Goal: Task Accomplishment & Management: Manage account settings

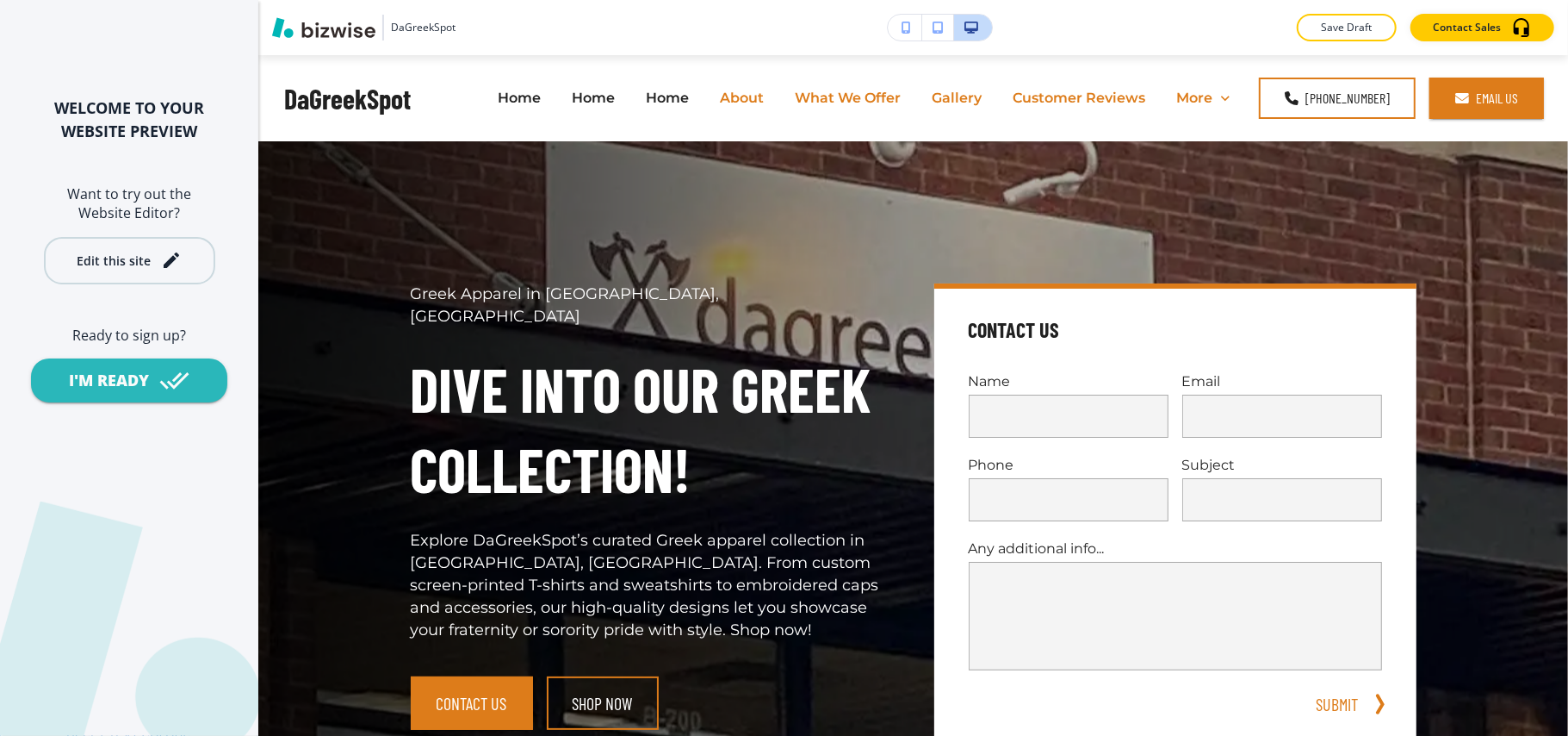
click at [149, 263] on div "Edit this site" at bounding box center [113, 260] width 74 height 13
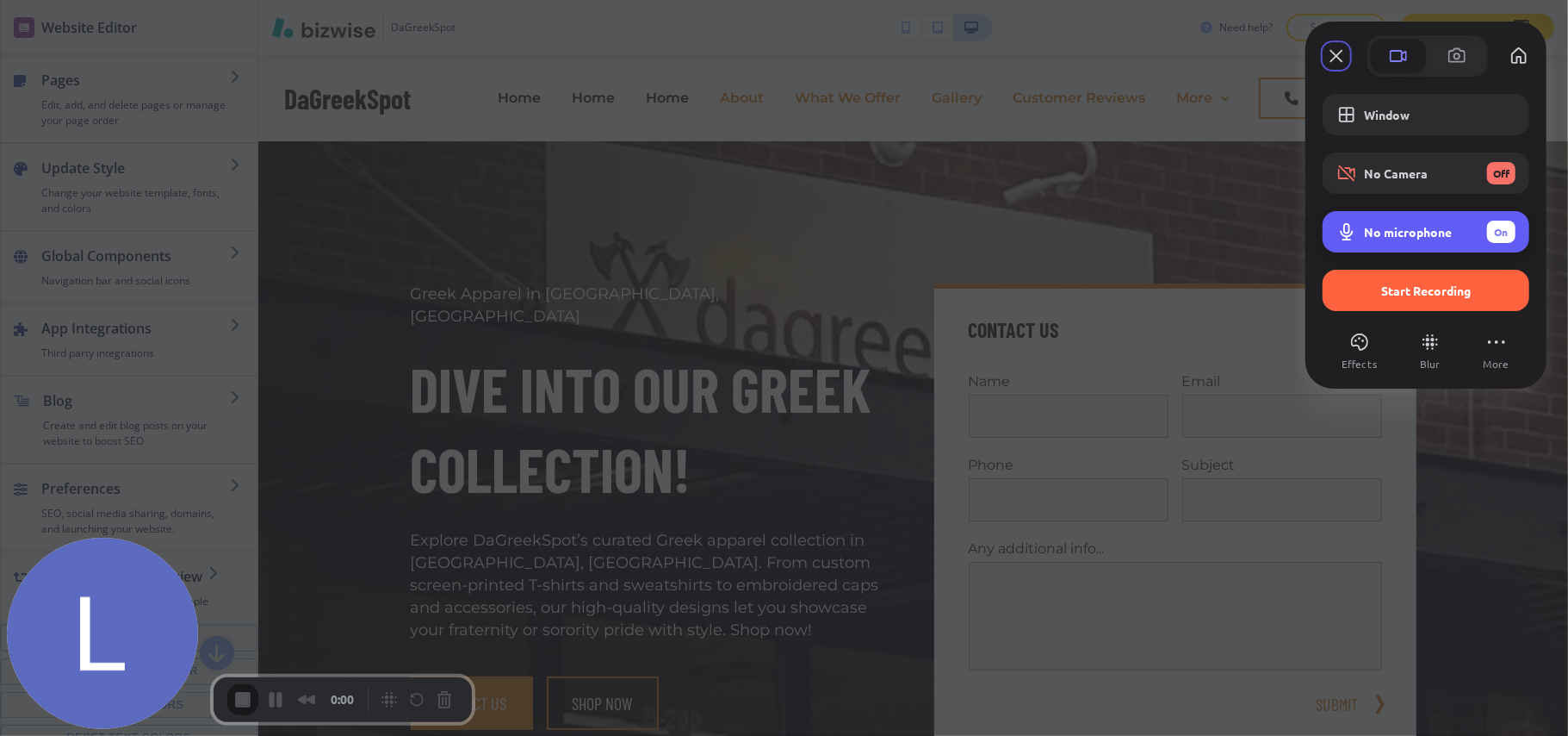
click at [1176, 231] on span "Microphone options" at bounding box center [1347, 232] width 21 height 21
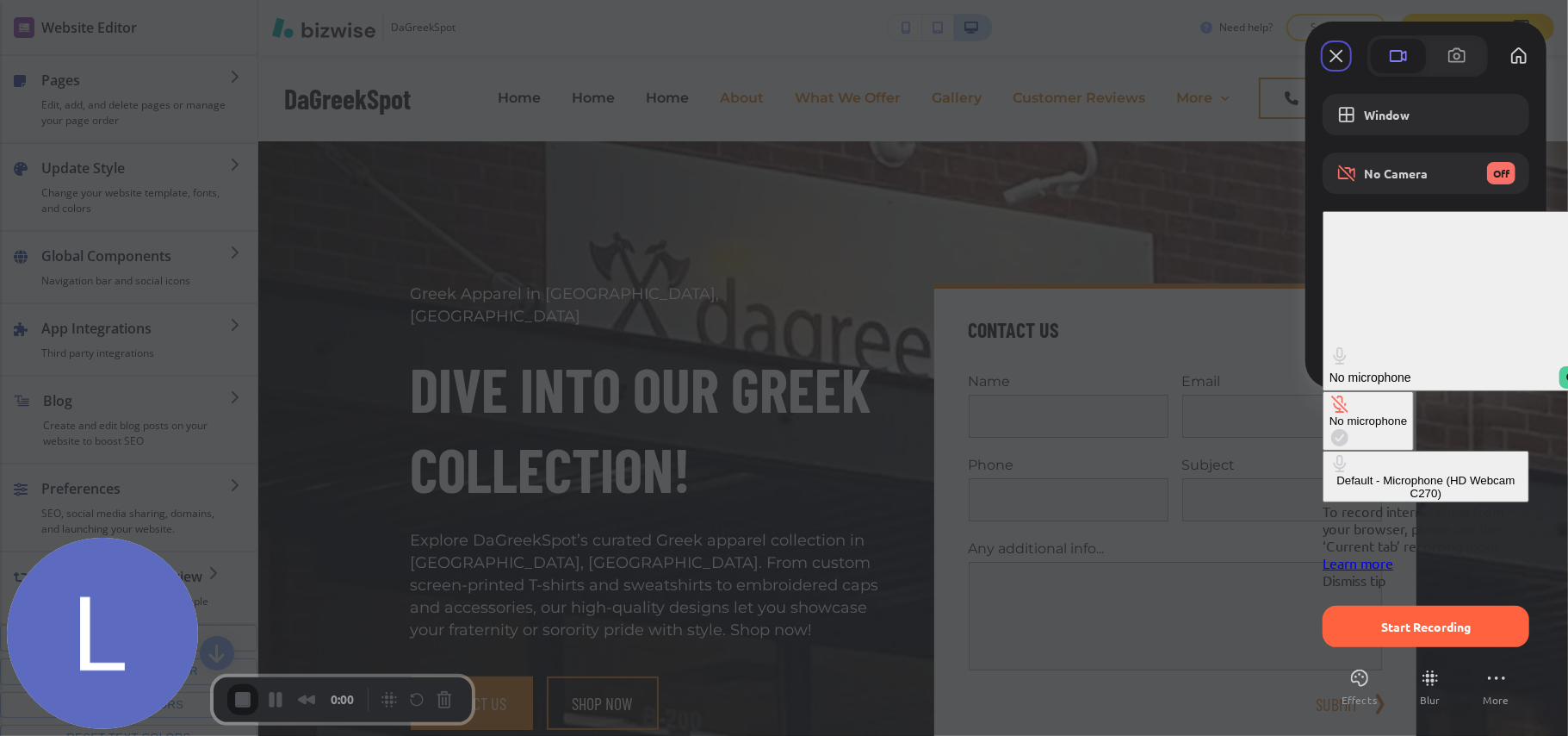
click at [1176, 369] on span "On" at bounding box center [1573, 377] width 15 height 16
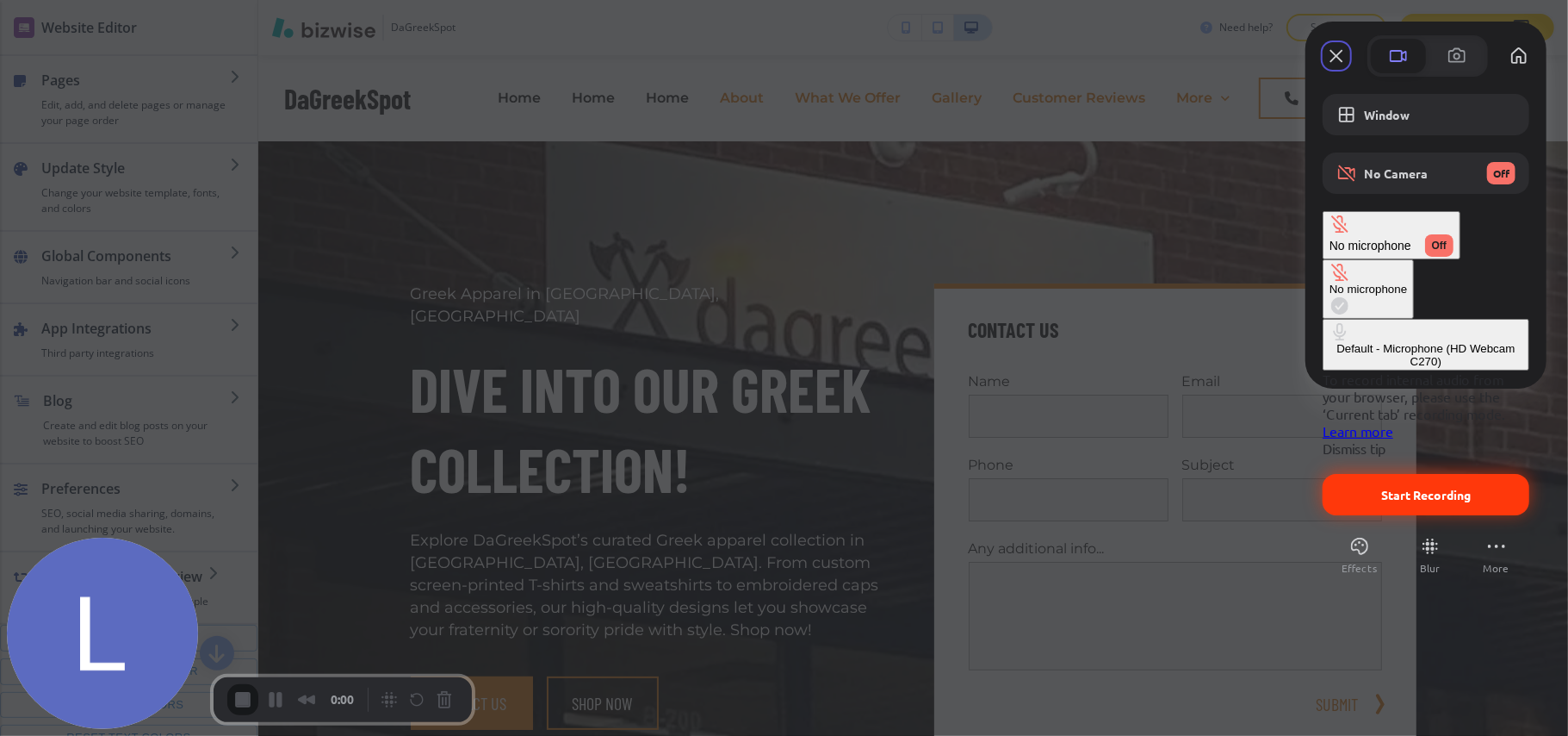
click at [1176, 487] on span "Start Recording" at bounding box center [1426, 495] width 90 height 16
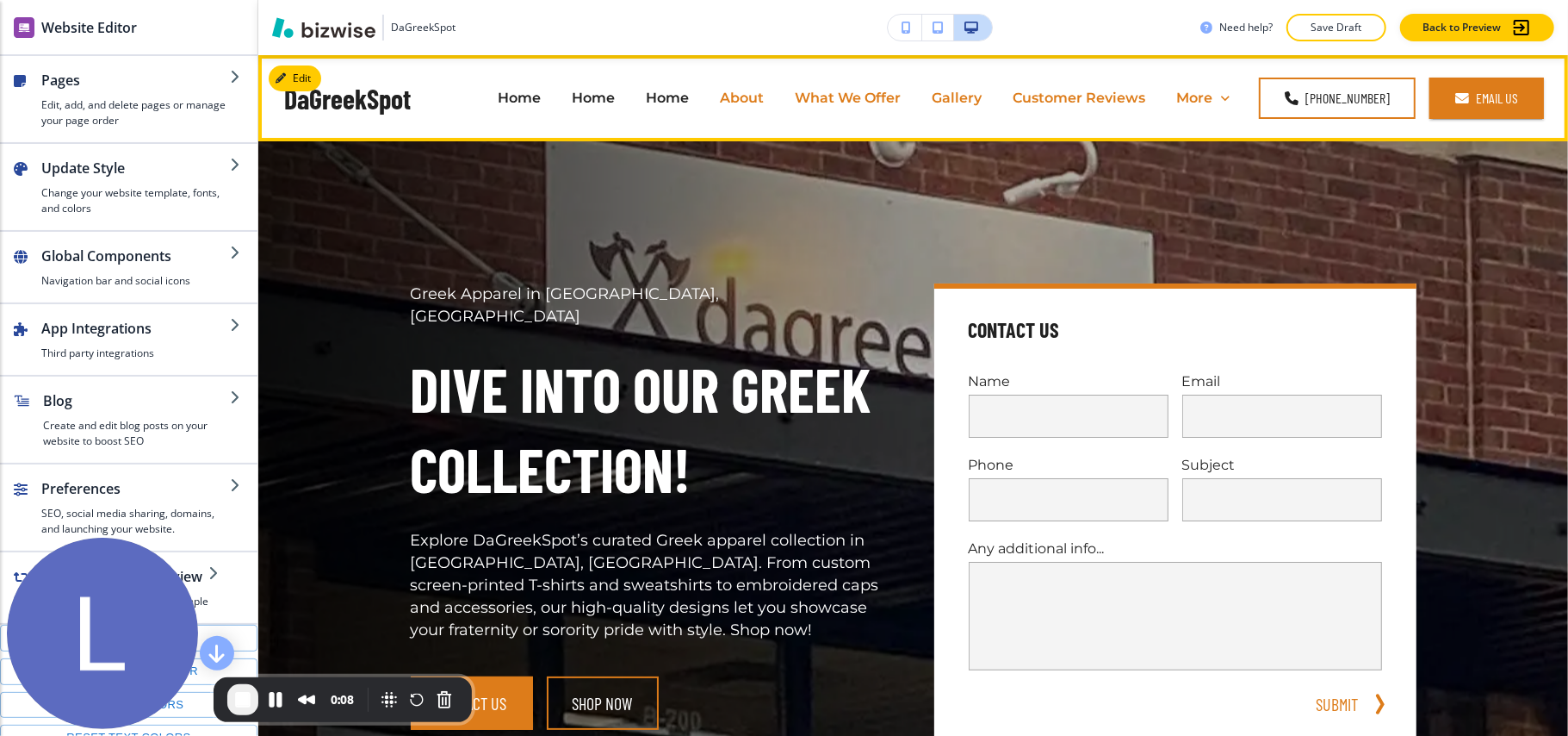
click at [296, 62] on header "DaGreekSpot Home Home Home About What We Offer Gallery Customer Reviews Profile…" at bounding box center [913, 98] width 1310 height 86
click at [301, 72] on button "Edit Navigation Bar" at bounding box center [334, 77] width 130 height 26
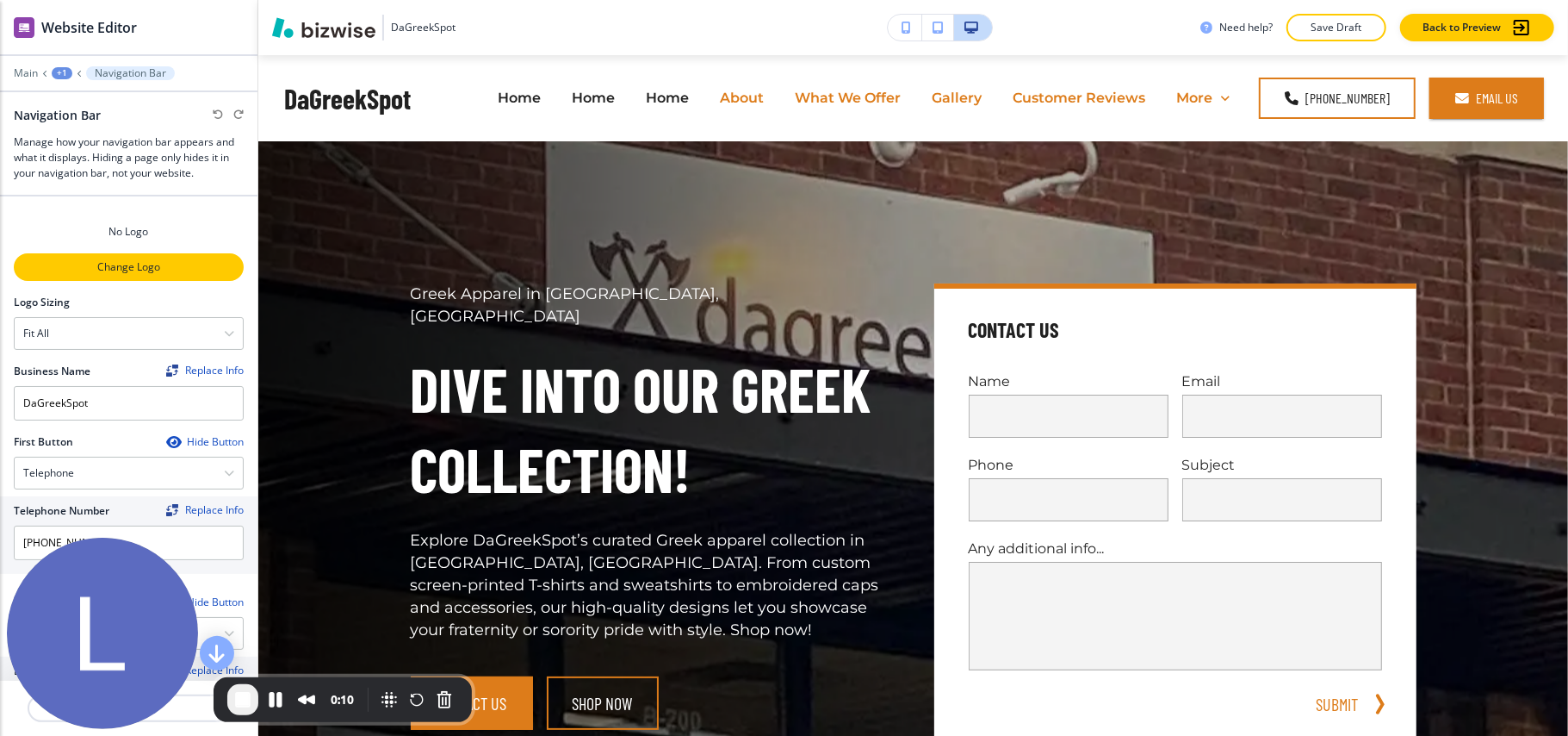
click at [117, 271] on p "Change Logo" at bounding box center [129, 267] width 227 height 16
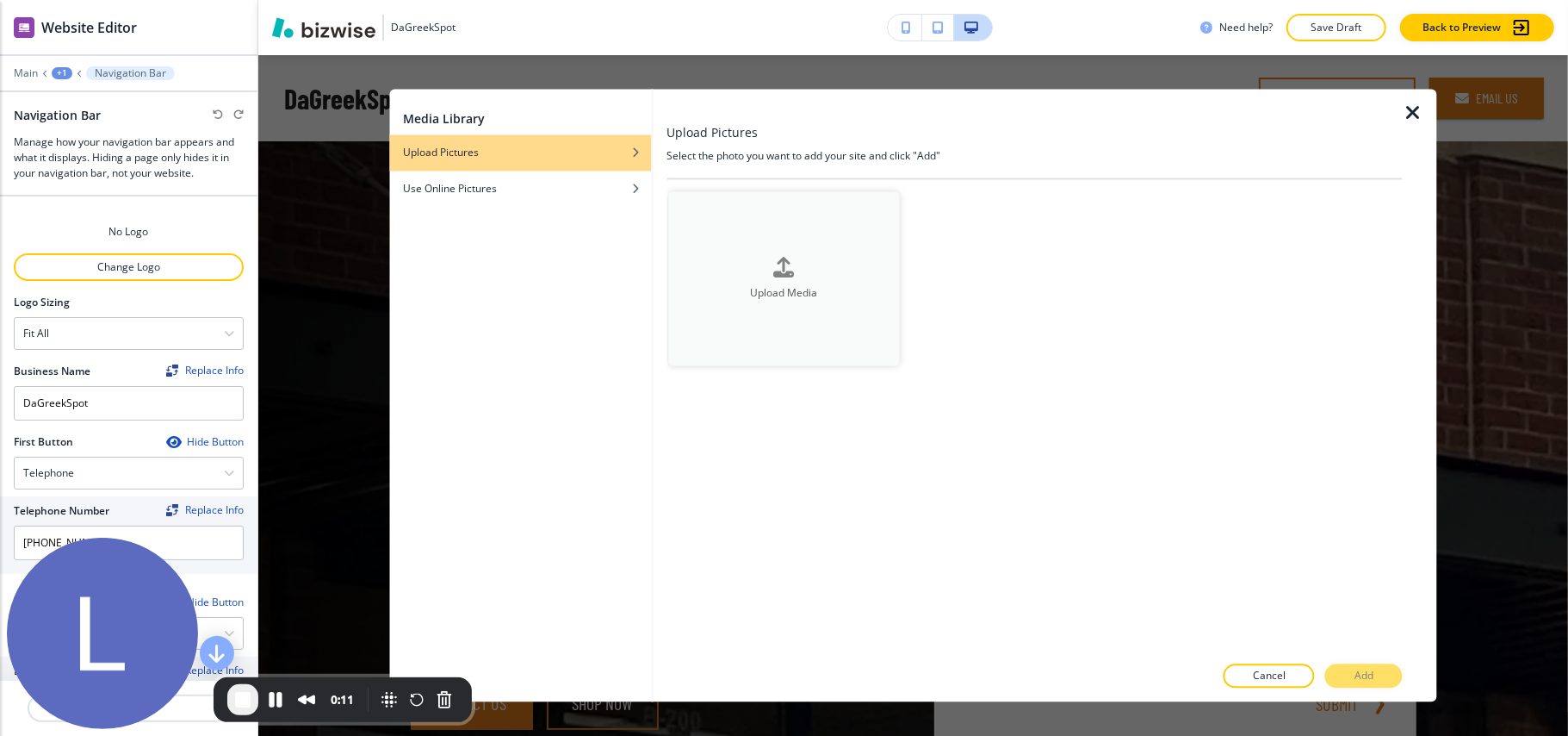
click at [796, 279] on div "button" at bounding box center [784, 282] width 232 height 7
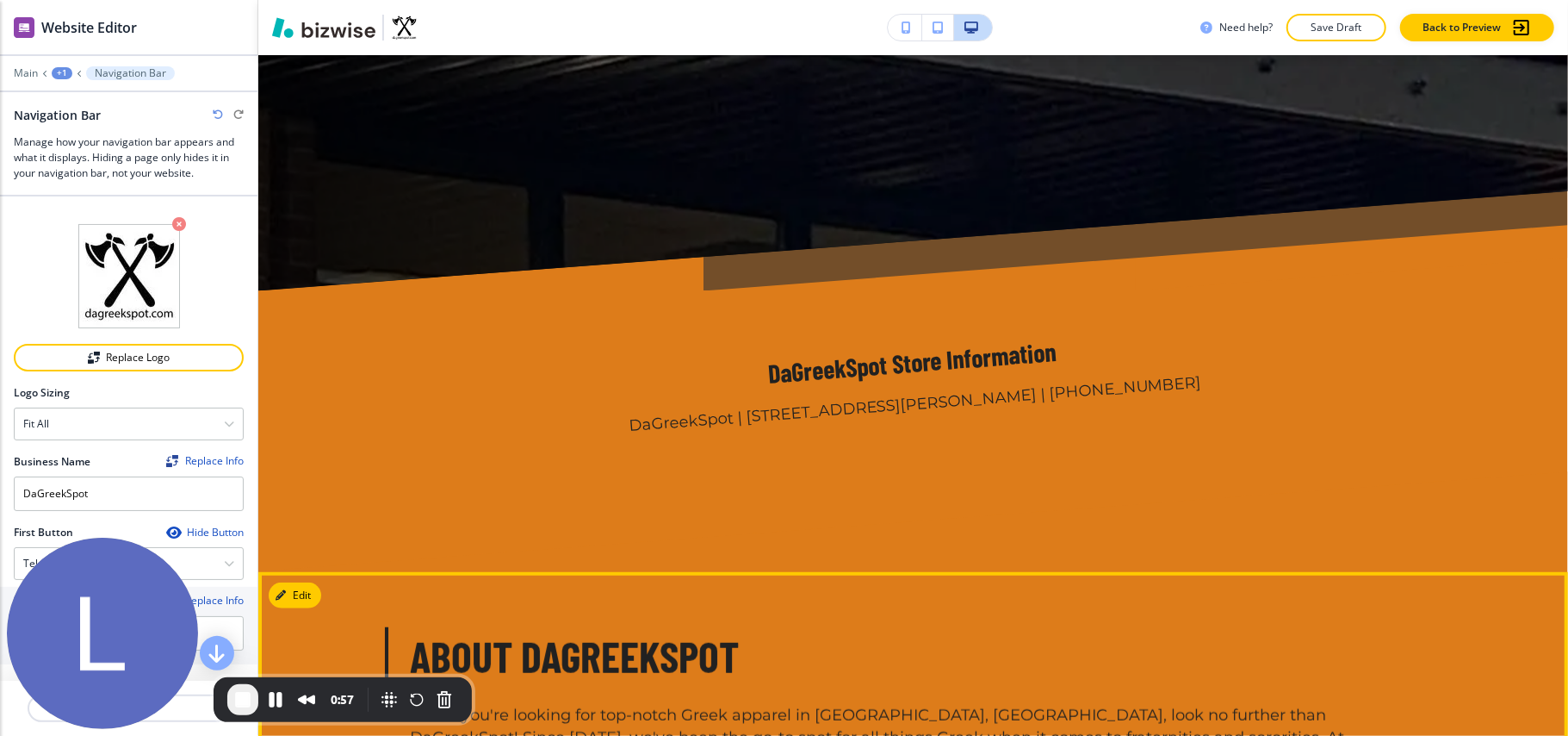
scroll to position [689, 0]
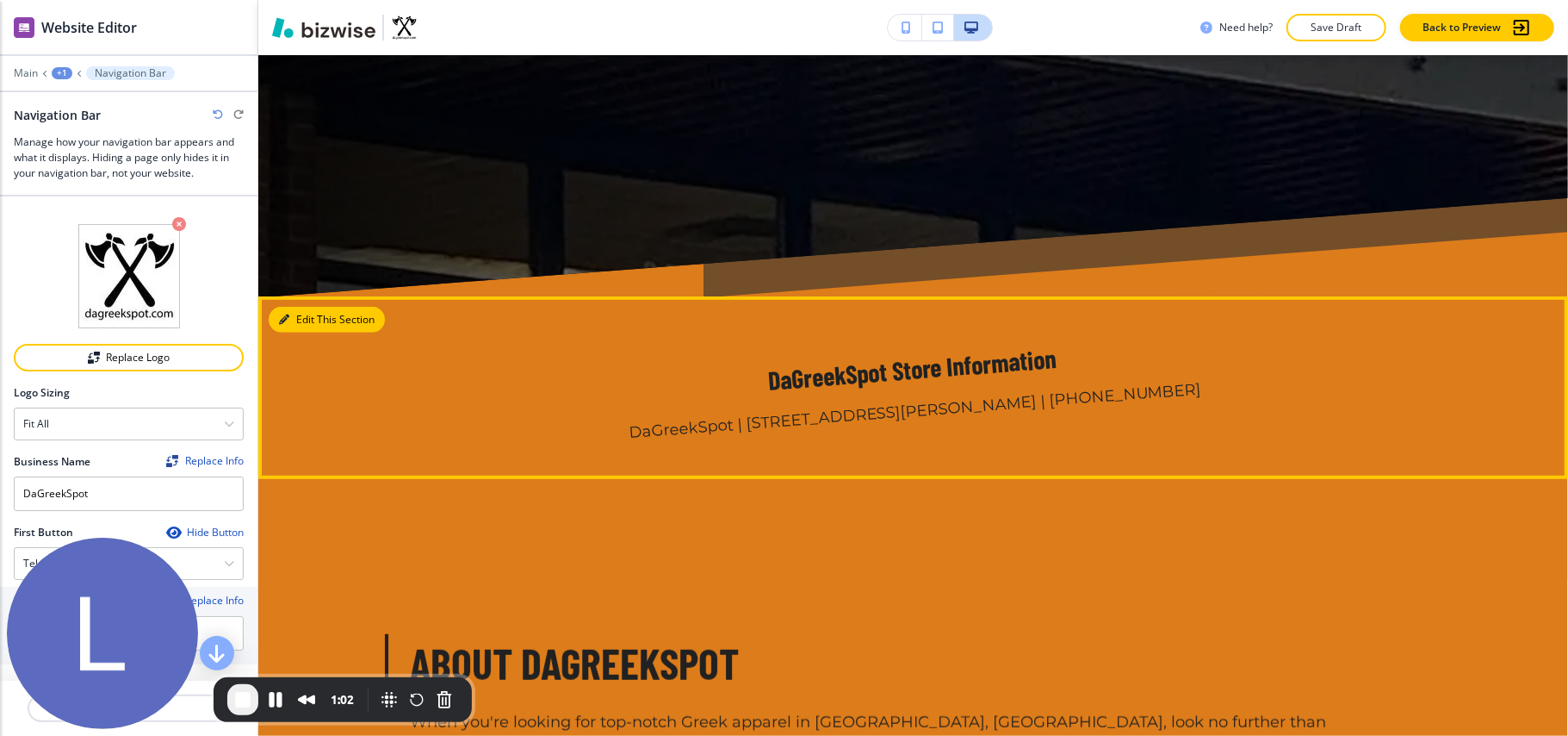
click at [294, 322] on button "Edit This Section" at bounding box center [327, 319] width 116 height 26
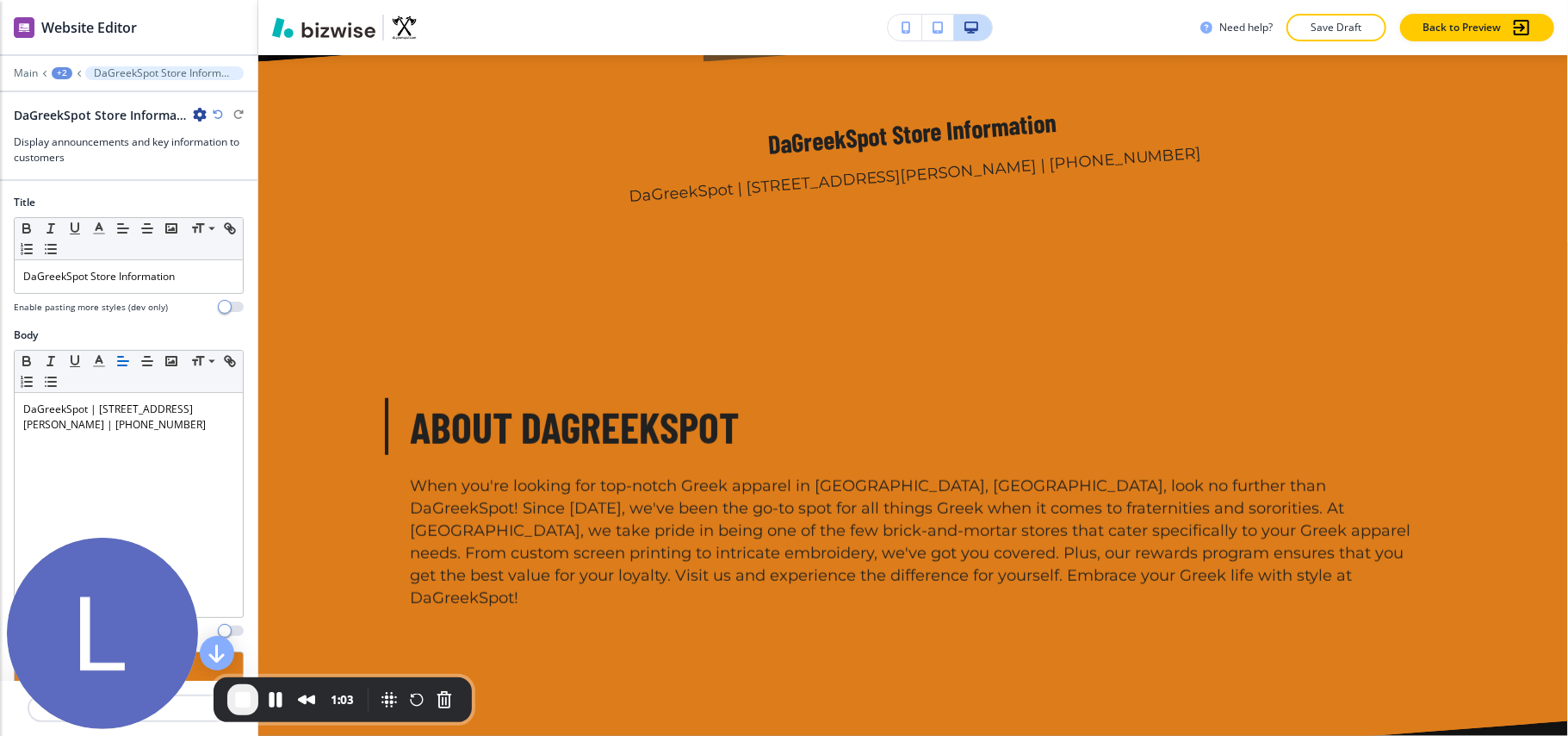
scroll to position [930, 0]
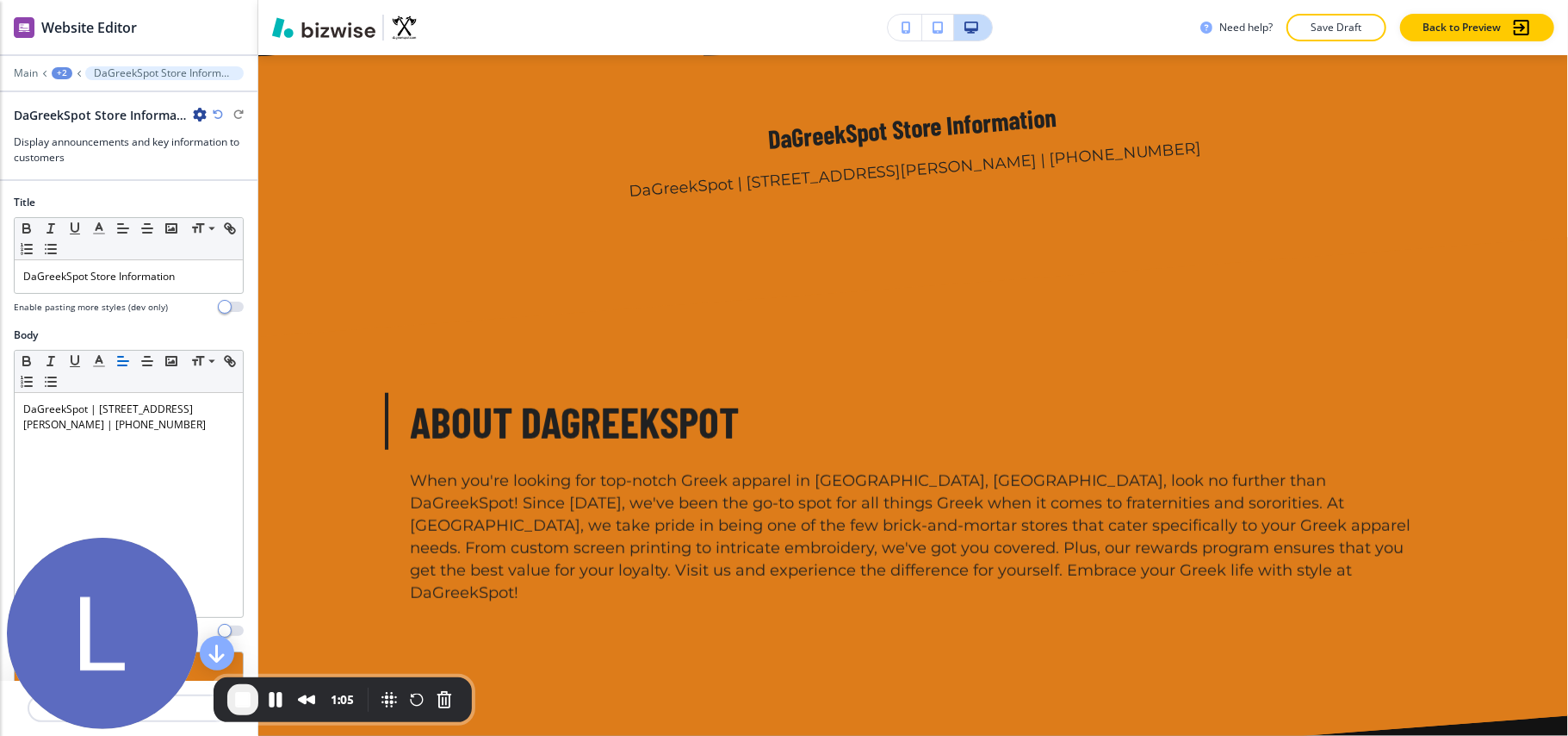
click at [192, 114] on icon "button" at bounding box center [200, 114] width 14 height 14
click at [229, 201] on p "Delete Section" at bounding box center [248, 206] width 88 height 16
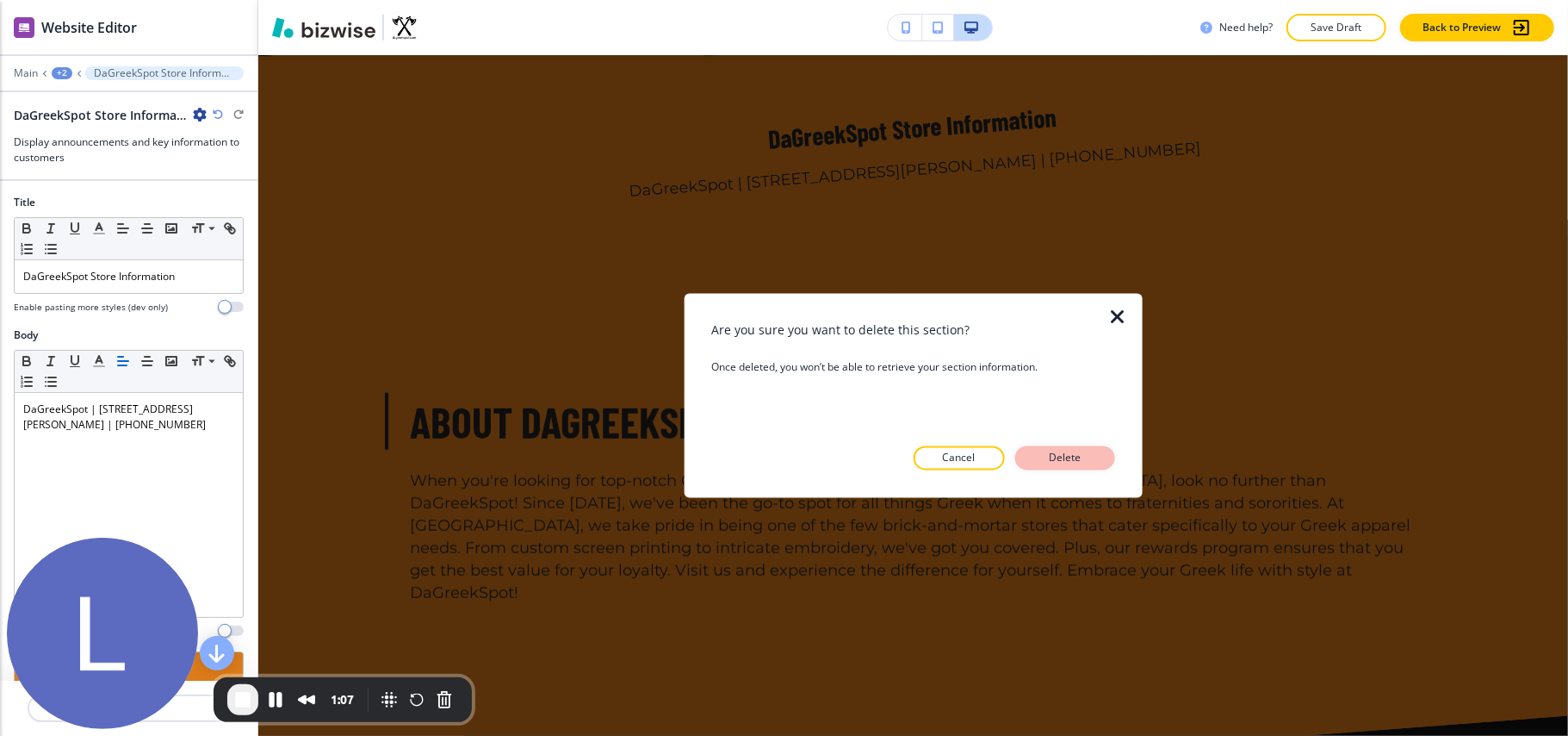
click at [1078, 466] on button "Delete" at bounding box center [1065, 458] width 100 height 24
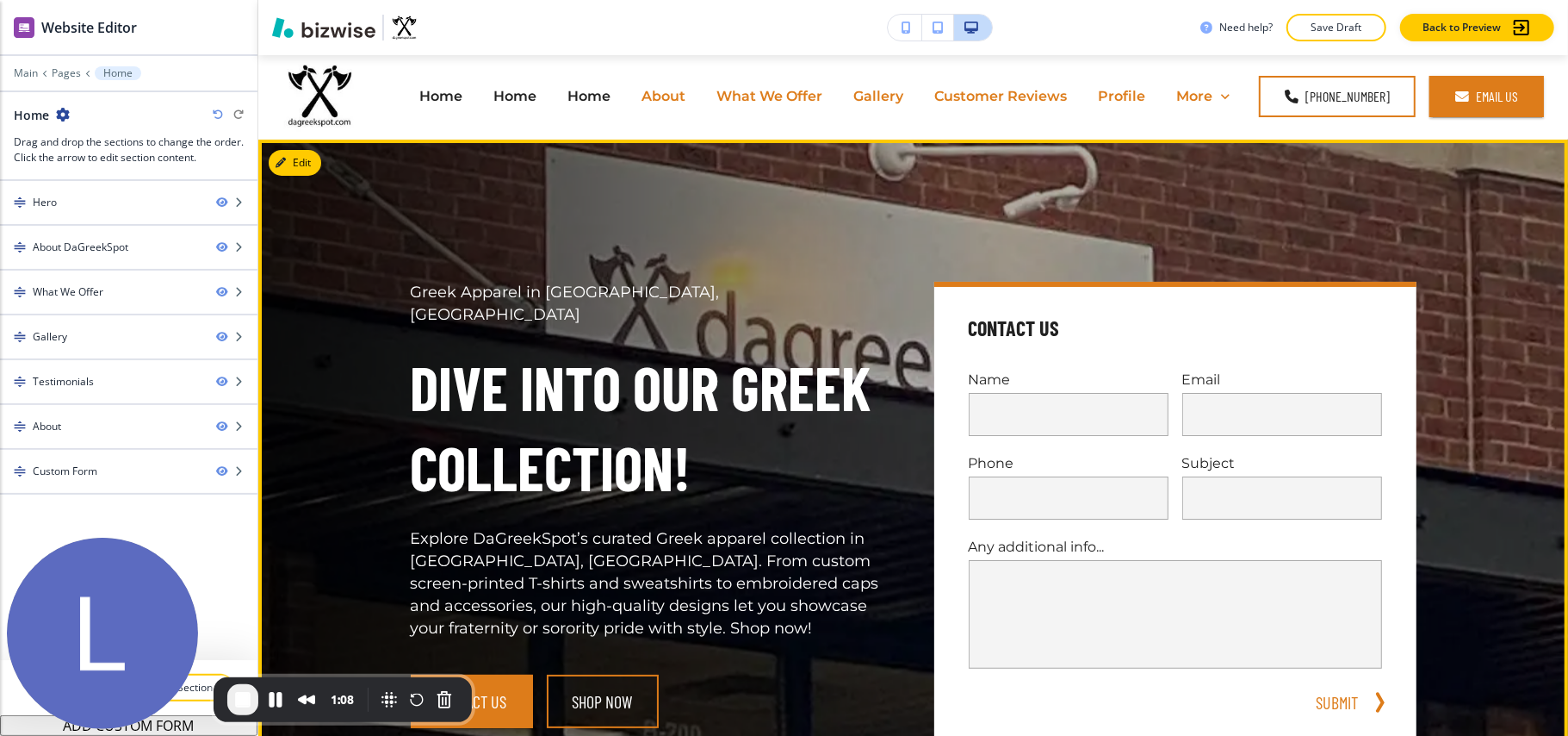
scroll to position [0, 0]
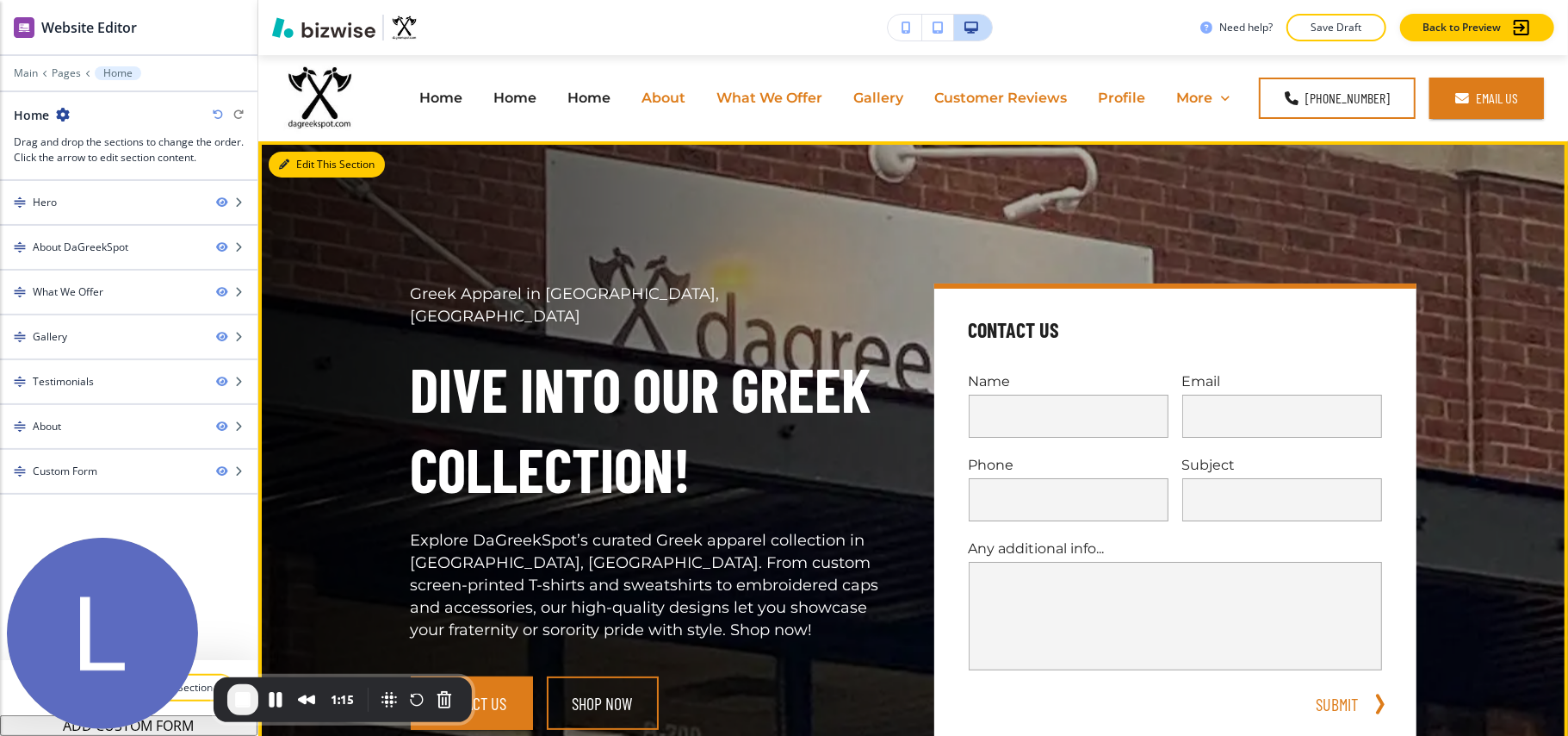
click at [291, 167] on button "Edit This Section" at bounding box center [327, 164] width 116 height 26
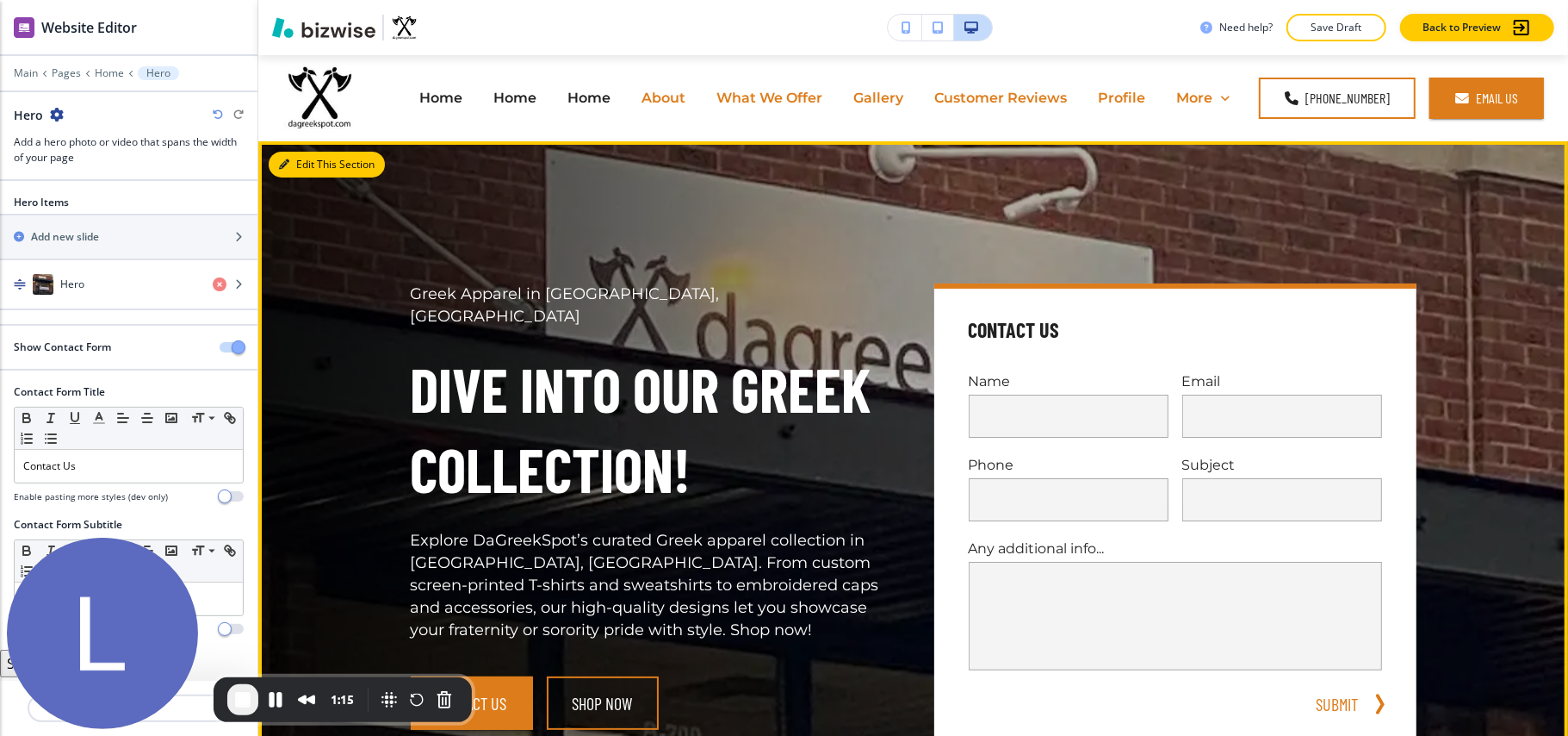
scroll to position [86, 0]
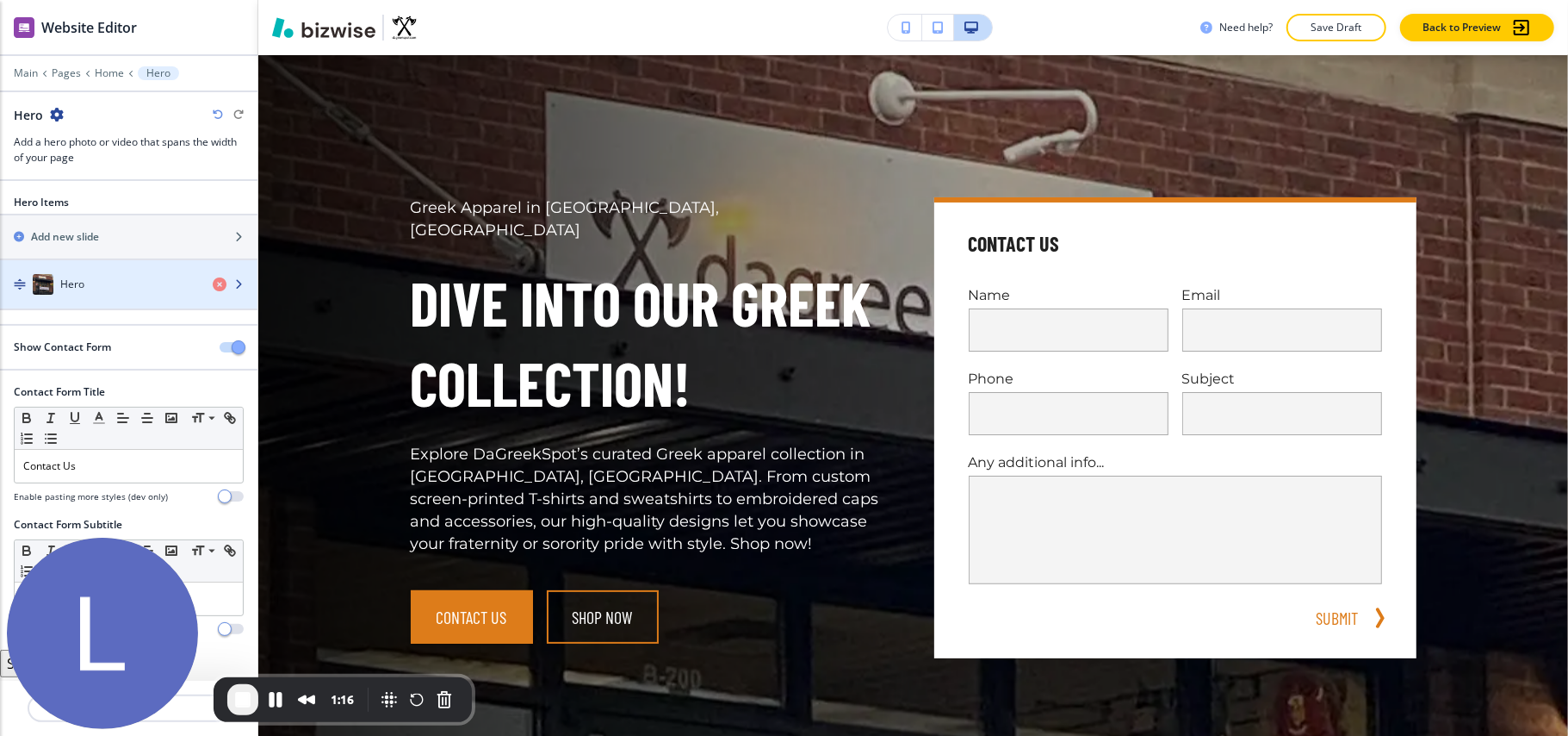
click at [127, 288] on div "Hero" at bounding box center [99, 285] width 199 height 21
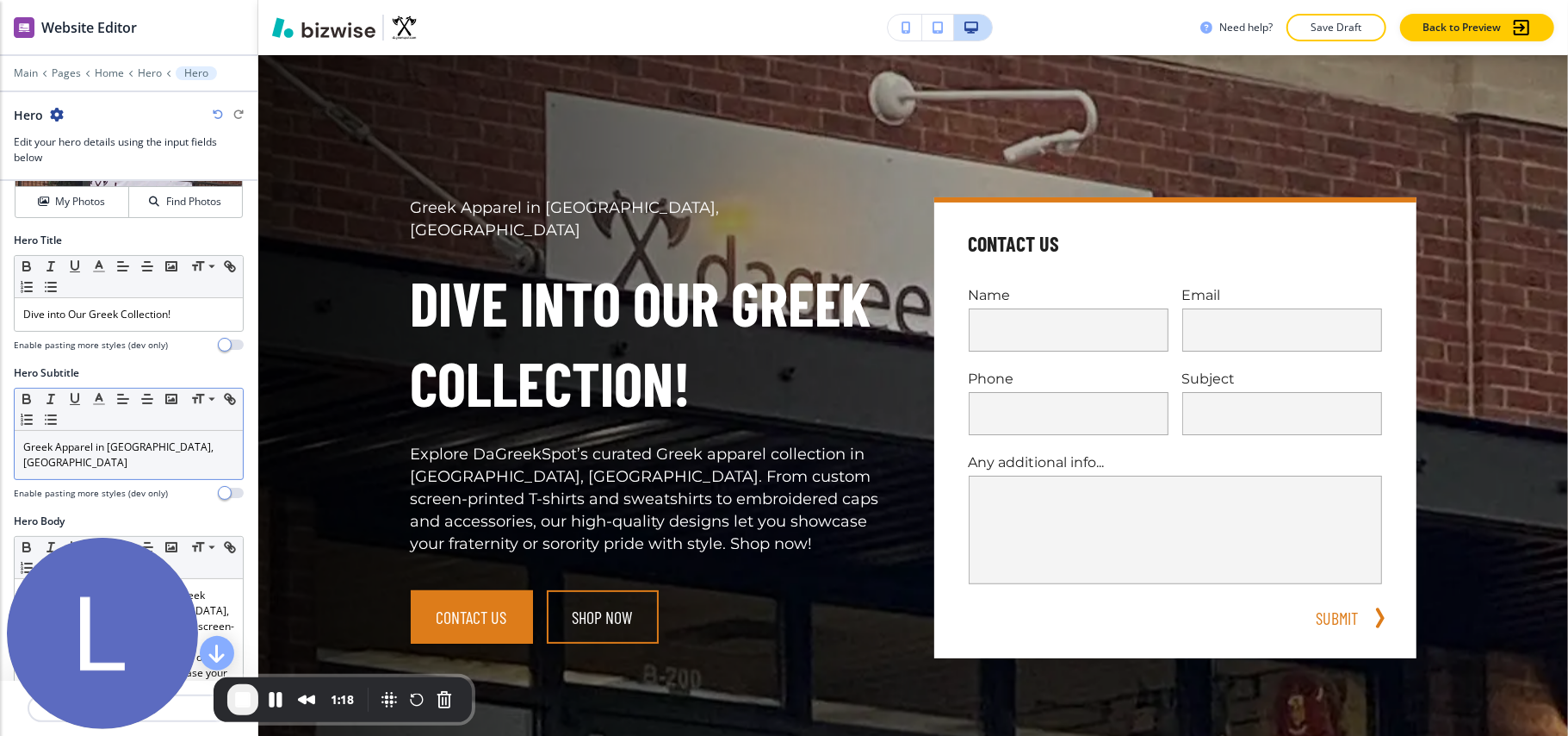
scroll to position [114, 0]
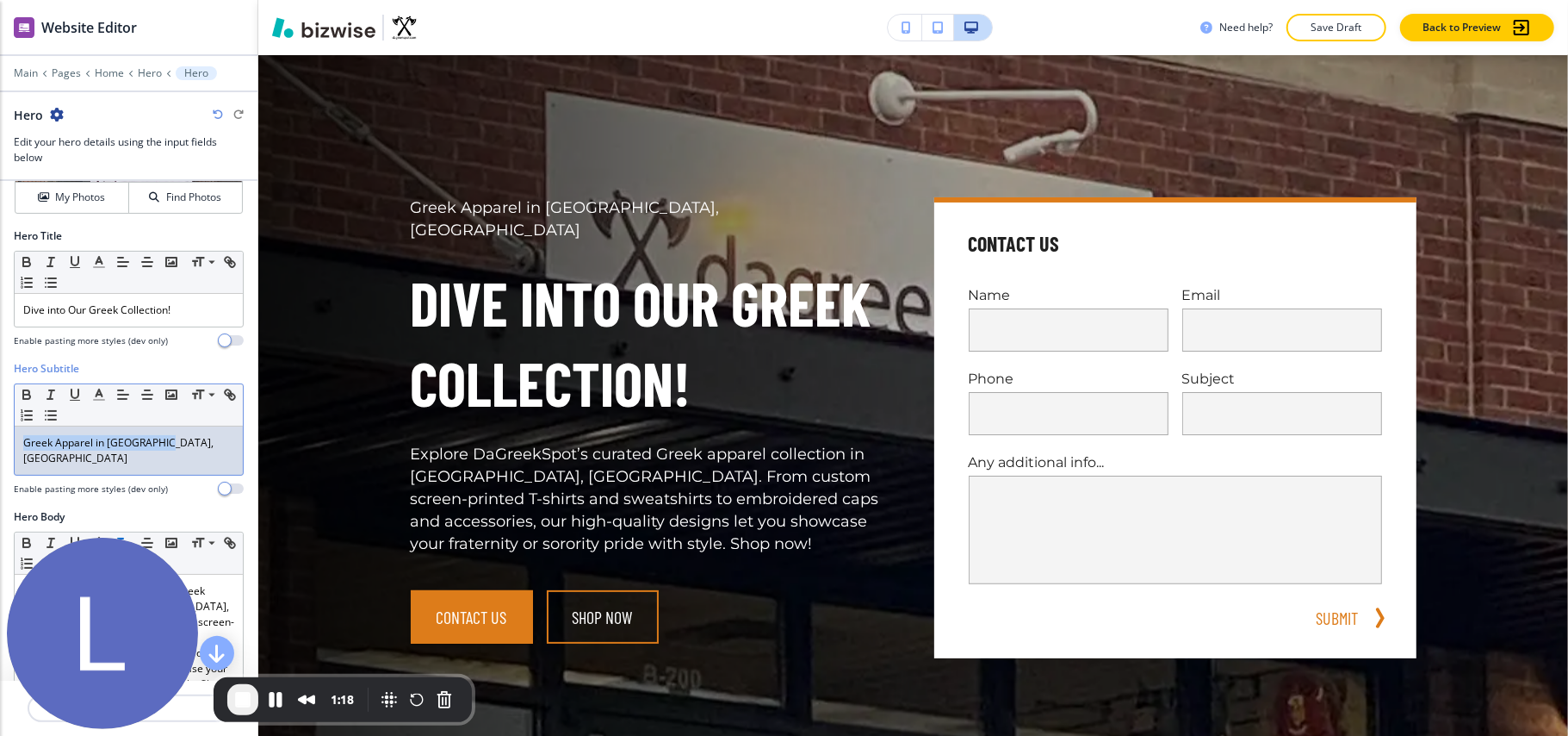
drag, startPoint x: 191, startPoint y: 443, endPoint x: 0, endPoint y: 447, distance: 191.0
click at [0, 447] on div "Hero Subtitle Small Normal Large Huge Greek Apparel in [GEOGRAPHIC_DATA], [GEOG…" at bounding box center [128, 435] width 258 height 149
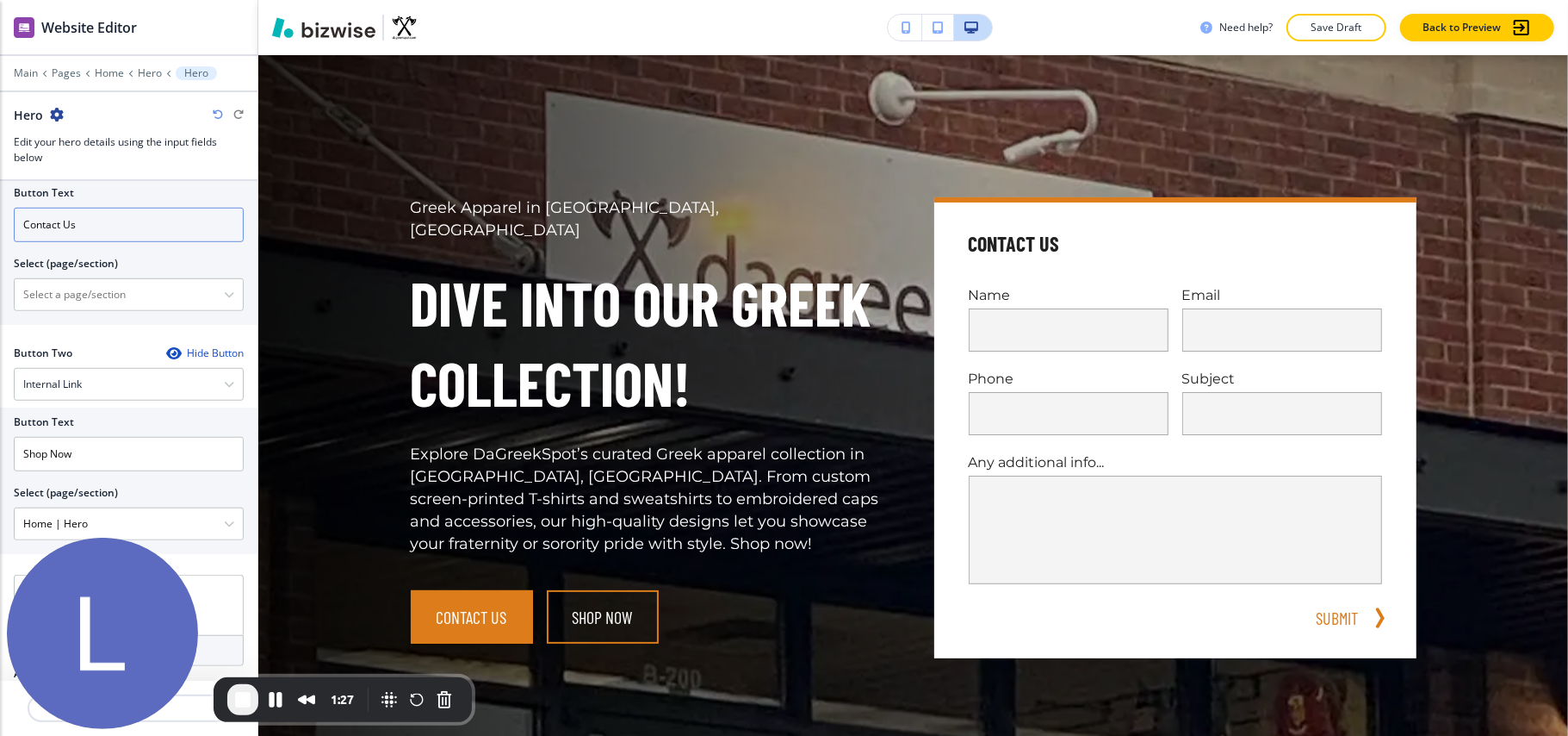
scroll to position [777, 0]
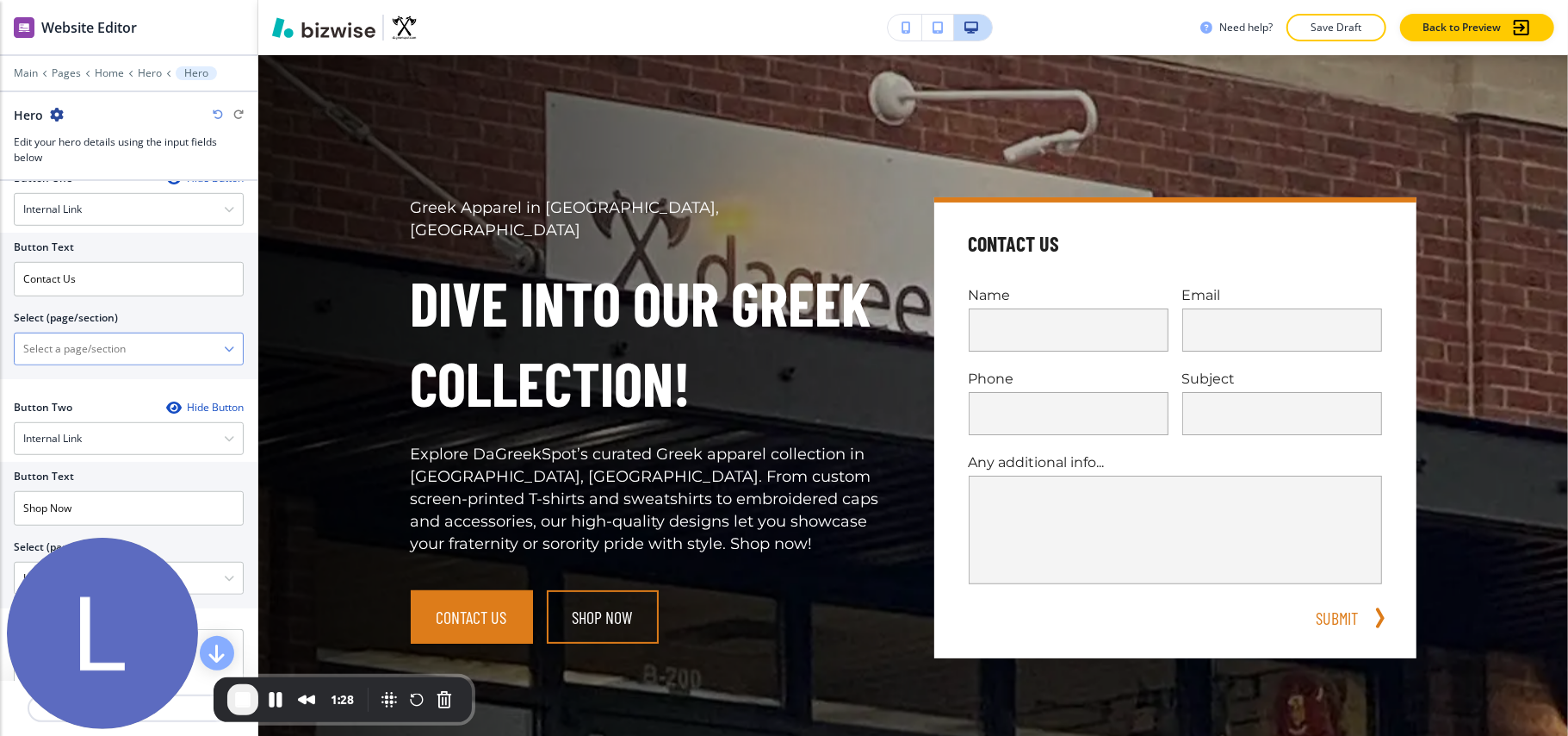
click at [86, 350] on \(page\/section\) "Manual Input" at bounding box center [120, 348] width 209 height 29
type \(page\/section\) "CONTACT"
click at [140, 361] on \(page\/section\) "CONTACT" at bounding box center [120, 348] width 209 height 29
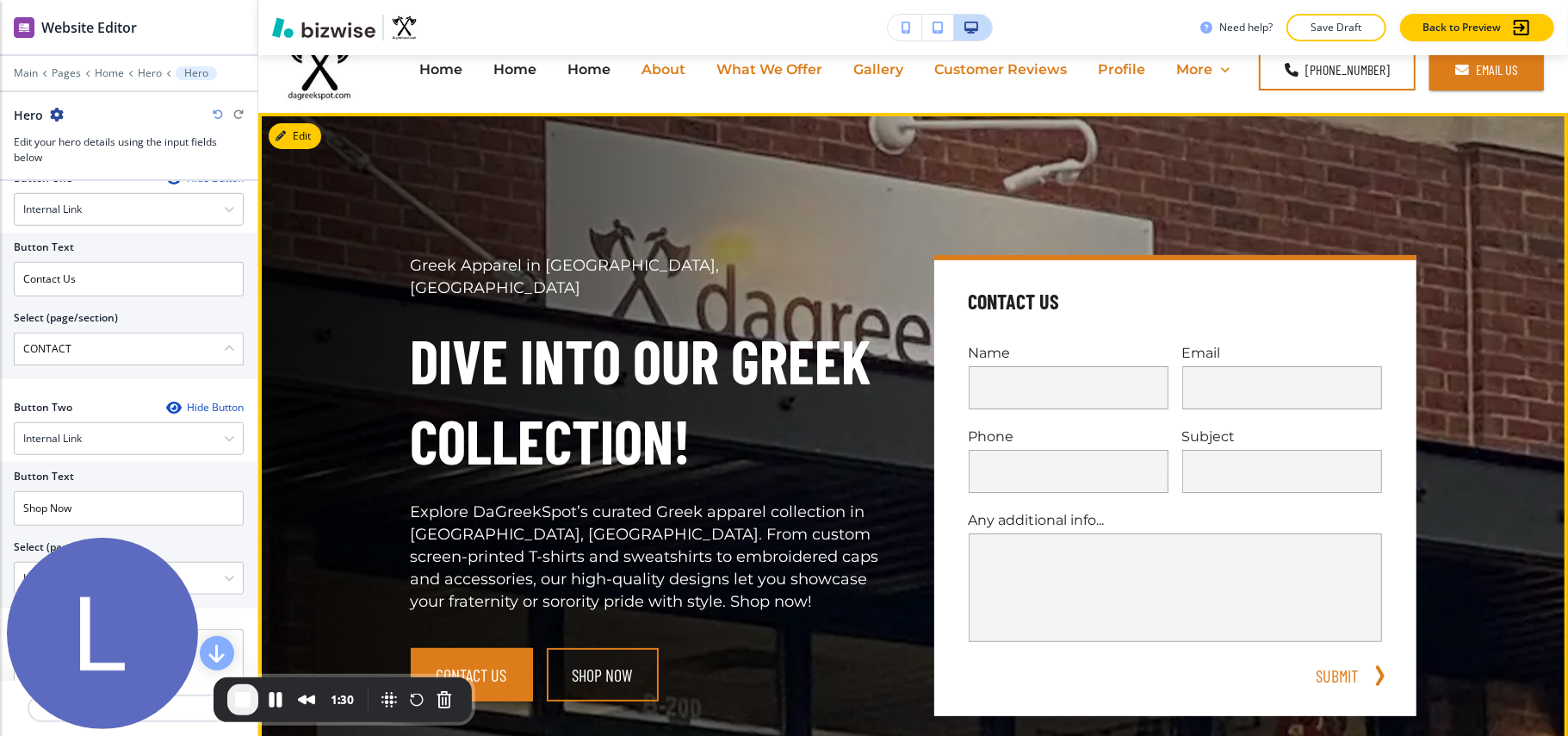
scroll to position [0, 0]
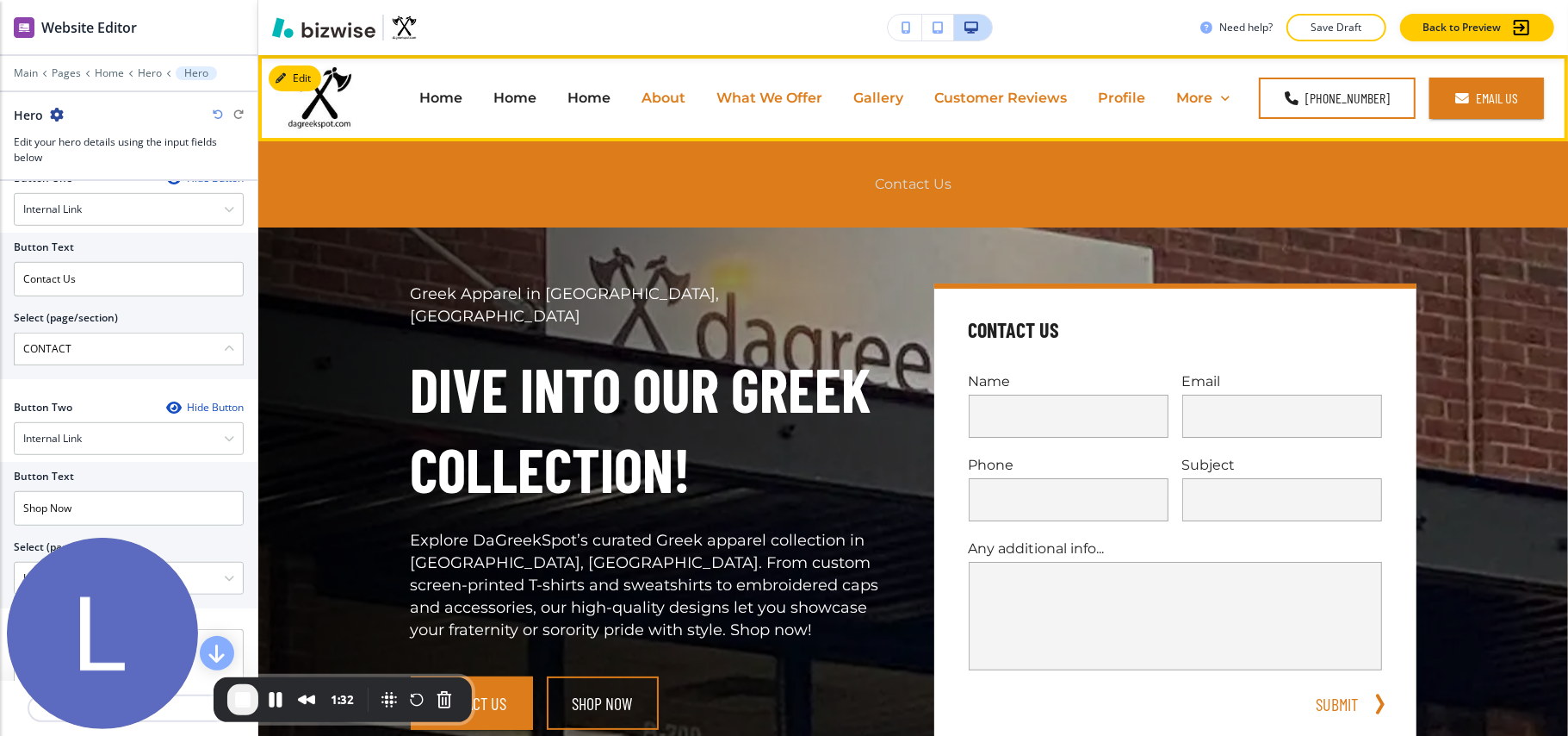
click at [917, 183] on p "Contact Us" at bounding box center [913, 184] width 76 height 20
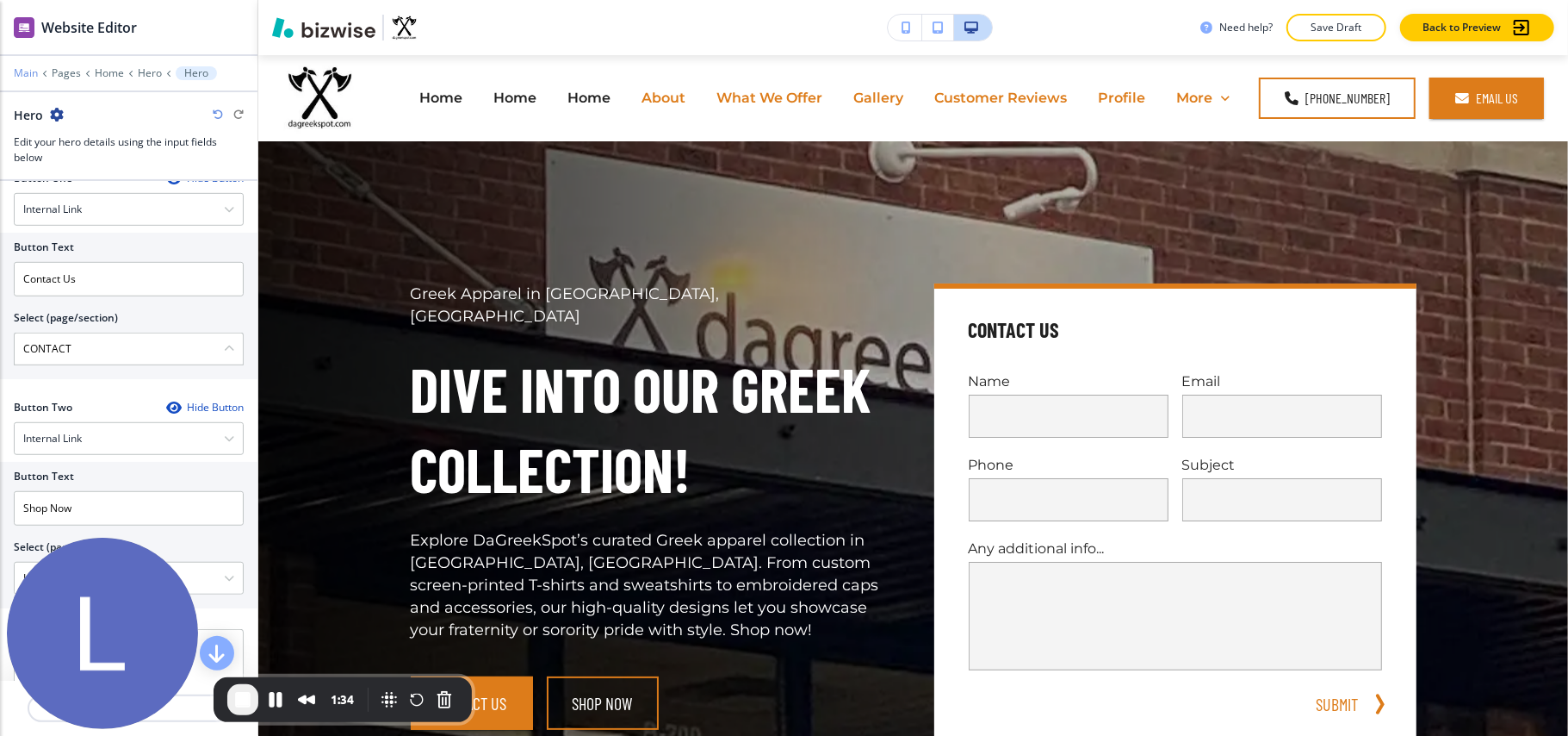
click at [22, 74] on p "Main" at bounding box center [25, 73] width 24 height 12
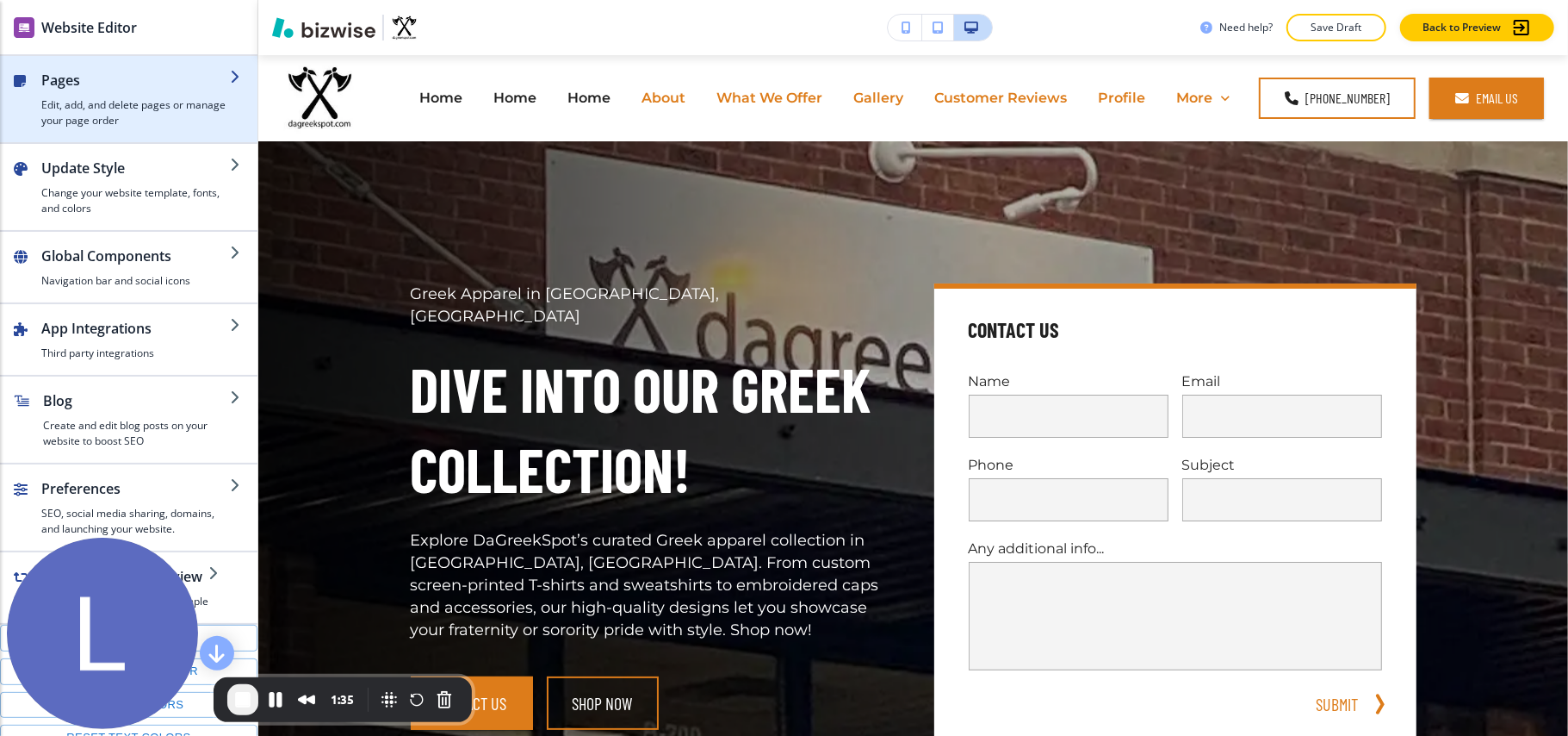
click at [129, 108] on h4 "Edit, add, and delete pages or manage your page order" at bounding box center [135, 113] width 189 height 31
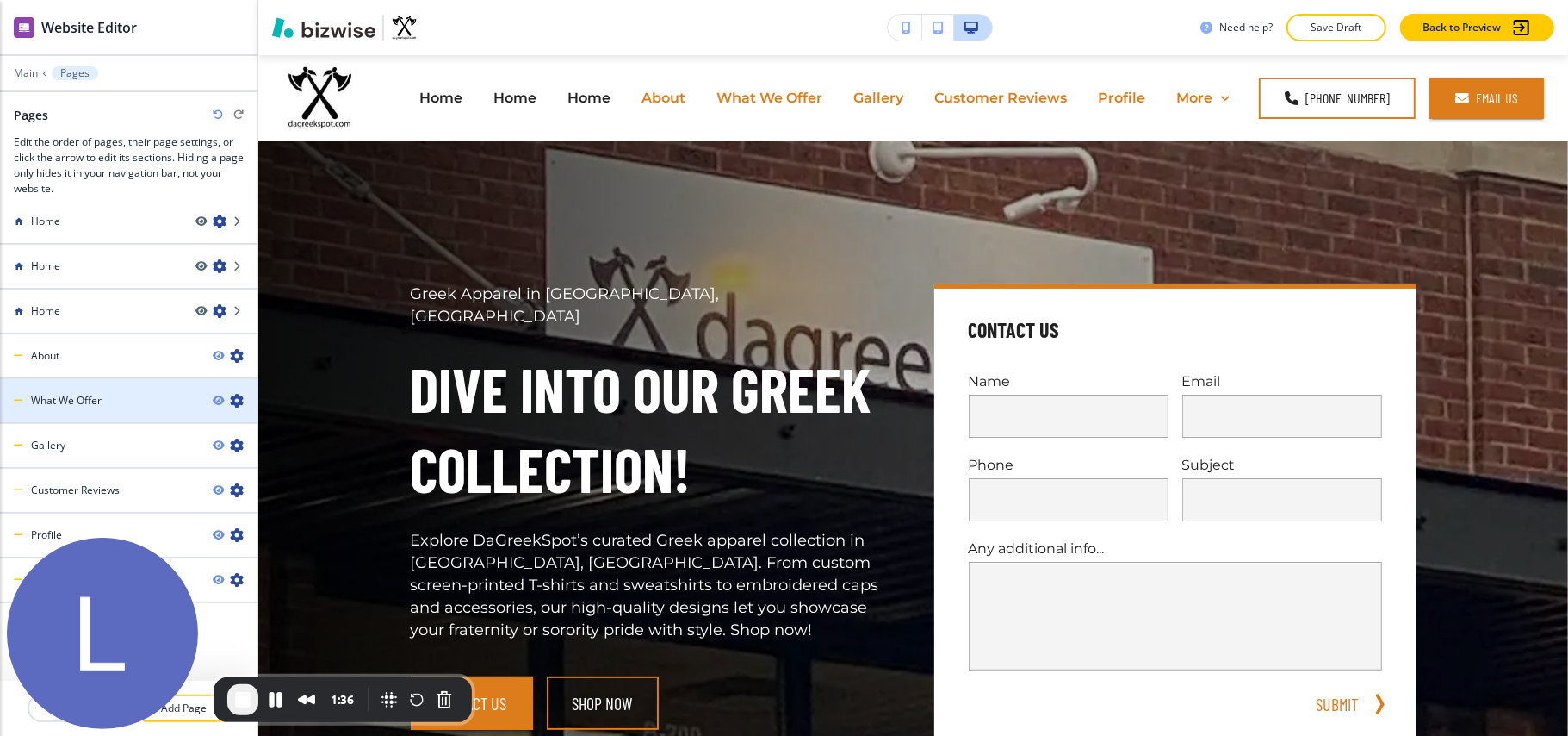
scroll to position [16, 0]
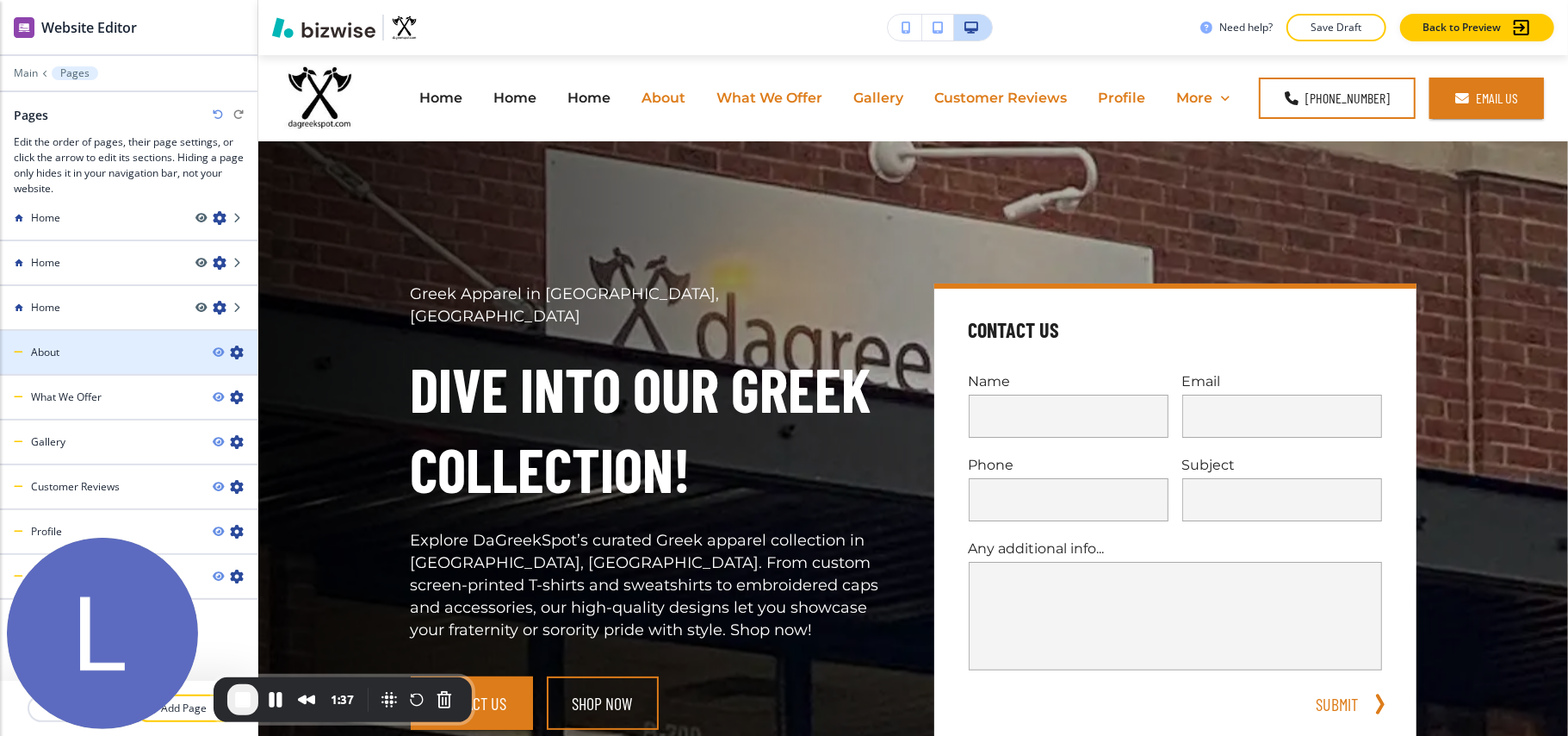
click at [230, 353] on icon "button" at bounding box center [237, 353] width 14 height 14
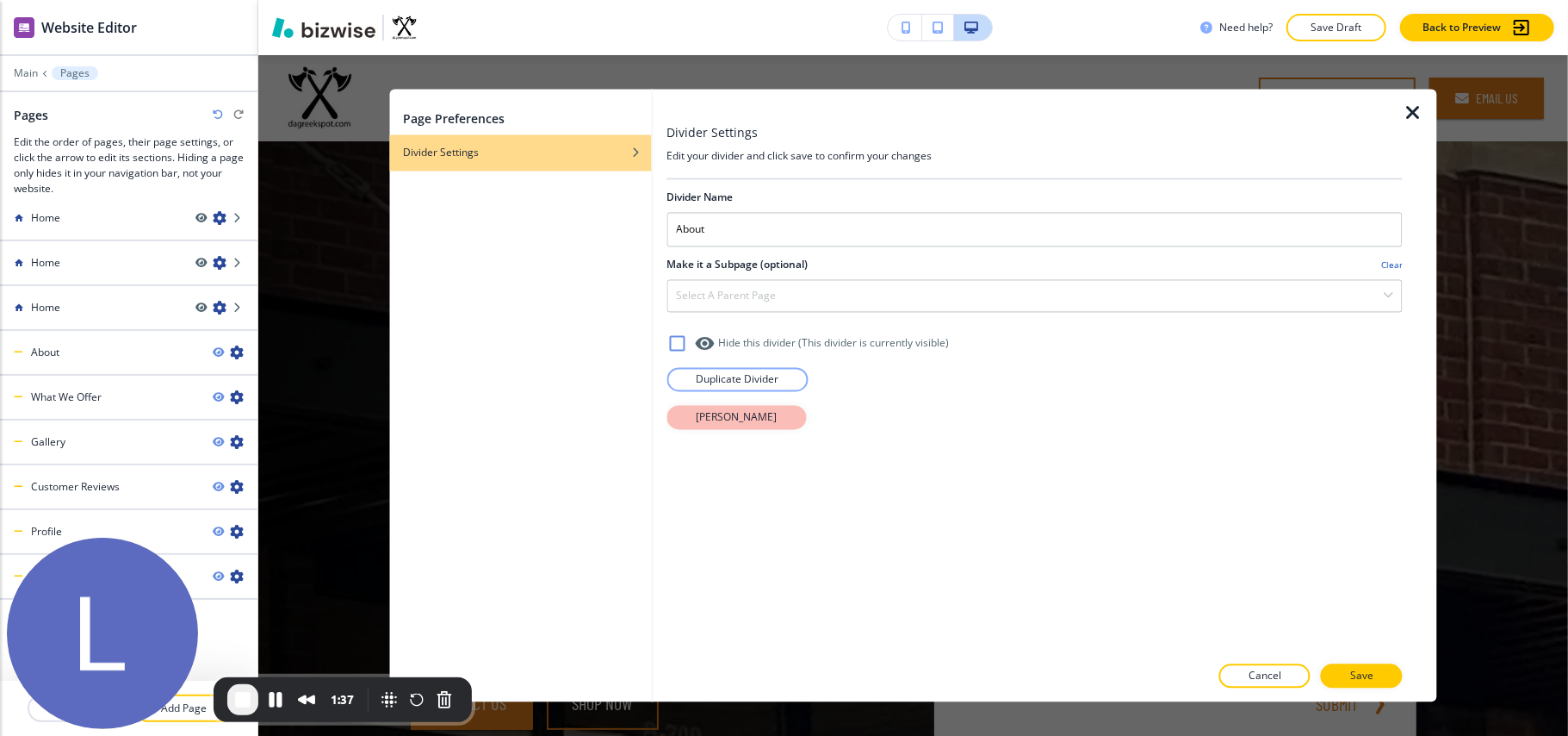
click at [717, 424] on p "[PERSON_NAME]" at bounding box center [737, 418] width 81 height 16
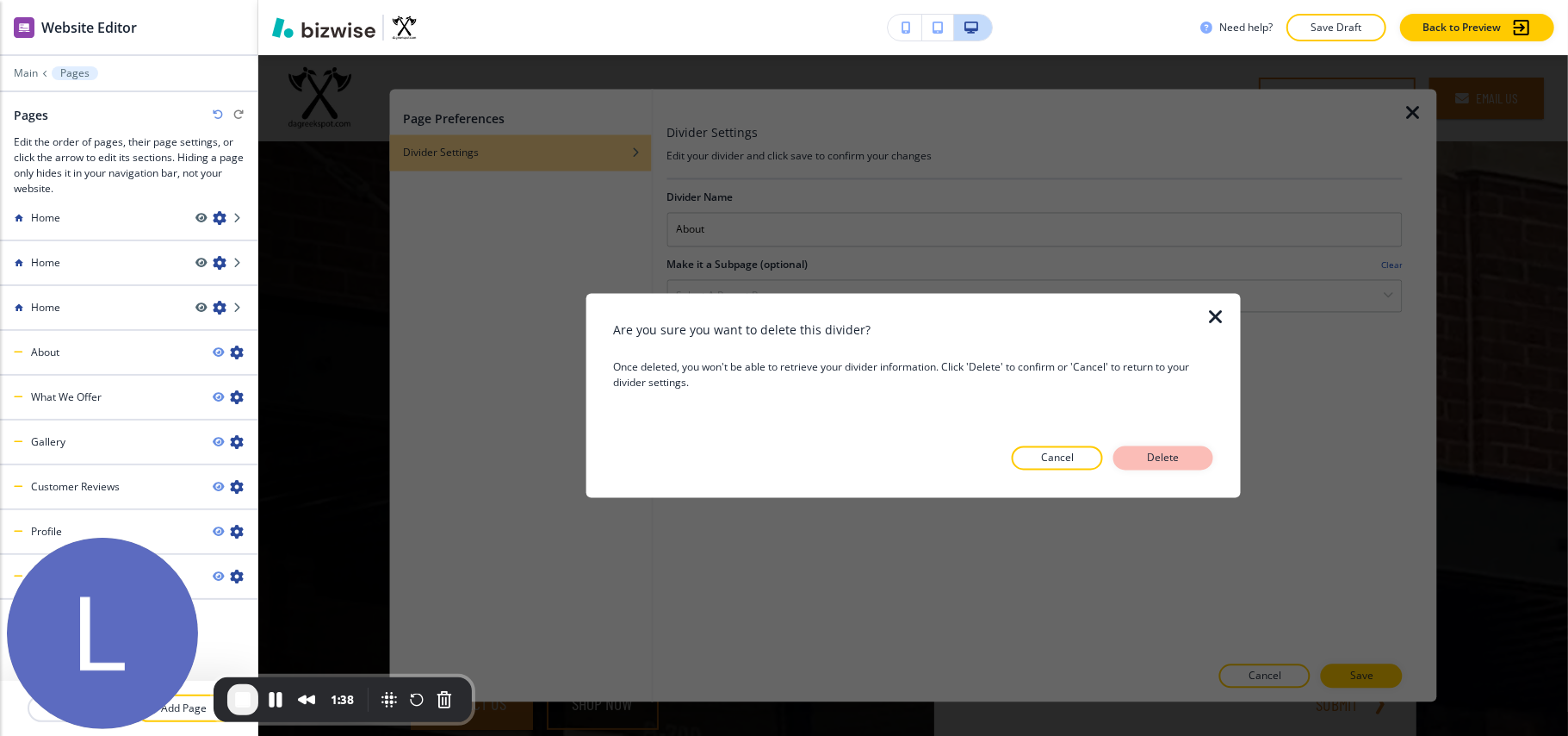
click at [1162, 458] on p "Delete" at bounding box center [1163, 458] width 41 height 16
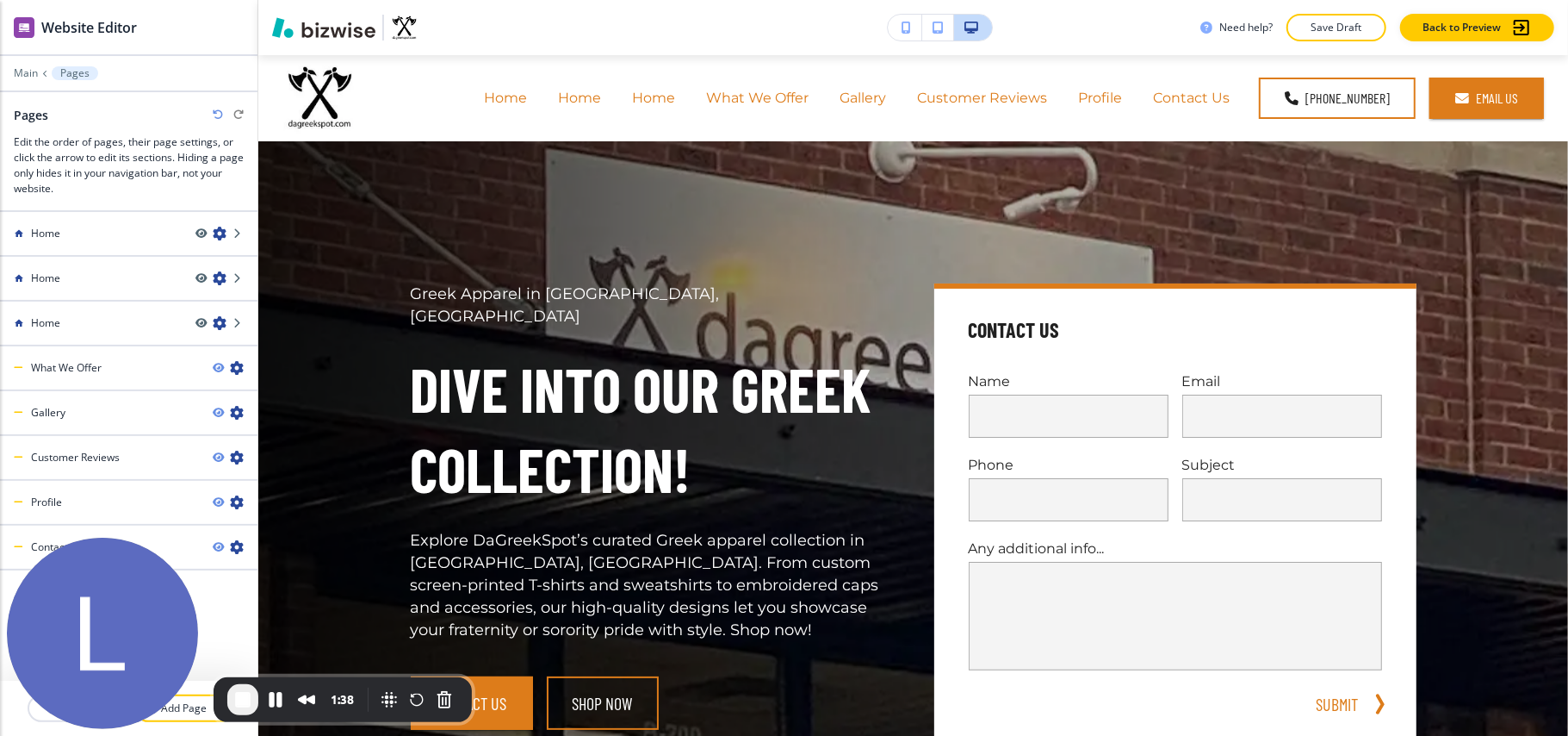
scroll to position [0, 0]
click at [236, 369] on icon "button" at bounding box center [237, 368] width 14 height 14
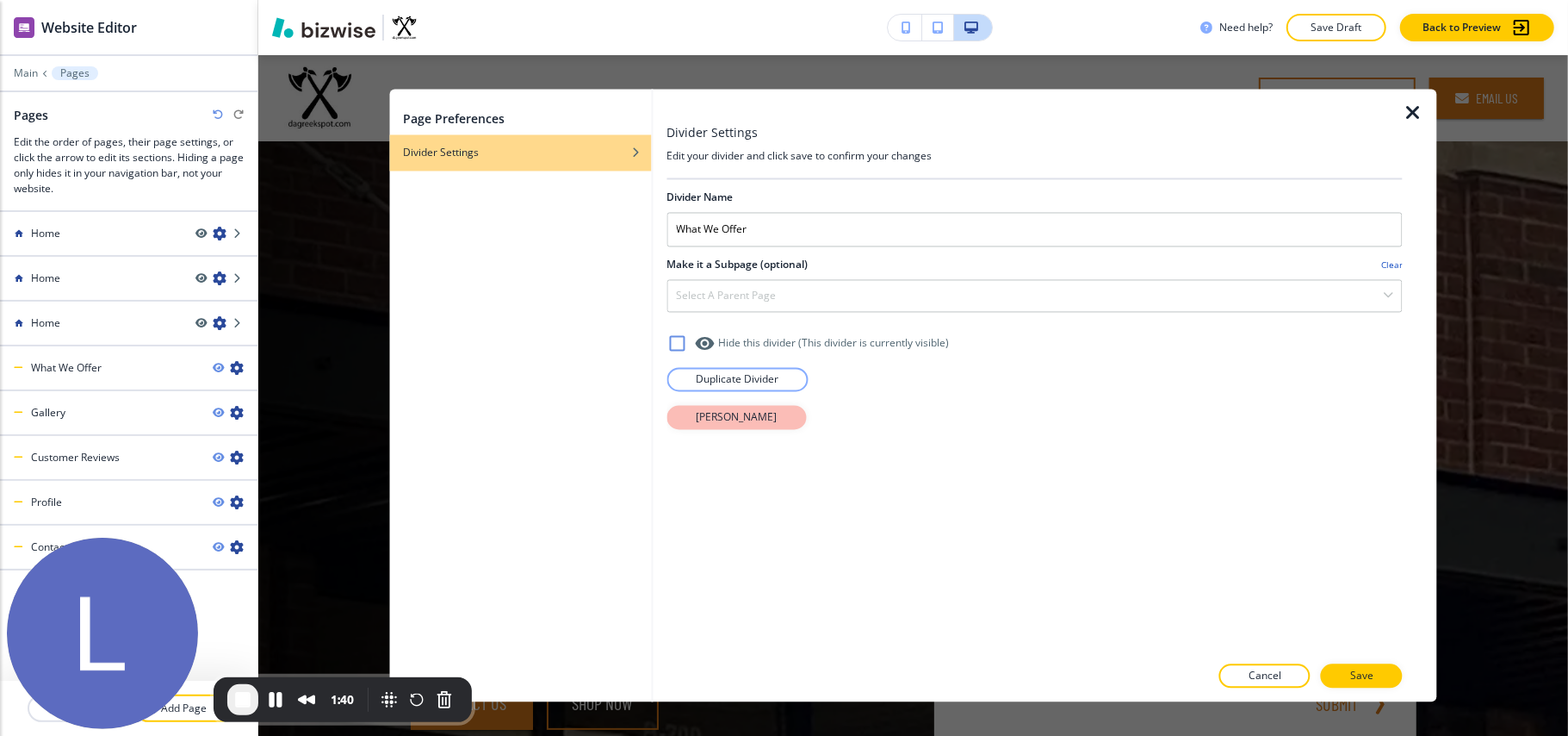
click at [698, 419] on p "[PERSON_NAME]" at bounding box center [737, 418] width 81 height 16
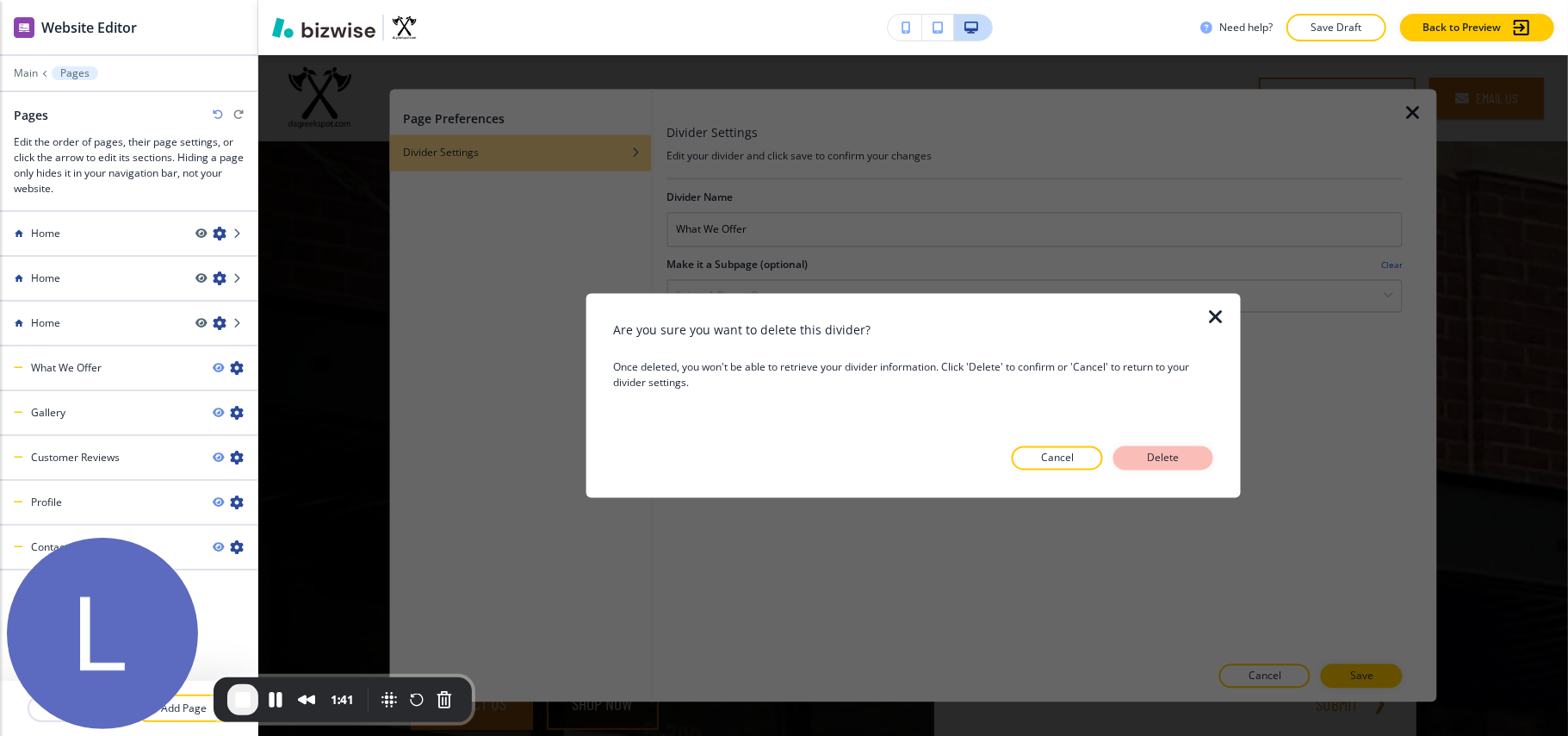
click at [1161, 451] on p "Delete" at bounding box center [1163, 458] width 41 height 16
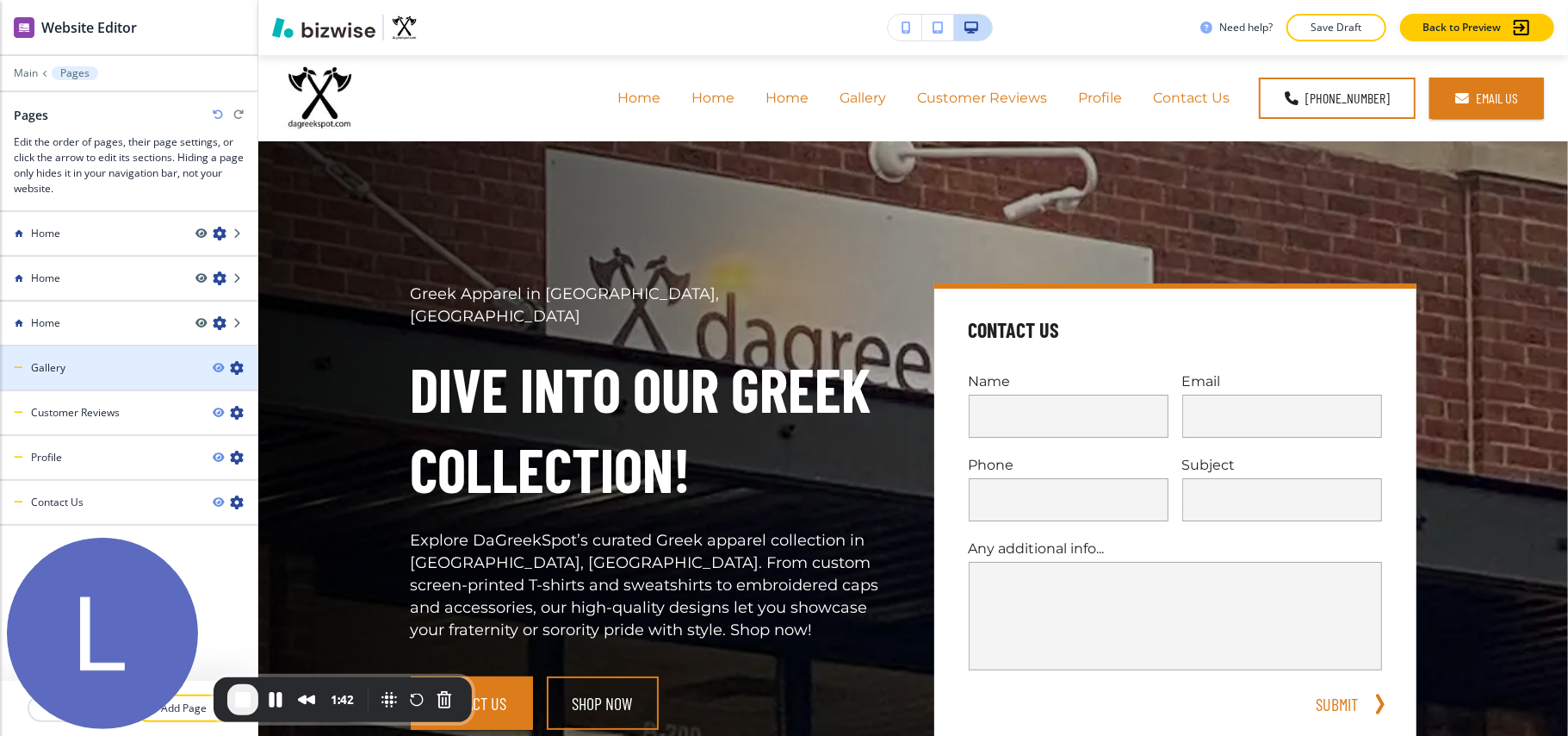
click at [236, 368] on icon "button" at bounding box center [237, 368] width 14 height 14
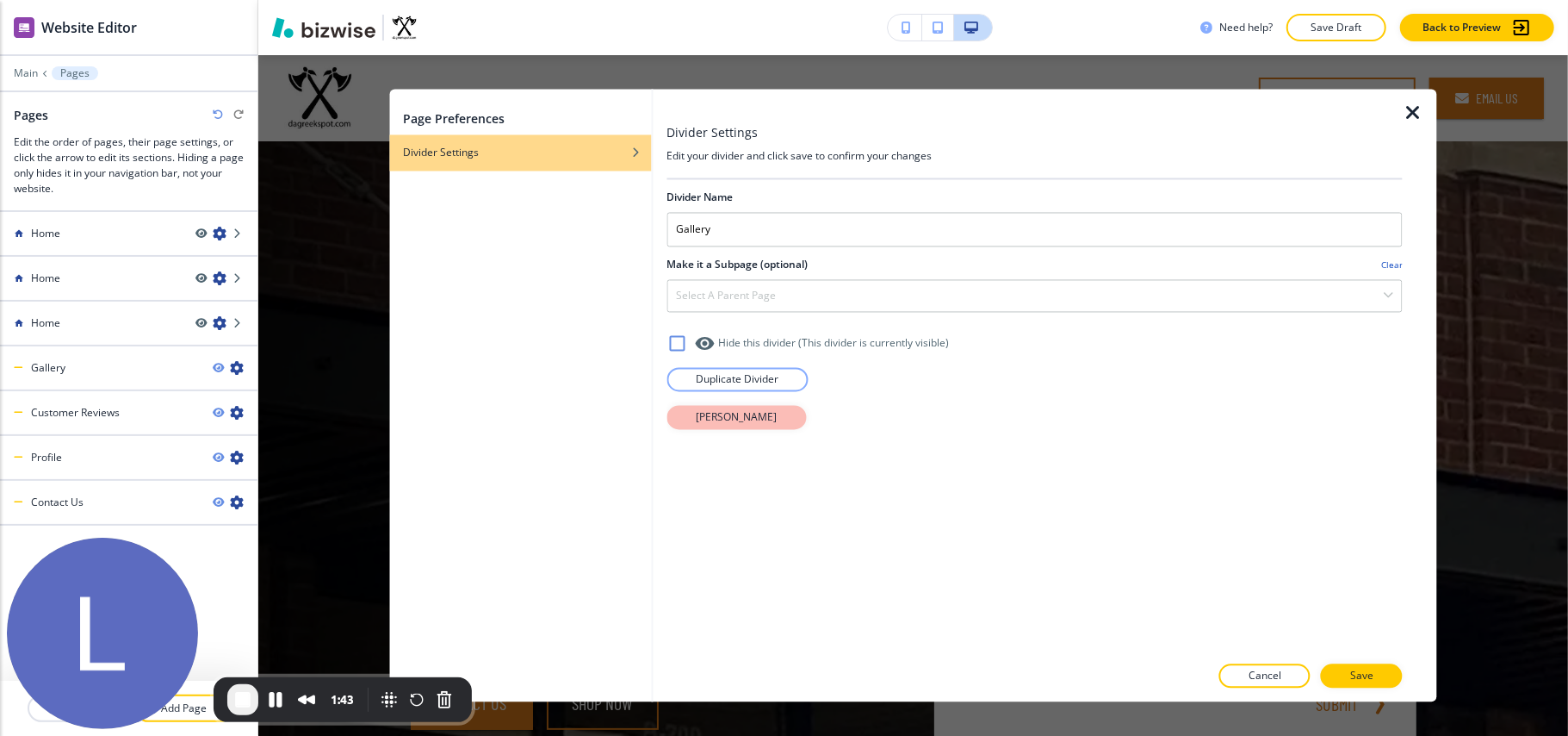
click at [728, 418] on p "[PERSON_NAME]" at bounding box center [737, 418] width 81 height 16
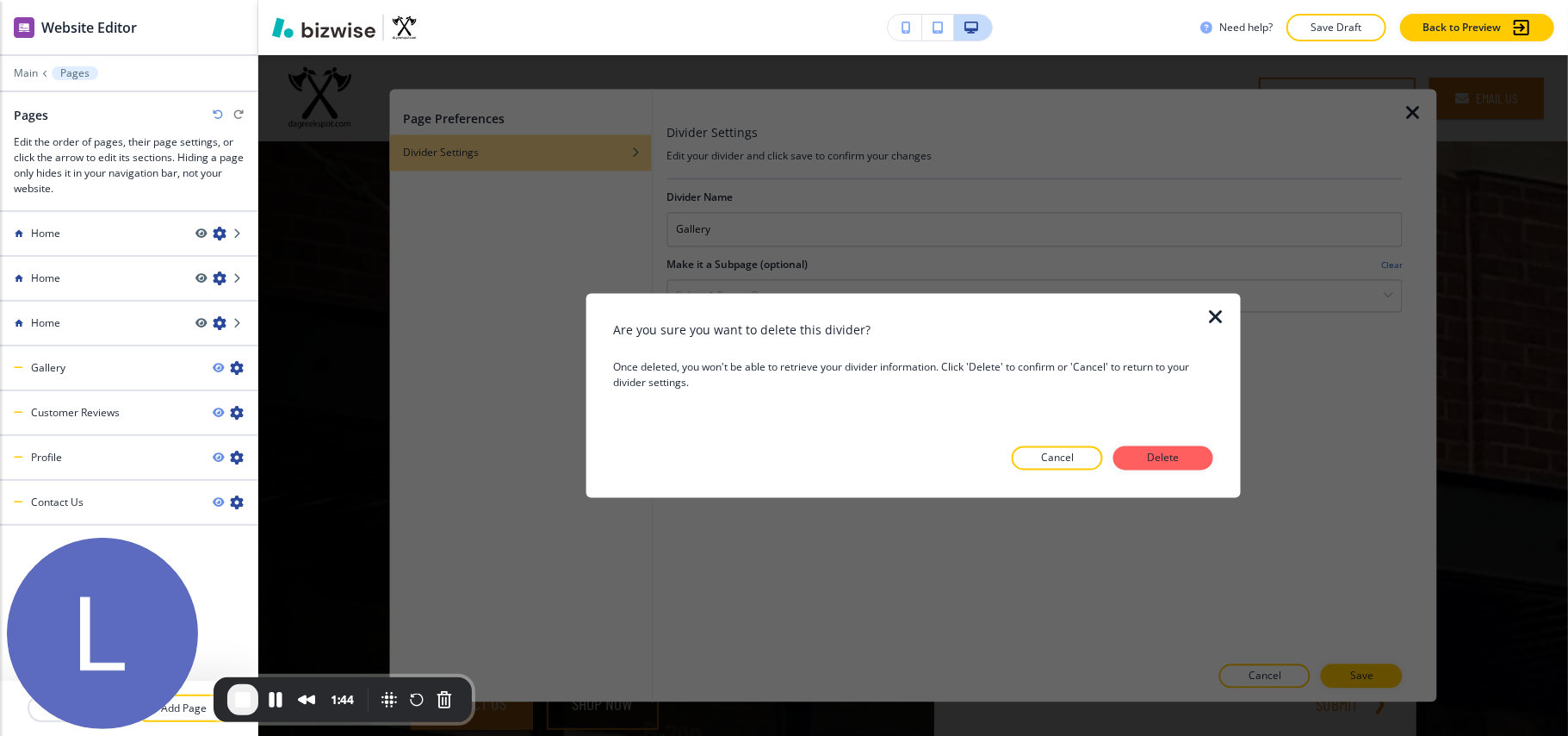
drag, startPoint x: 1176, startPoint y: 459, endPoint x: 1137, endPoint y: 453, distance: 39.5
click at [1176, 456] on p "Delete" at bounding box center [1163, 458] width 41 height 16
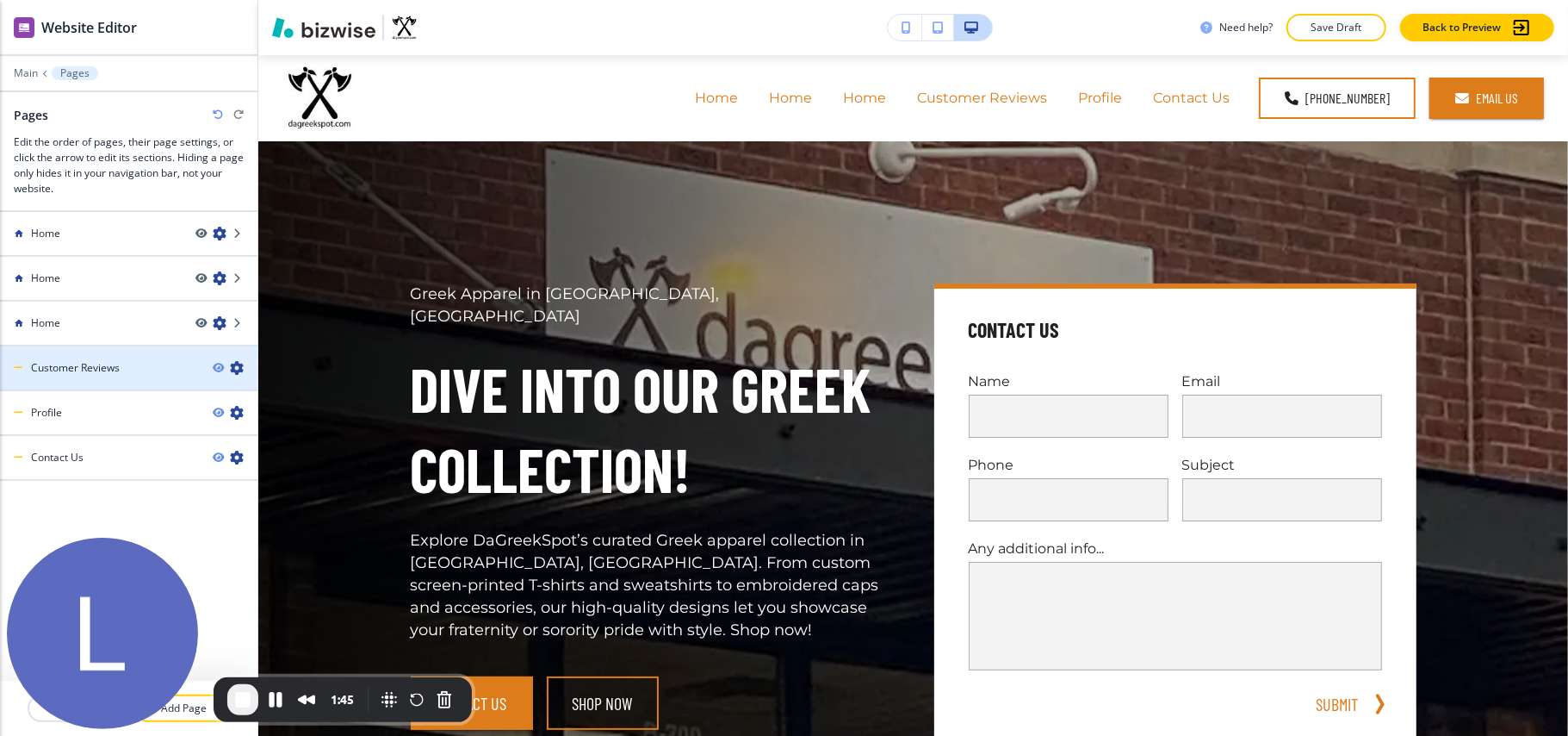
click at [236, 366] on icon "button" at bounding box center [237, 368] width 14 height 14
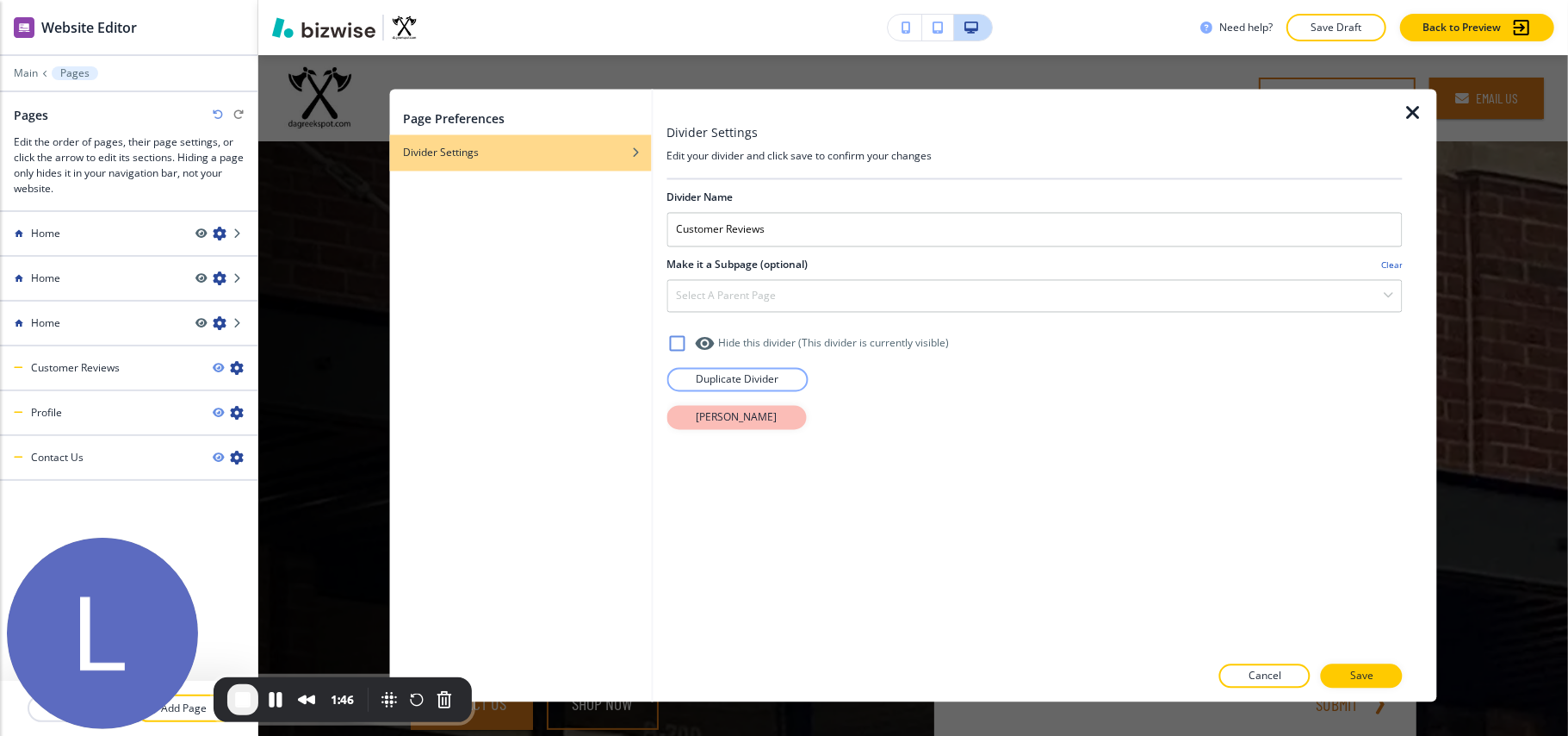
click at [739, 417] on p "[PERSON_NAME]" at bounding box center [737, 418] width 81 height 16
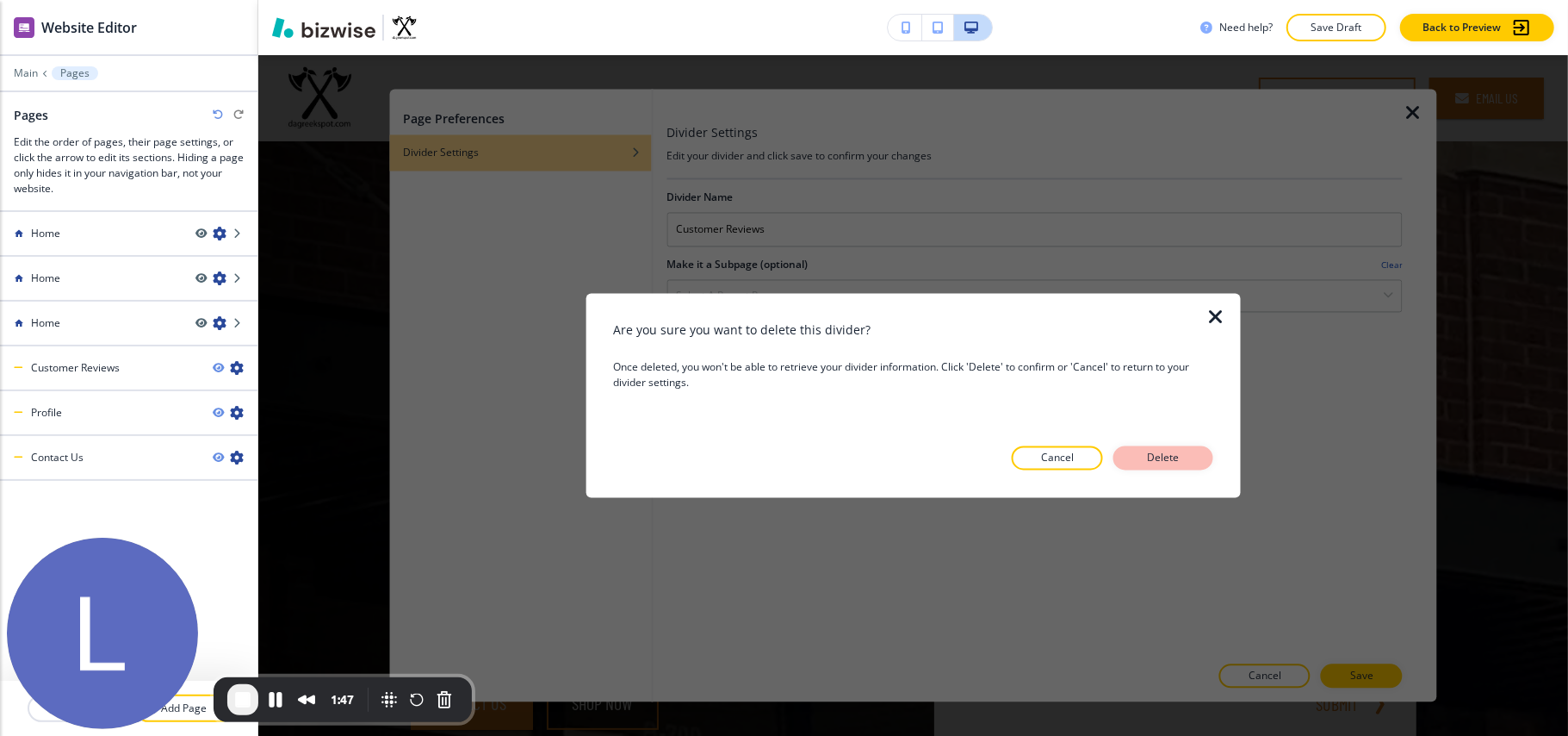
click at [1176, 463] on p "Delete" at bounding box center [1163, 458] width 41 height 16
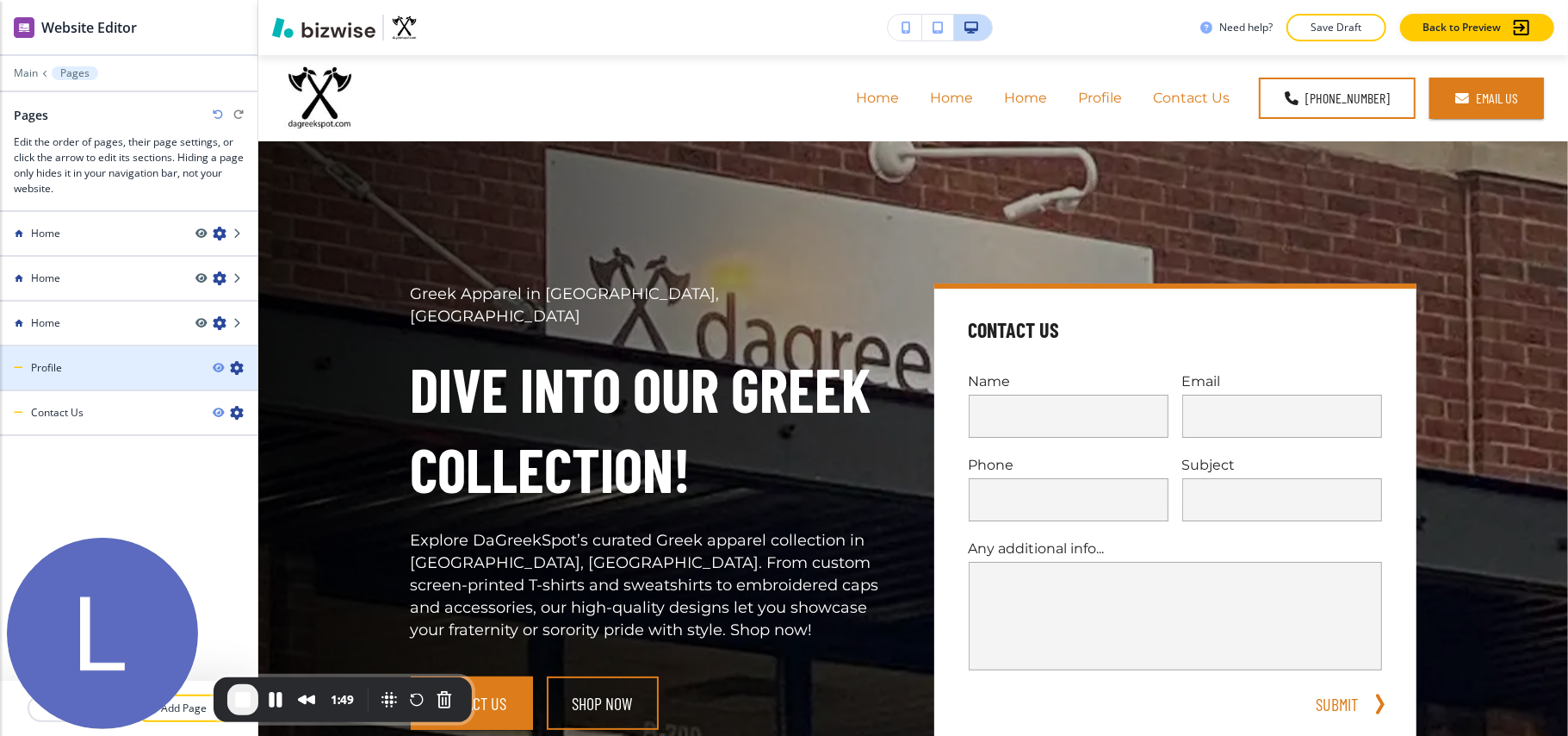
click at [230, 361] on icon "button" at bounding box center [237, 368] width 14 height 14
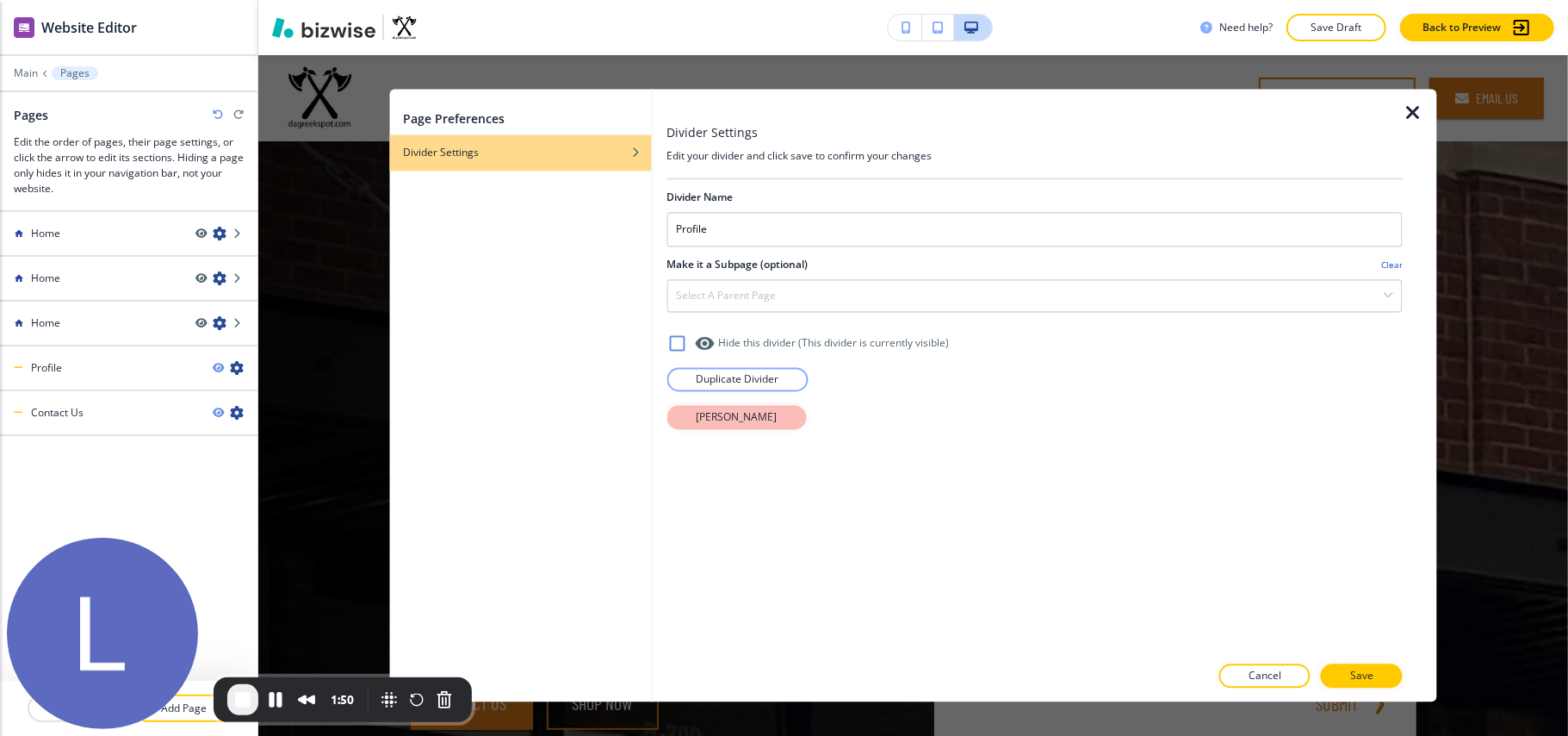
click at [722, 417] on p "[PERSON_NAME]" at bounding box center [737, 418] width 81 height 16
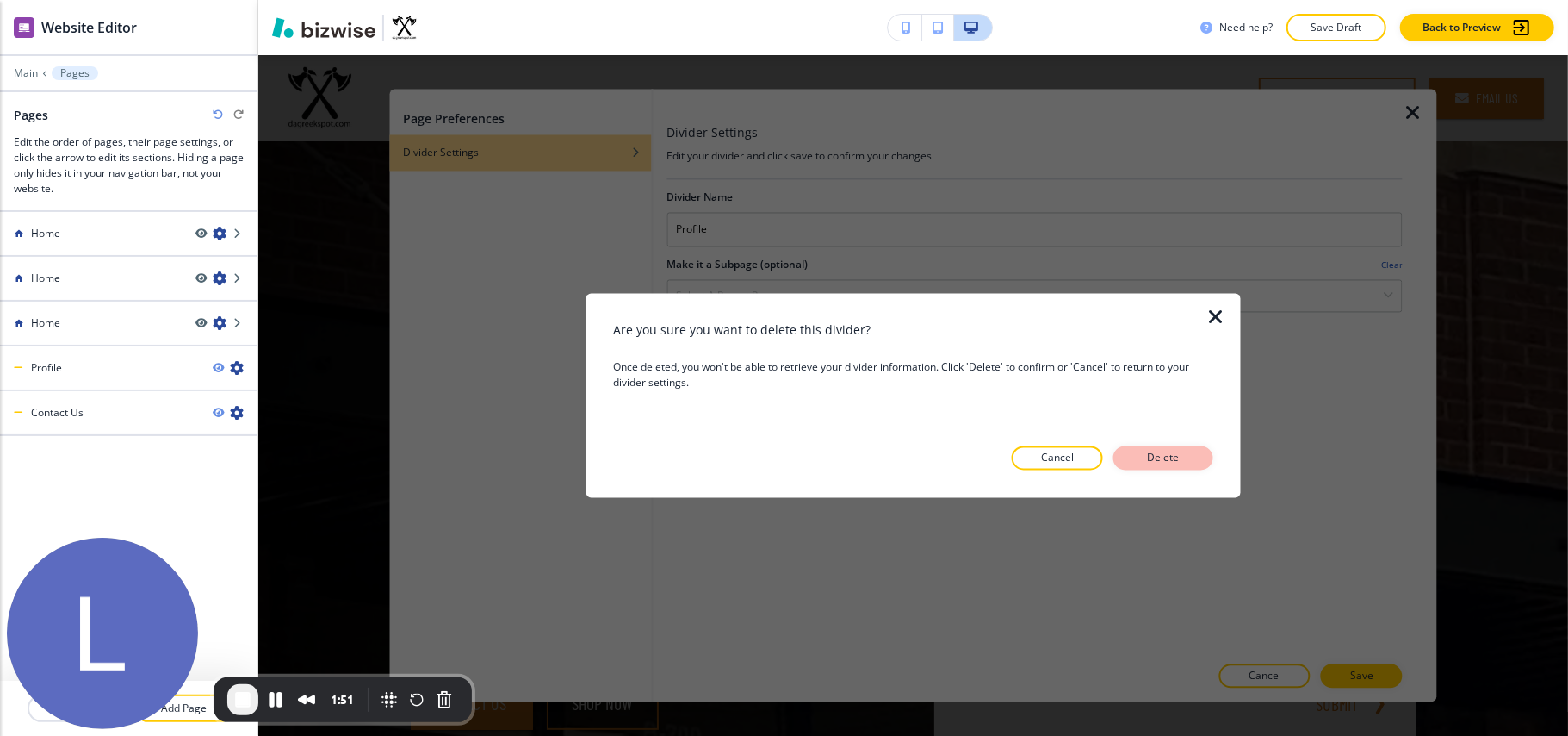
click at [1176, 449] on button "Delete" at bounding box center [1164, 458] width 100 height 24
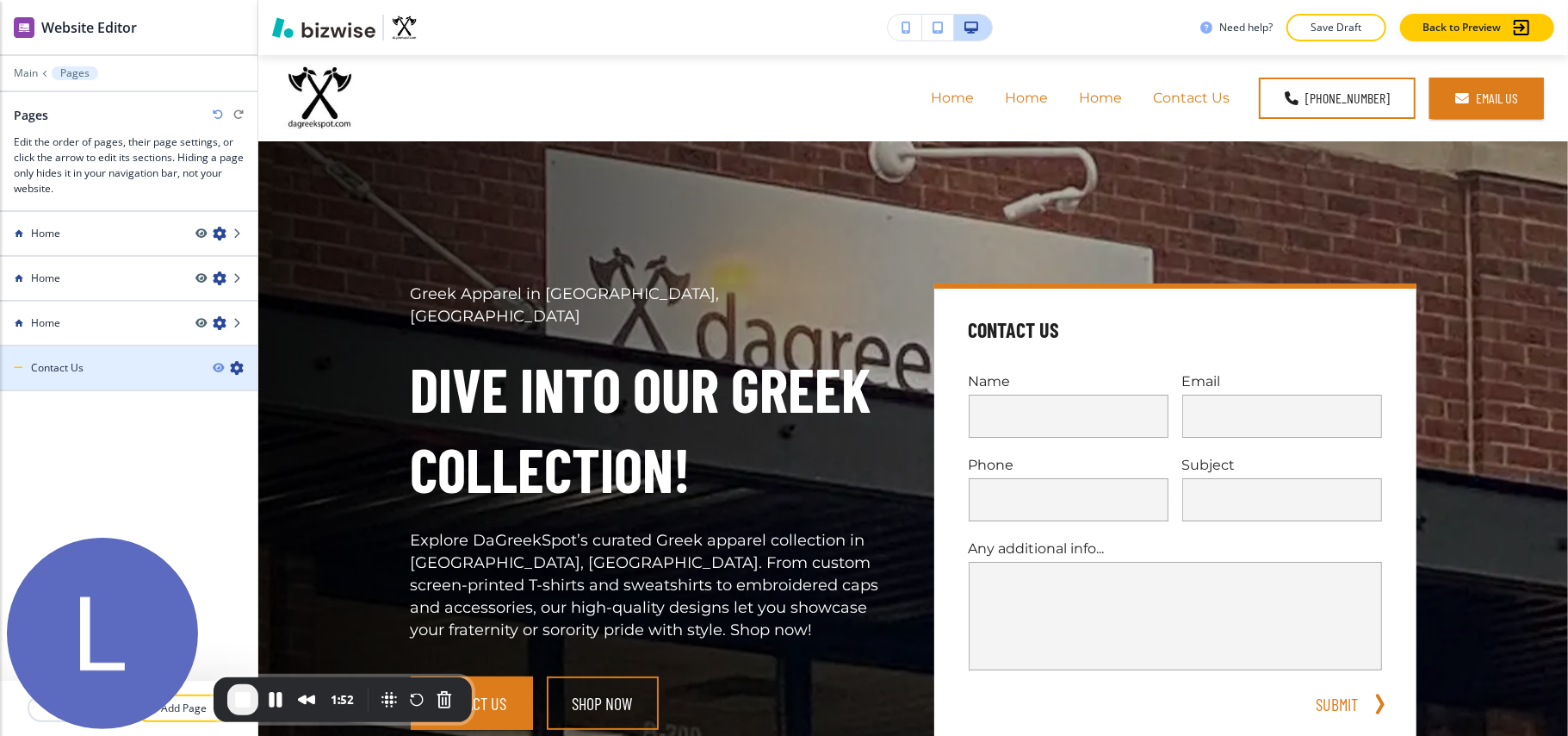
click at [245, 367] on div at bounding box center [235, 368] width 45 height 14
click at [236, 366] on icon "button" at bounding box center [237, 368] width 14 height 14
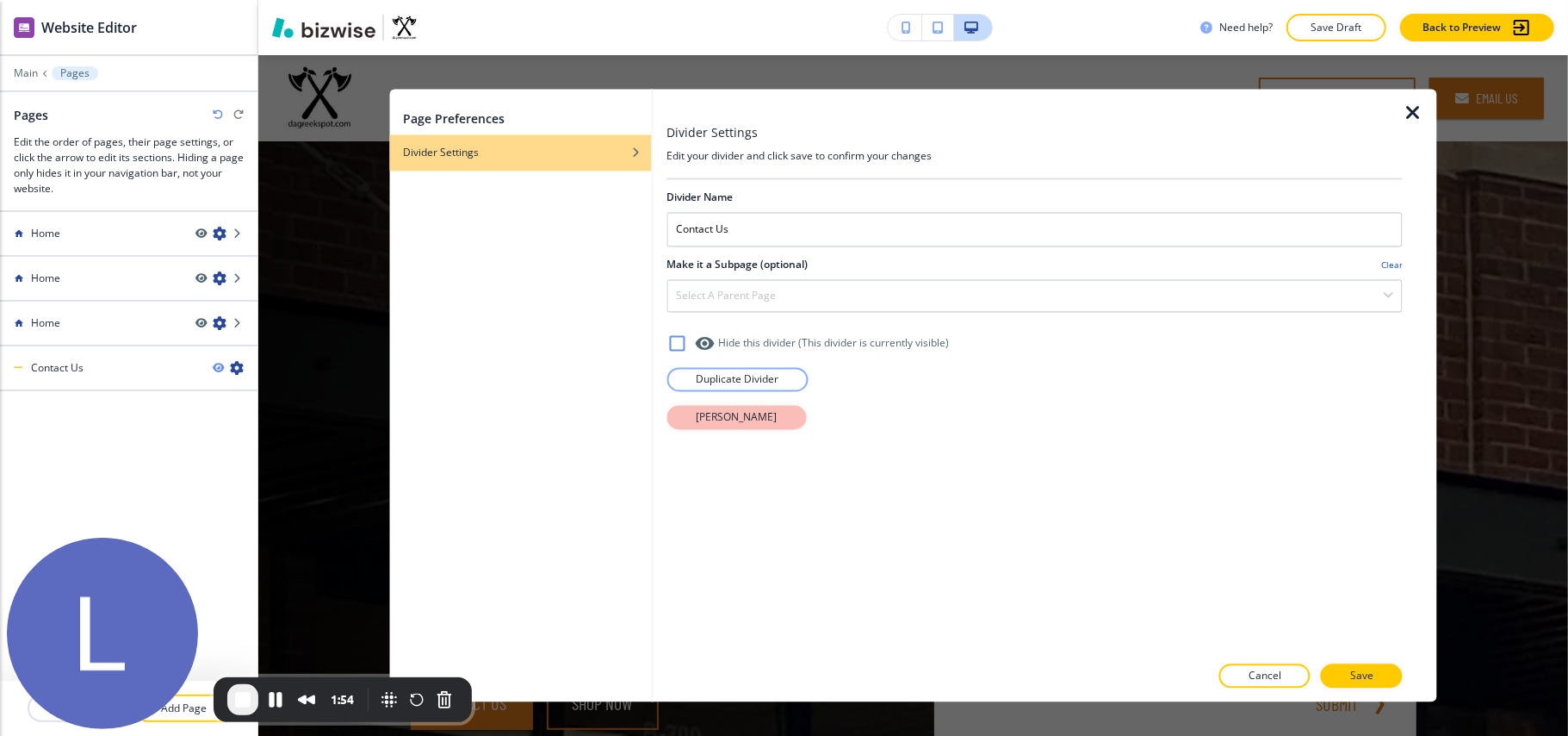
click at [739, 421] on p "[PERSON_NAME]" at bounding box center [737, 418] width 81 height 16
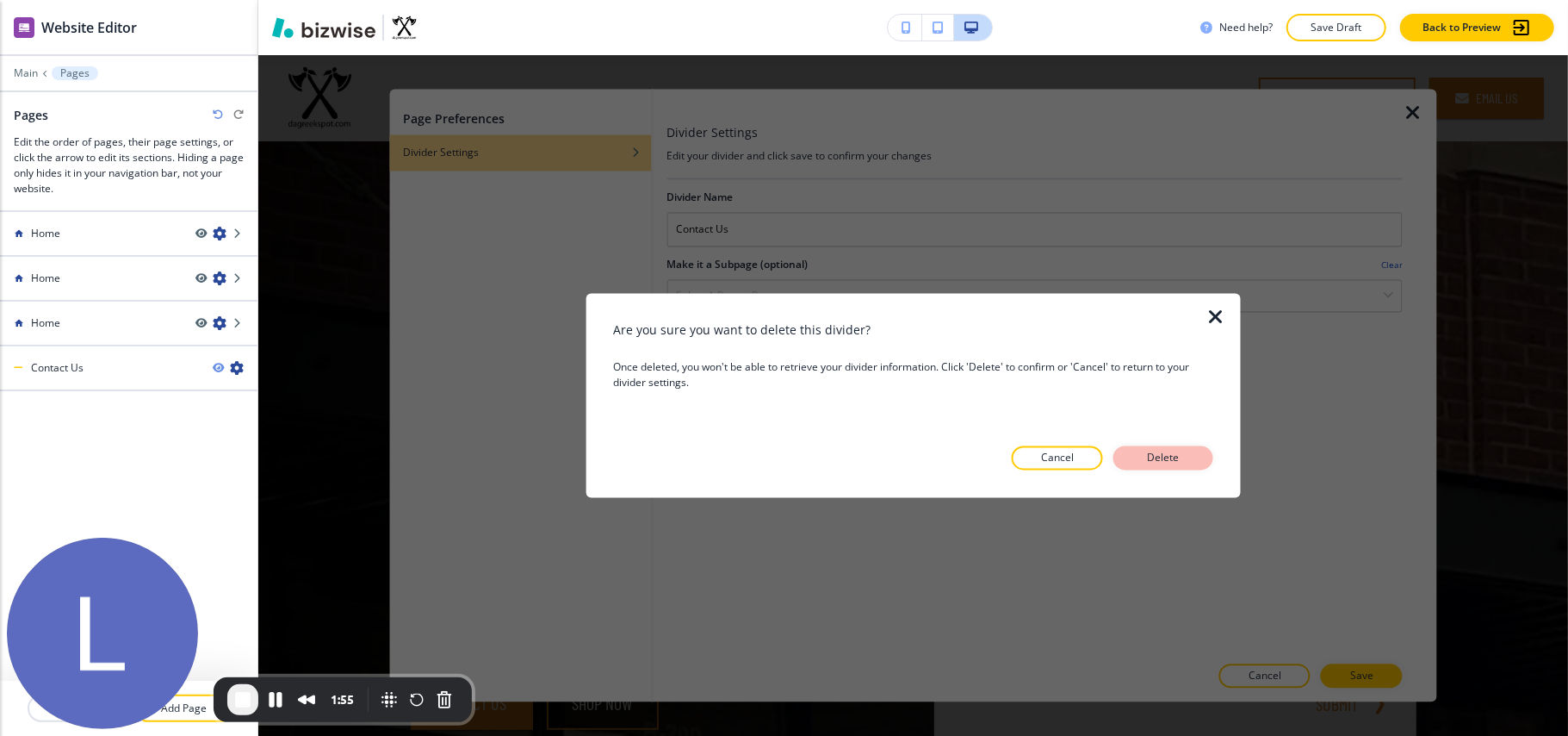
click at [1175, 451] on p "Delete" at bounding box center [1163, 458] width 41 height 16
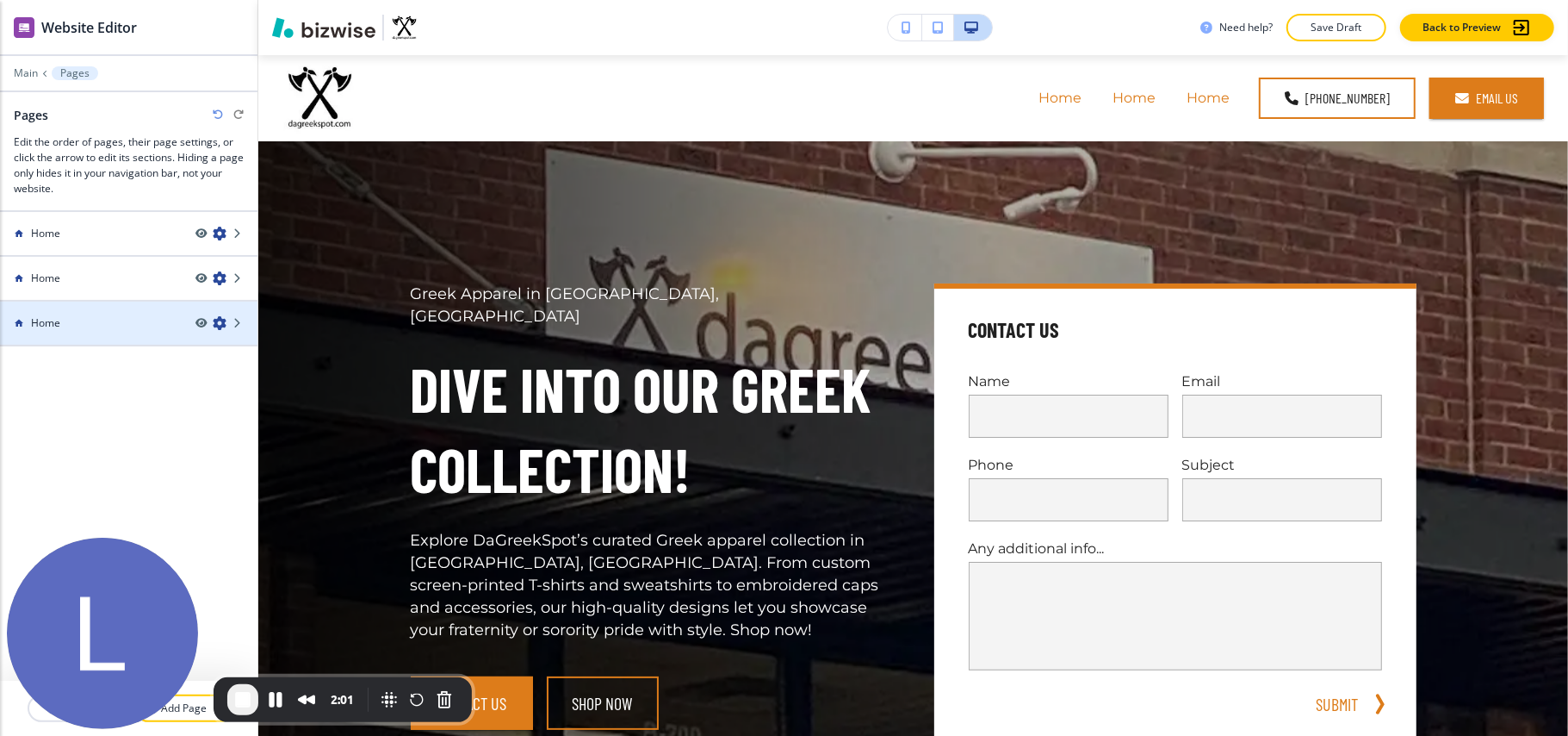
click at [193, 324] on div "Home" at bounding box center [128, 324] width 258 height 16
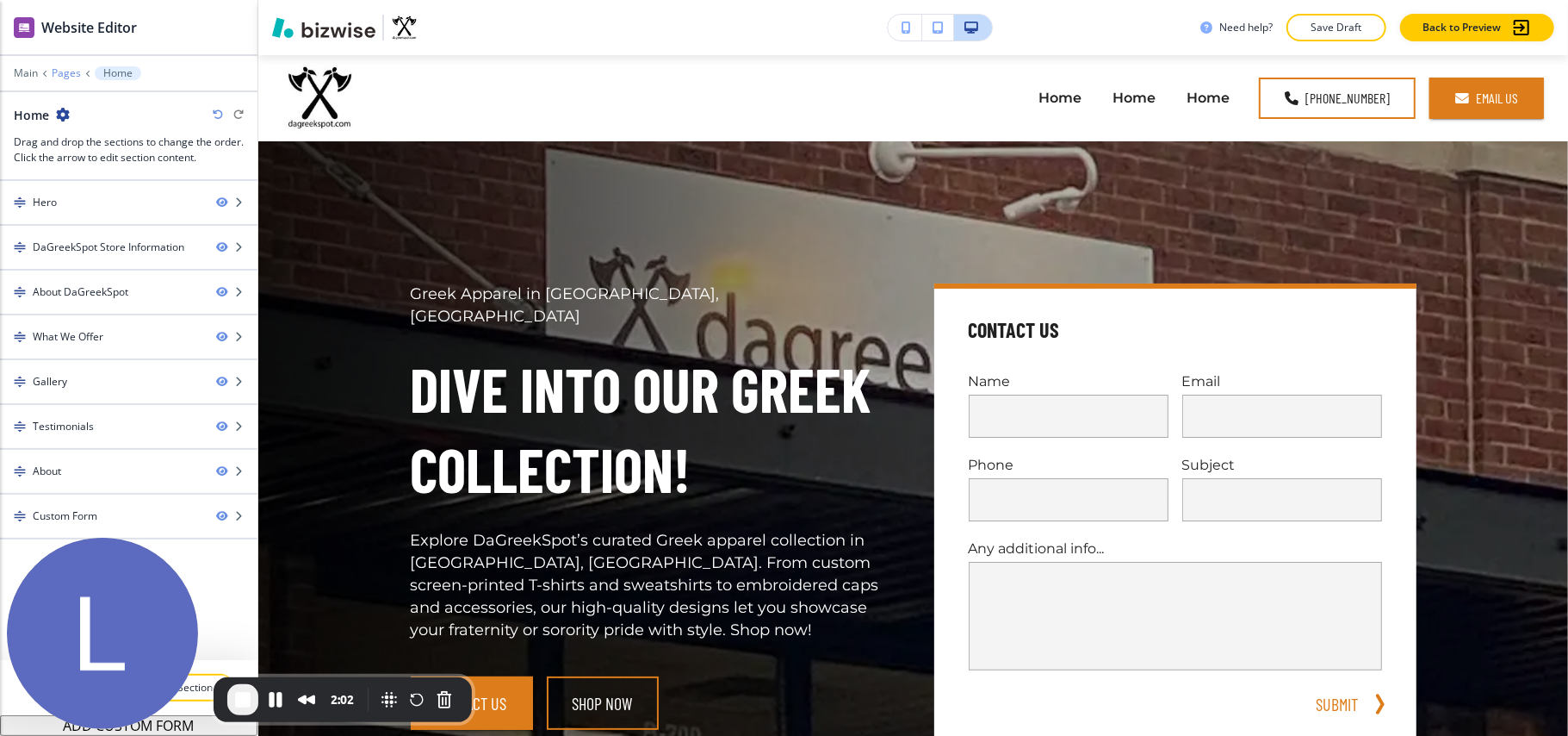
click at [65, 72] on p "Pages" at bounding box center [66, 73] width 29 height 12
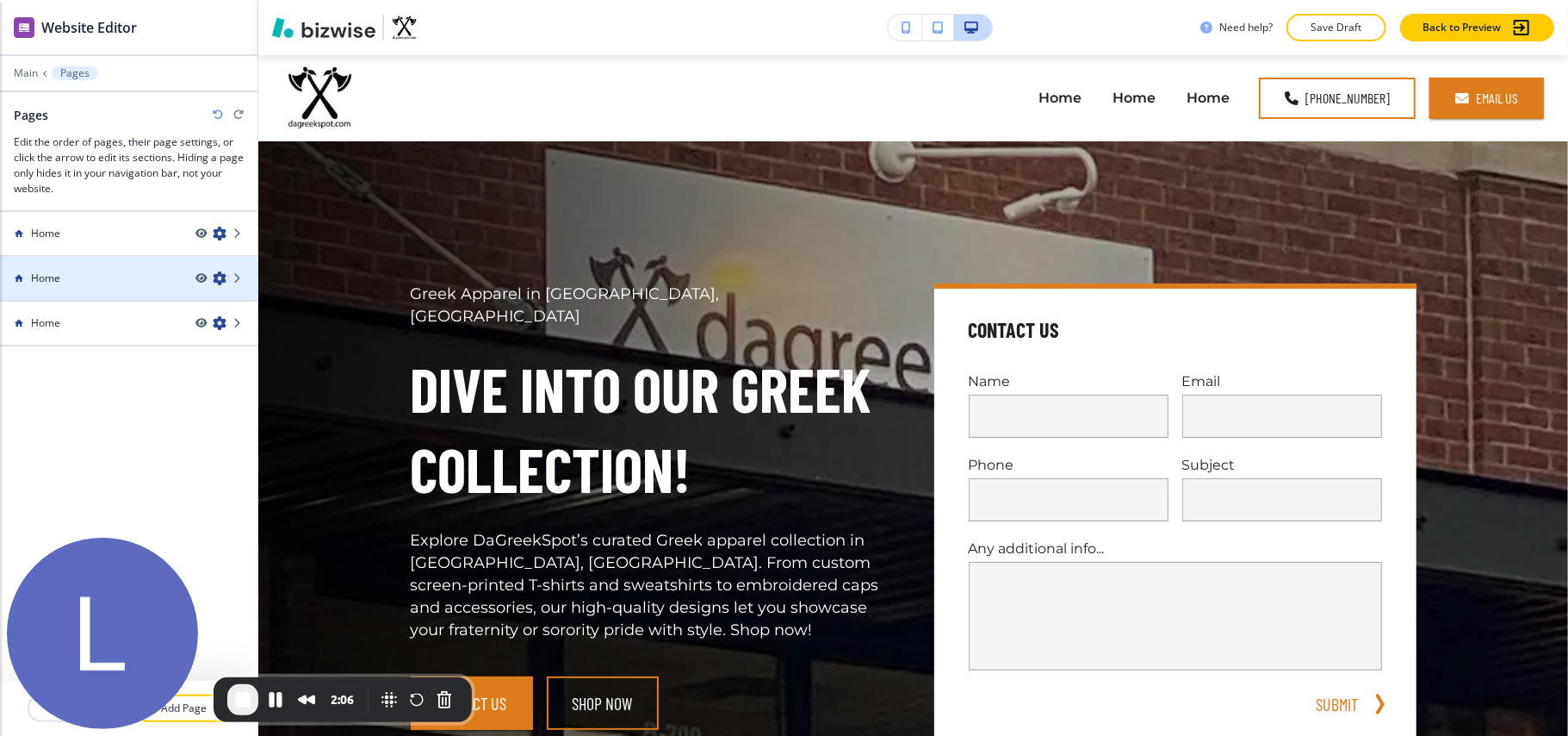
click at [196, 286] on div at bounding box center [128, 293] width 258 height 14
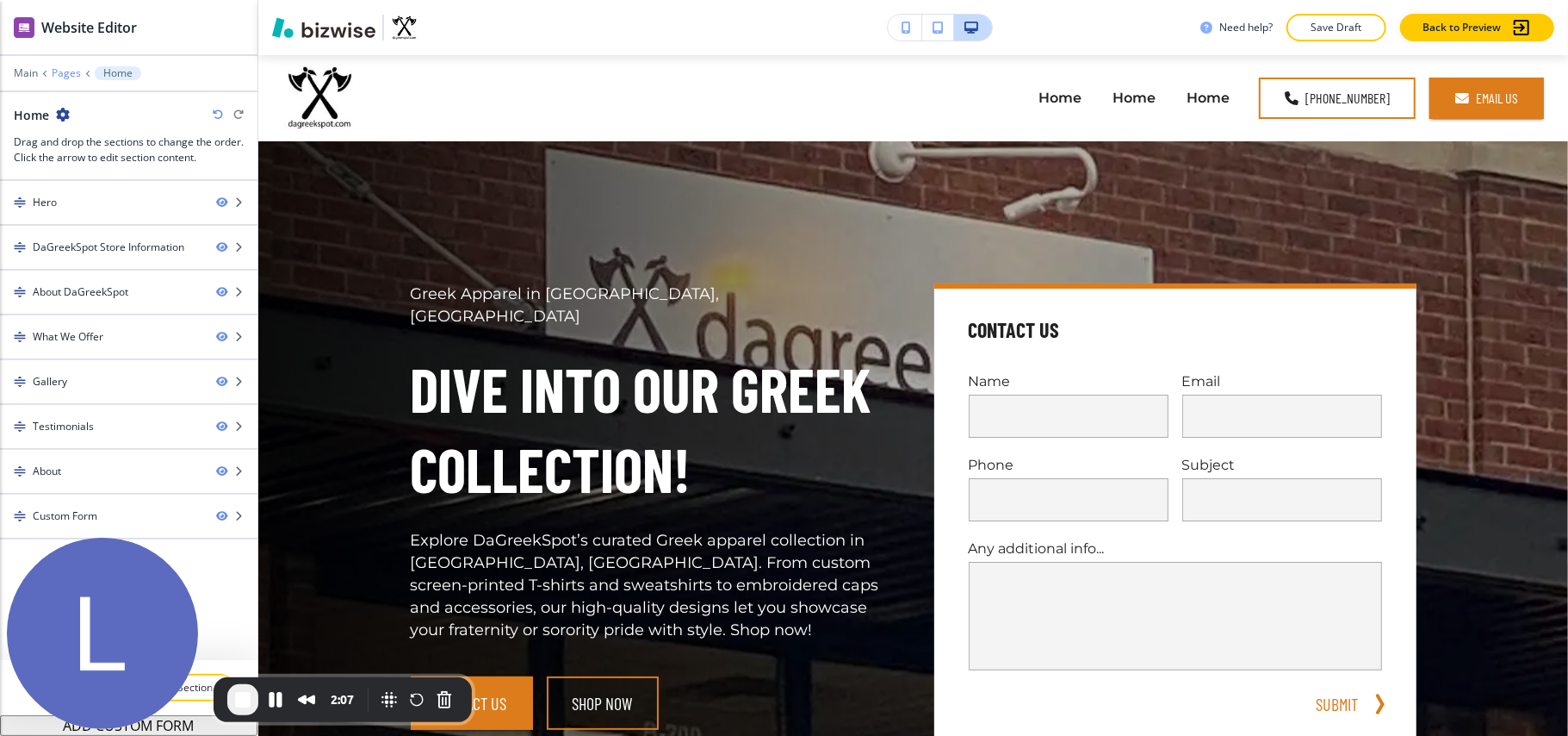
click at [57, 74] on p "Pages" at bounding box center [66, 73] width 29 height 12
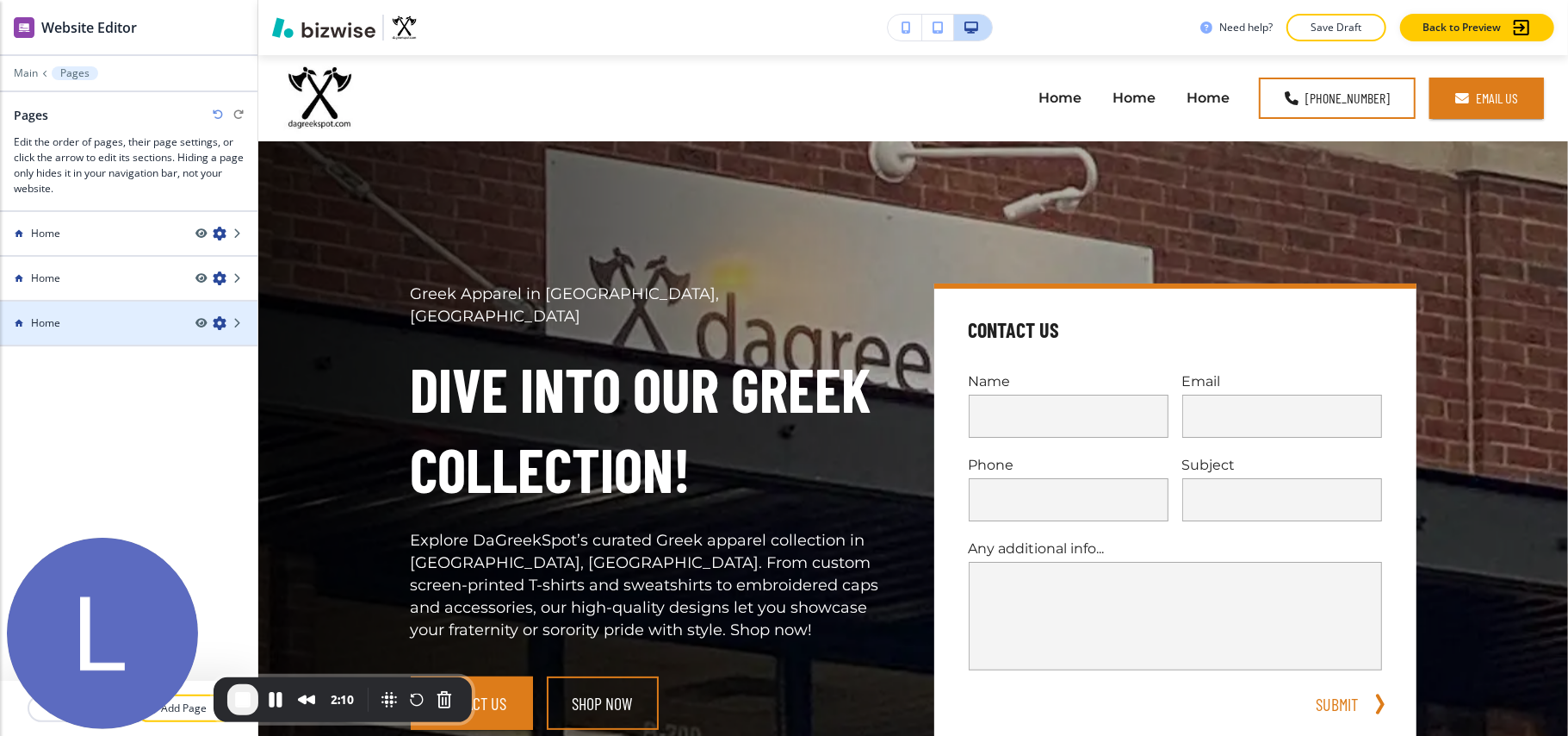
click at [219, 322] on icon "button" at bounding box center [220, 324] width 14 height 14
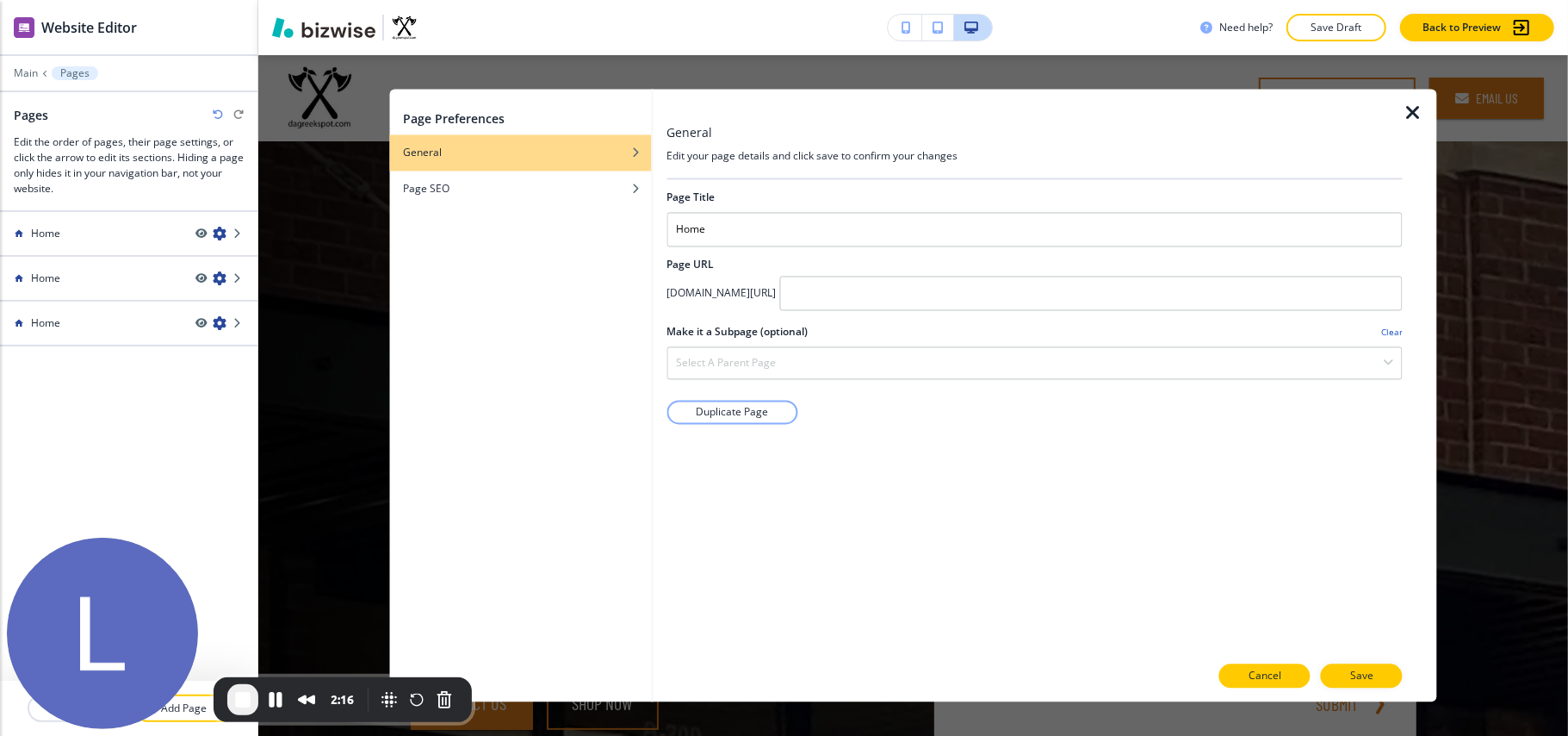
click at [1176, 551] on p "Cancel" at bounding box center [1265, 676] width 33 height 16
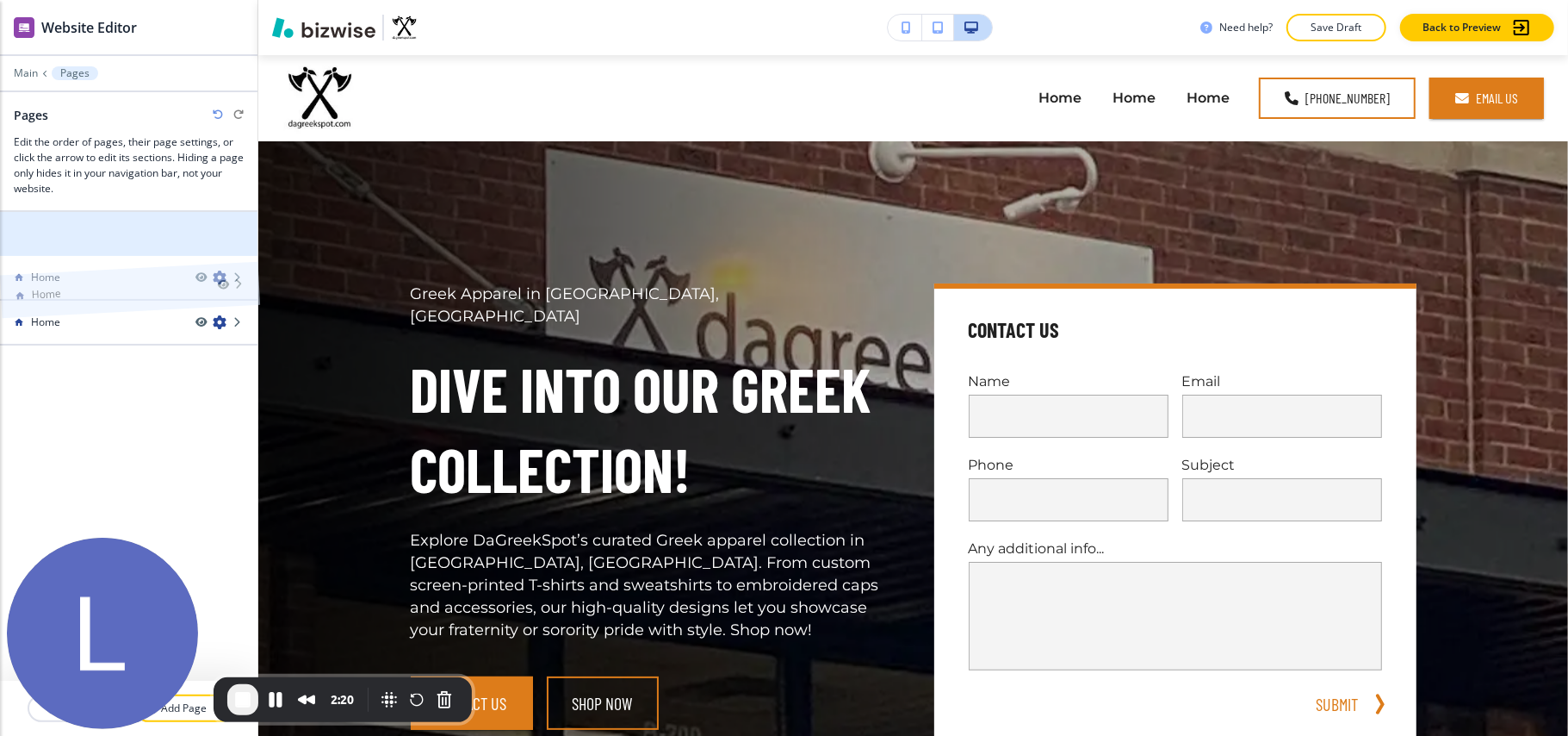
drag, startPoint x: 193, startPoint y: 237, endPoint x: 192, endPoint y: 267, distance: 30.0
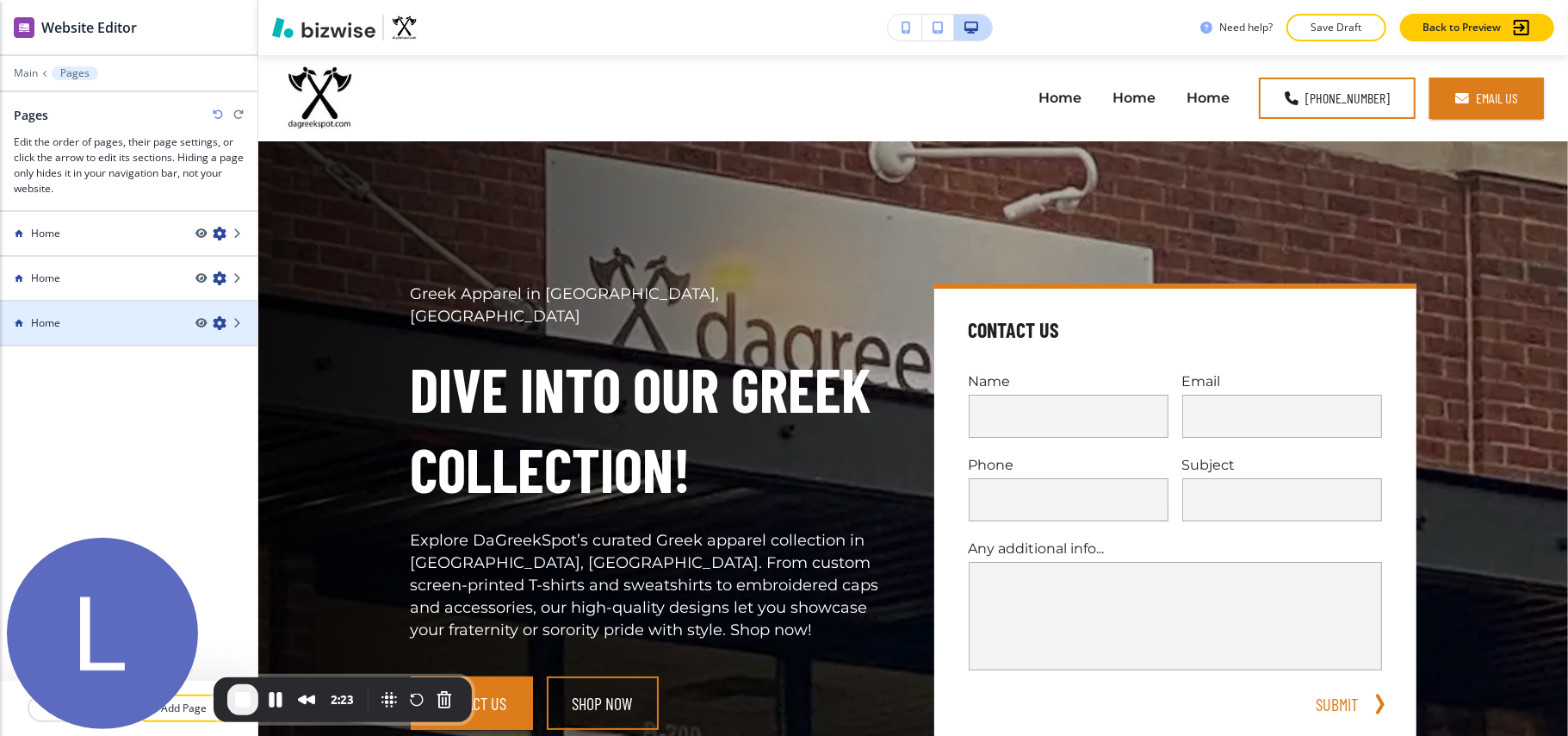
click at [214, 321] on icon "button" at bounding box center [220, 324] width 14 height 14
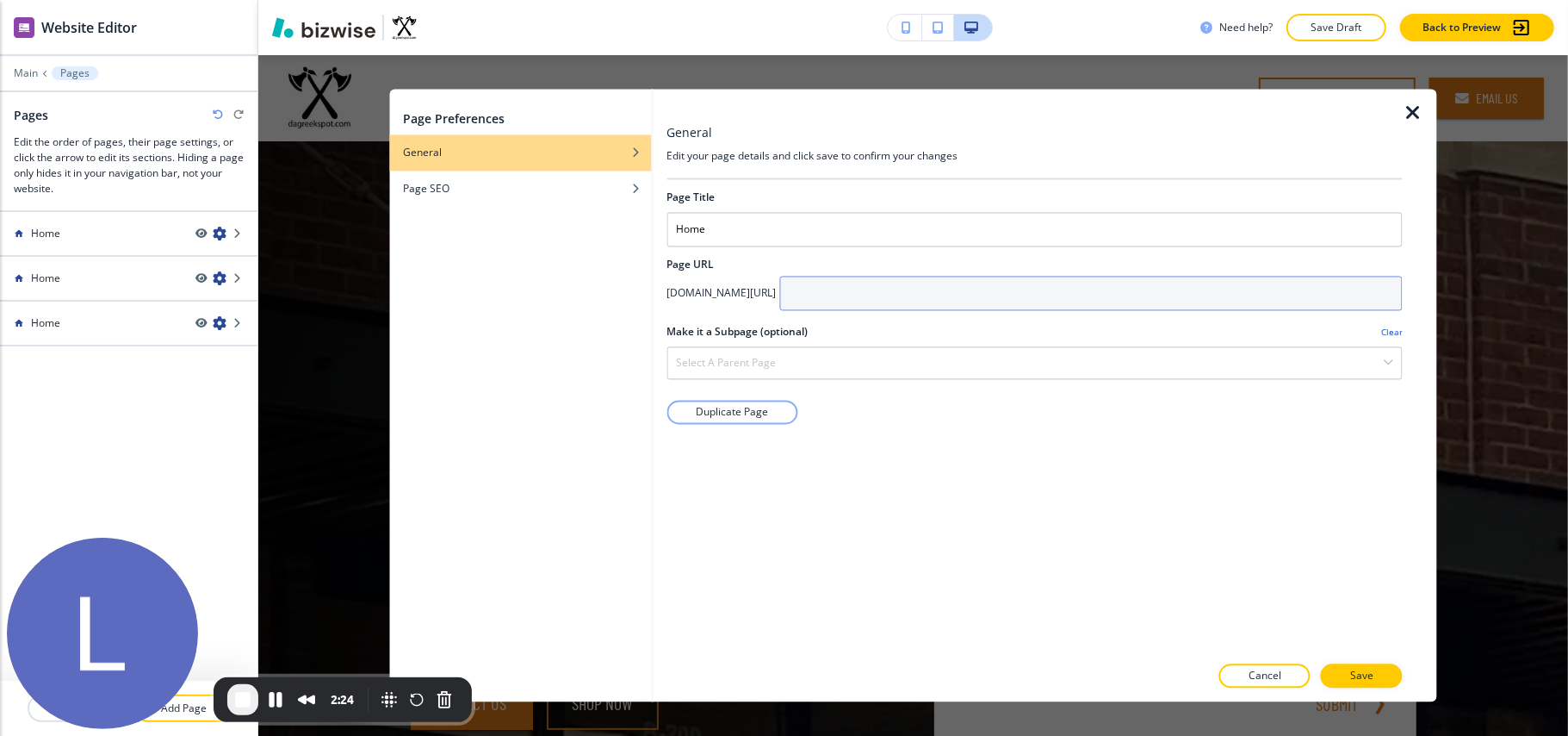
click at [920, 300] on input "text" at bounding box center [1091, 294] width 623 height 34
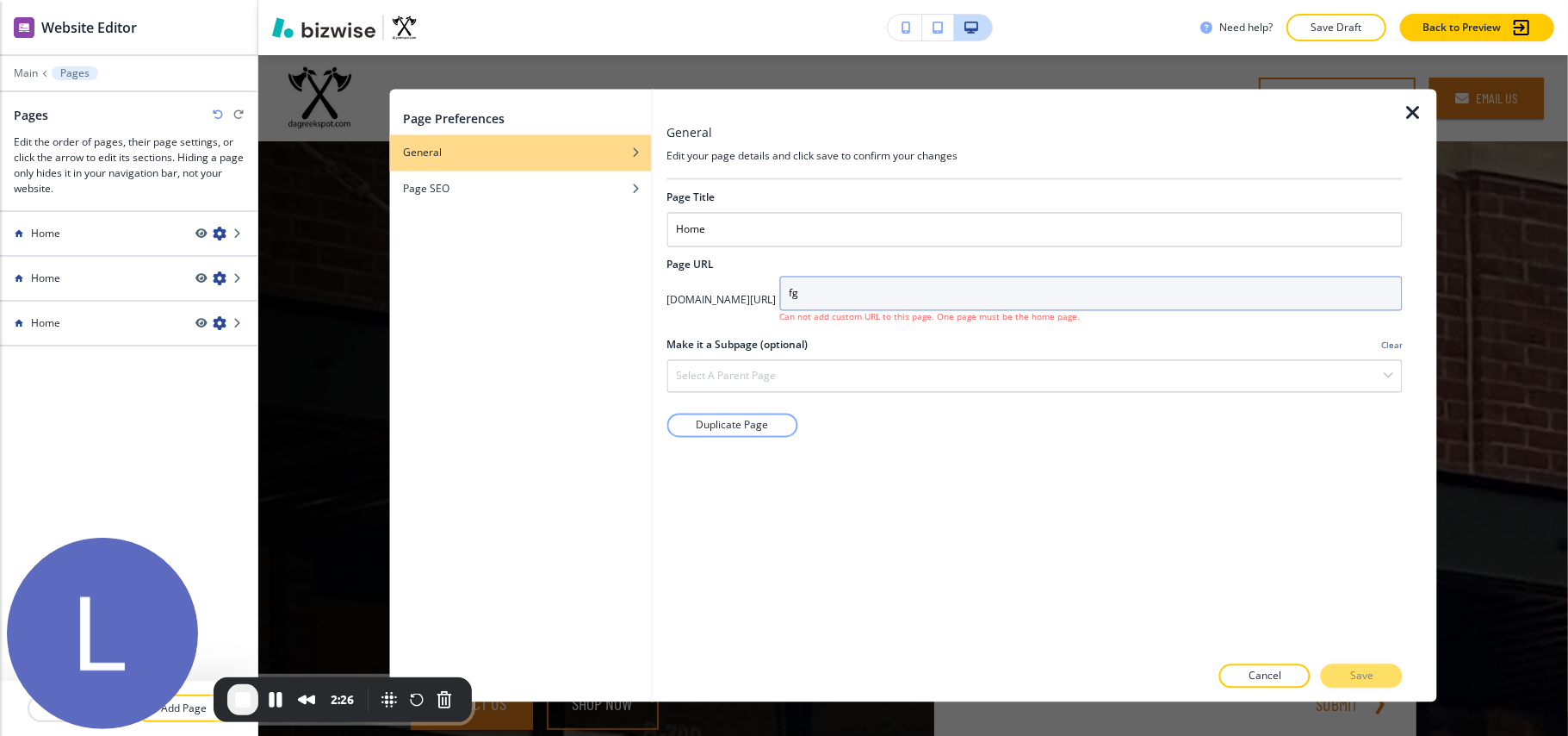
type input "fg"
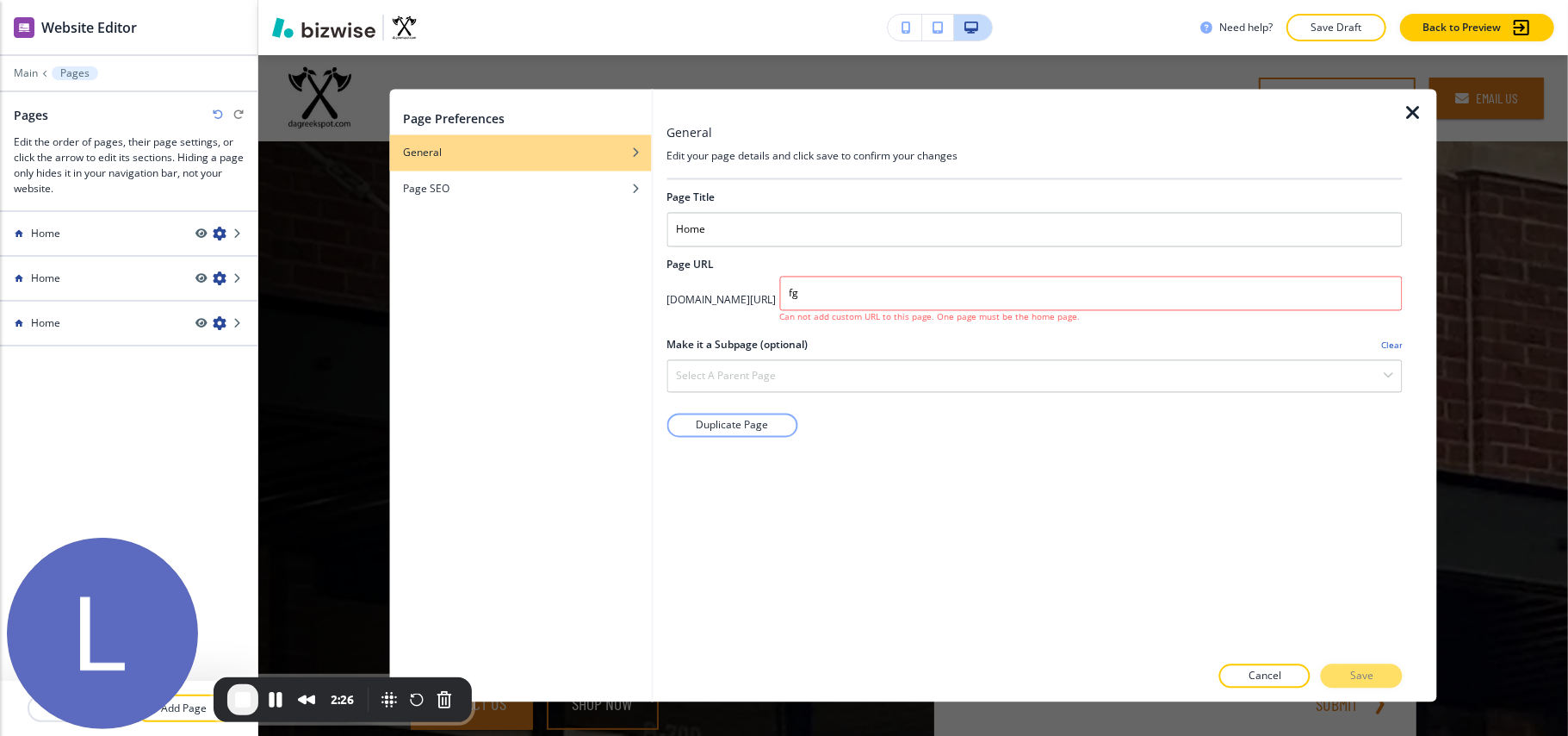
click at [1076, 434] on div "Duplicate Page" at bounding box center [1034, 432] width 737 height 38
click at [763, 381] on h4 "Select a parent page" at bounding box center [726, 376] width 100 height 16
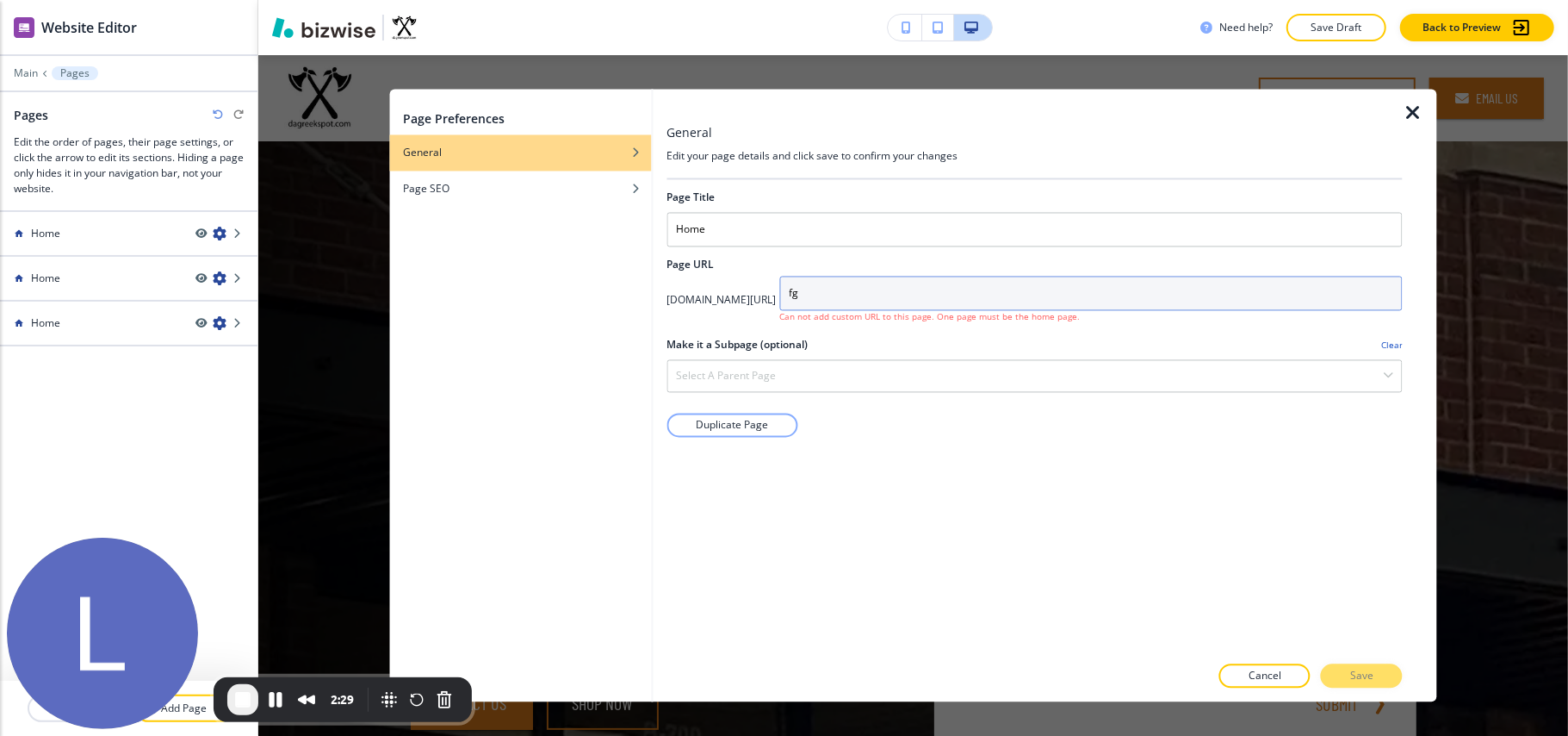
drag, startPoint x: 947, startPoint y: 300, endPoint x: 779, endPoint y: 300, distance: 168.0
click at [779, 300] on div "[DOMAIN_NAME][URL] fg Can not add custom URL to this page. One page must be the…" at bounding box center [1034, 301] width 737 height 47
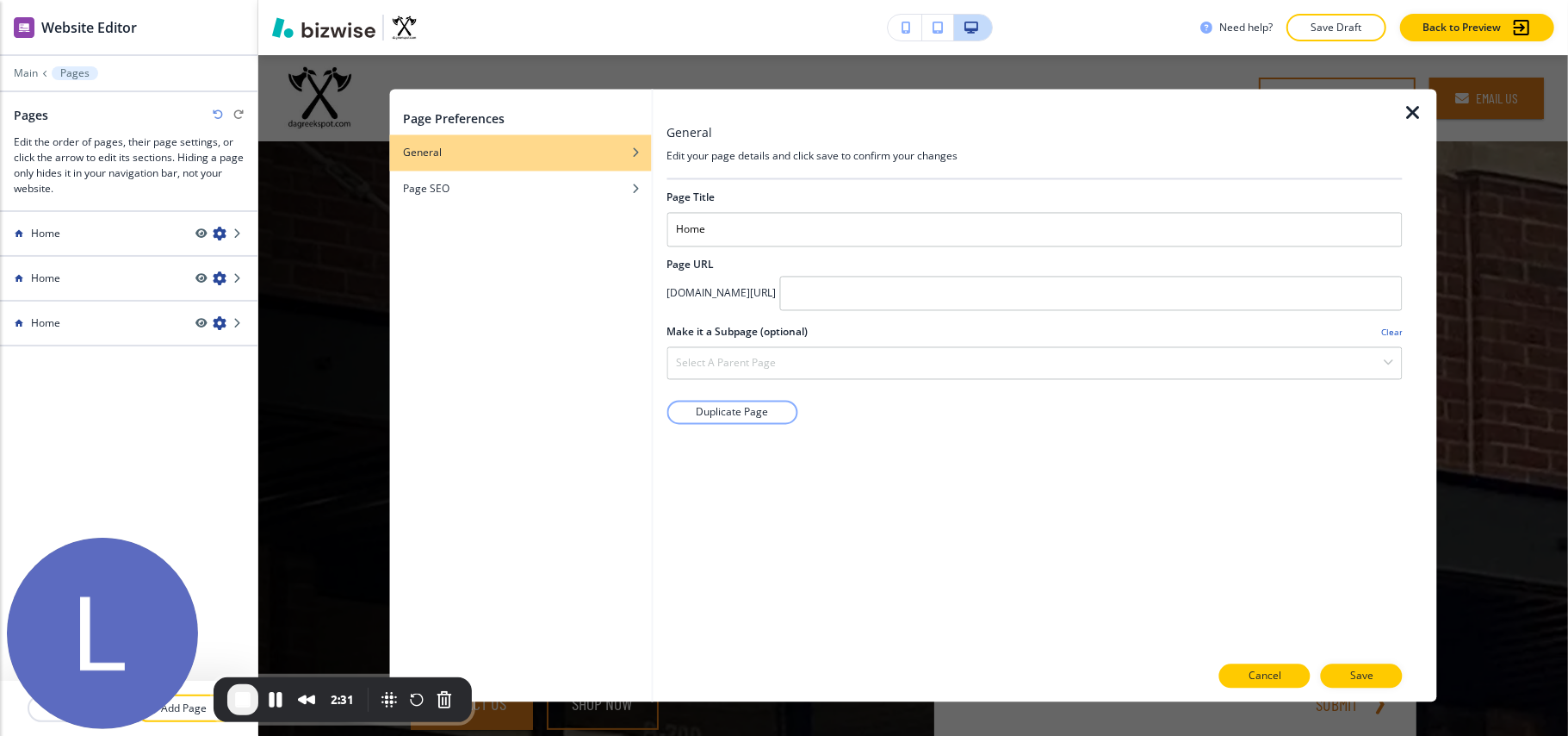
click at [1176, 551] on p "Cancel" at bounding box center [1265, 676] width 33 height 16
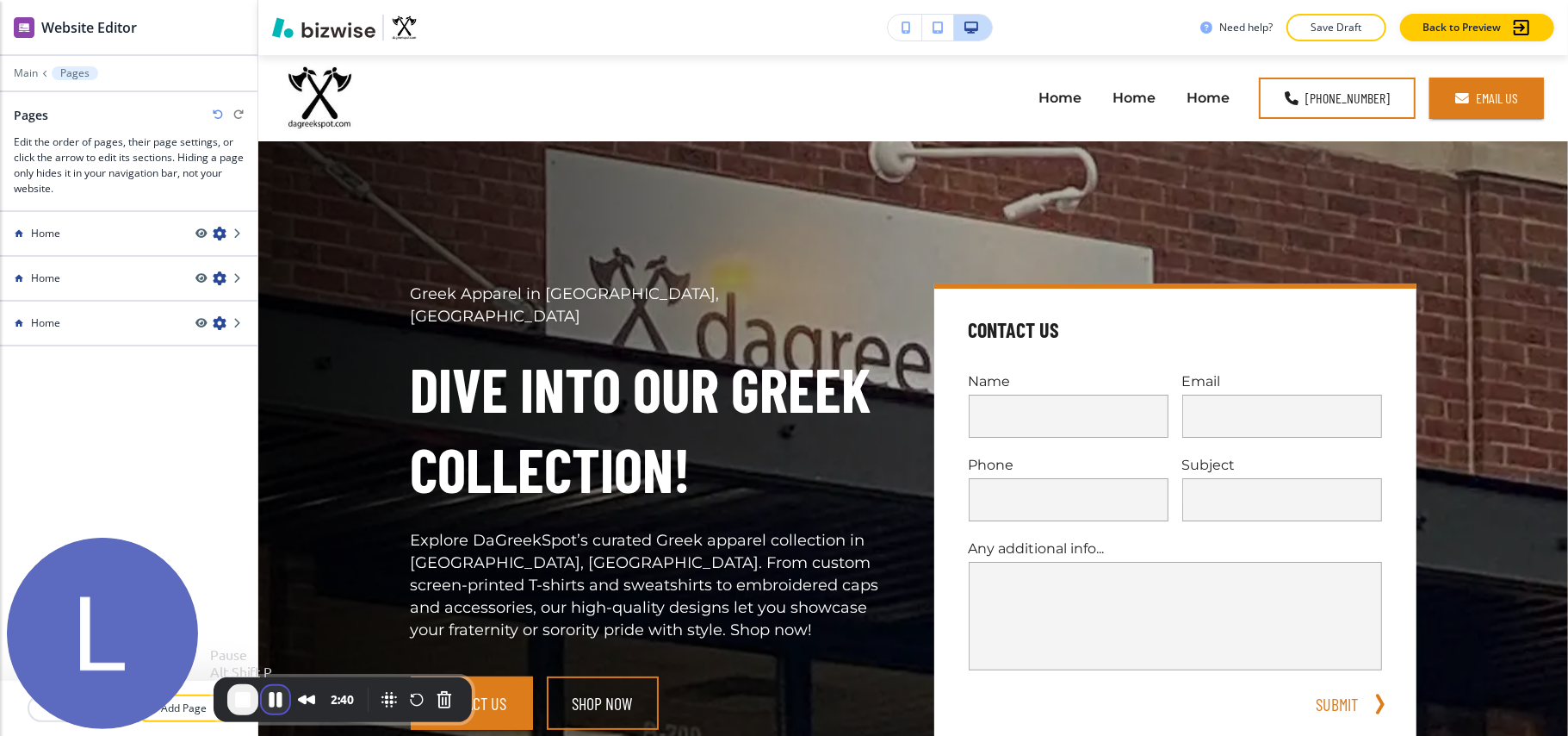
click at [272, 551] on button "Pause Recording" at bounding box center [275, 699] width 27 height 27
drag, startPoint x: 0, startPoint y: 200, endPoint x: 359, endPoint y: 398, distance: 410.0
click at [359, 398] on div "Cancel Copy Capture" at bounding box center [784, 382] width 1568 height 736
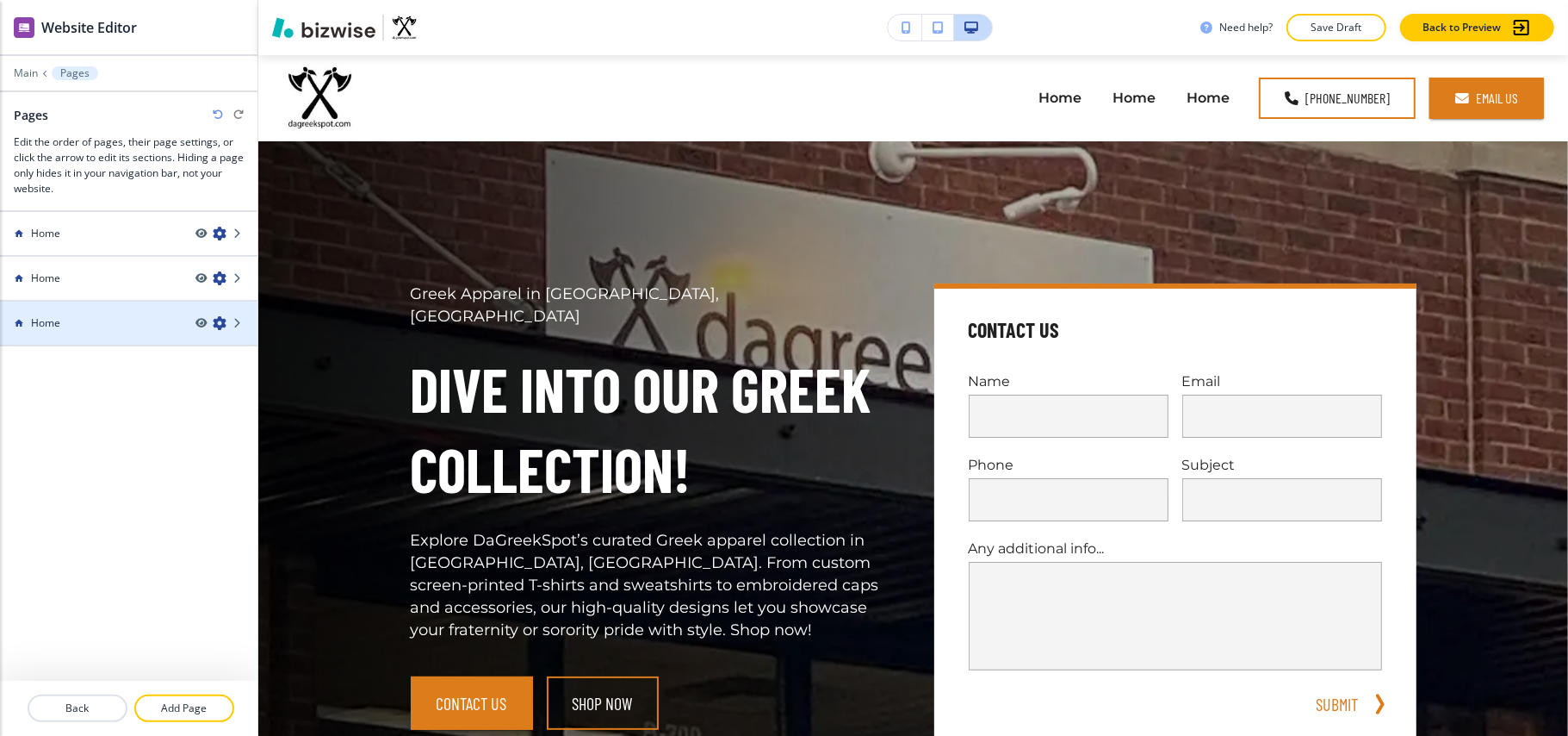
click at [218, 324] on icon "button" at bounding box center [220, 324] width 14 height 14
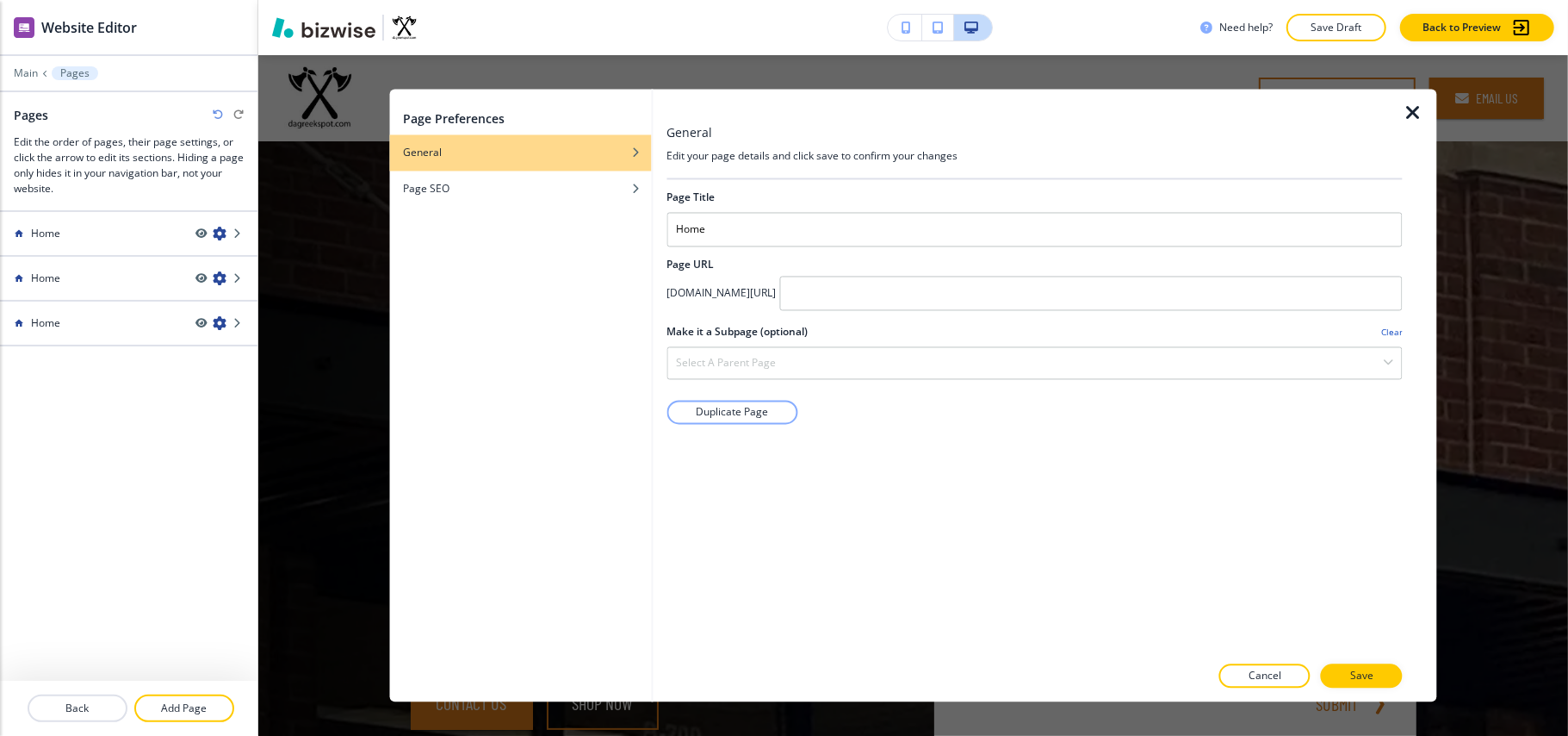
click at [1176, 114] on icon "button" at bounding box center [1413, 114] width 21 height 21
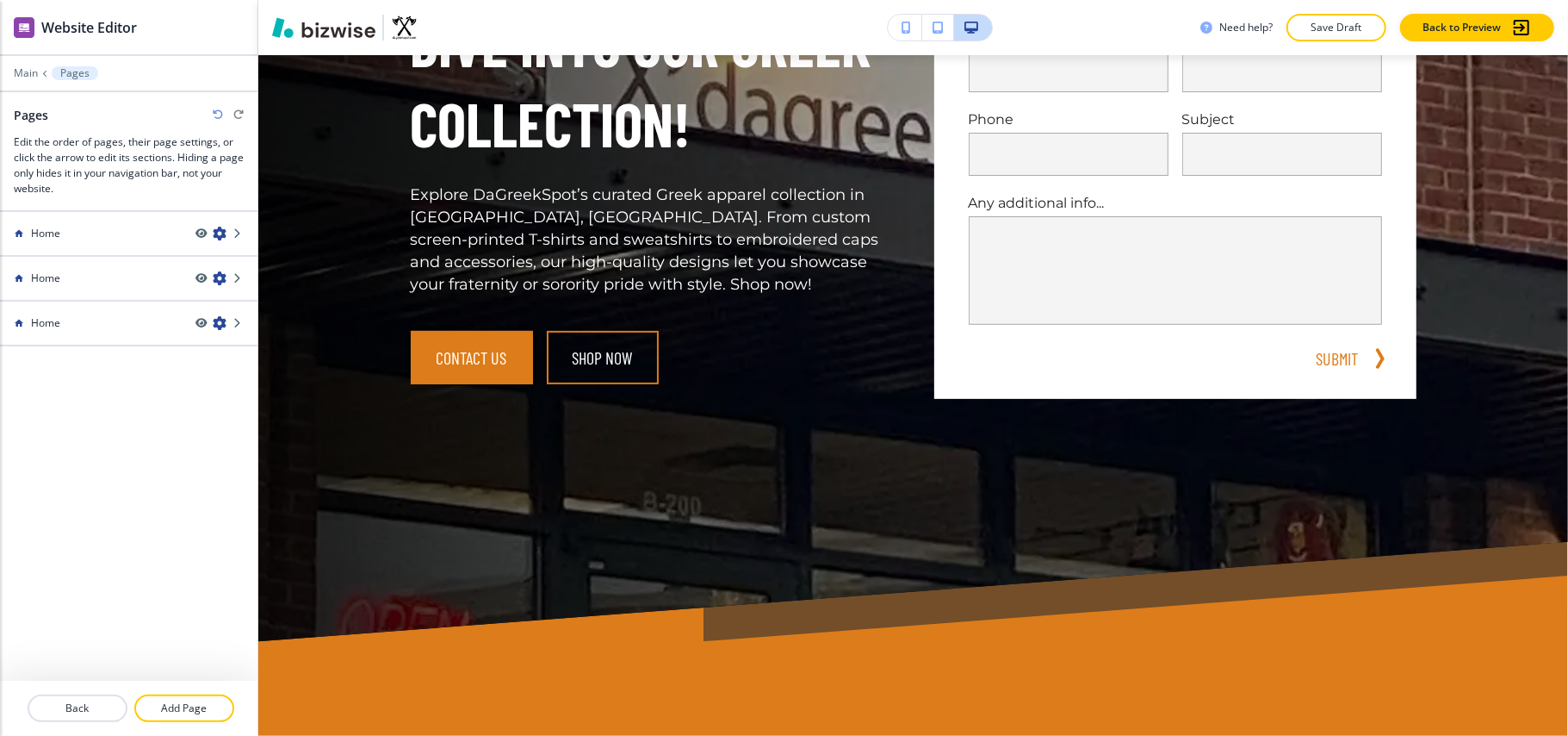
scroll to position [345, 0]
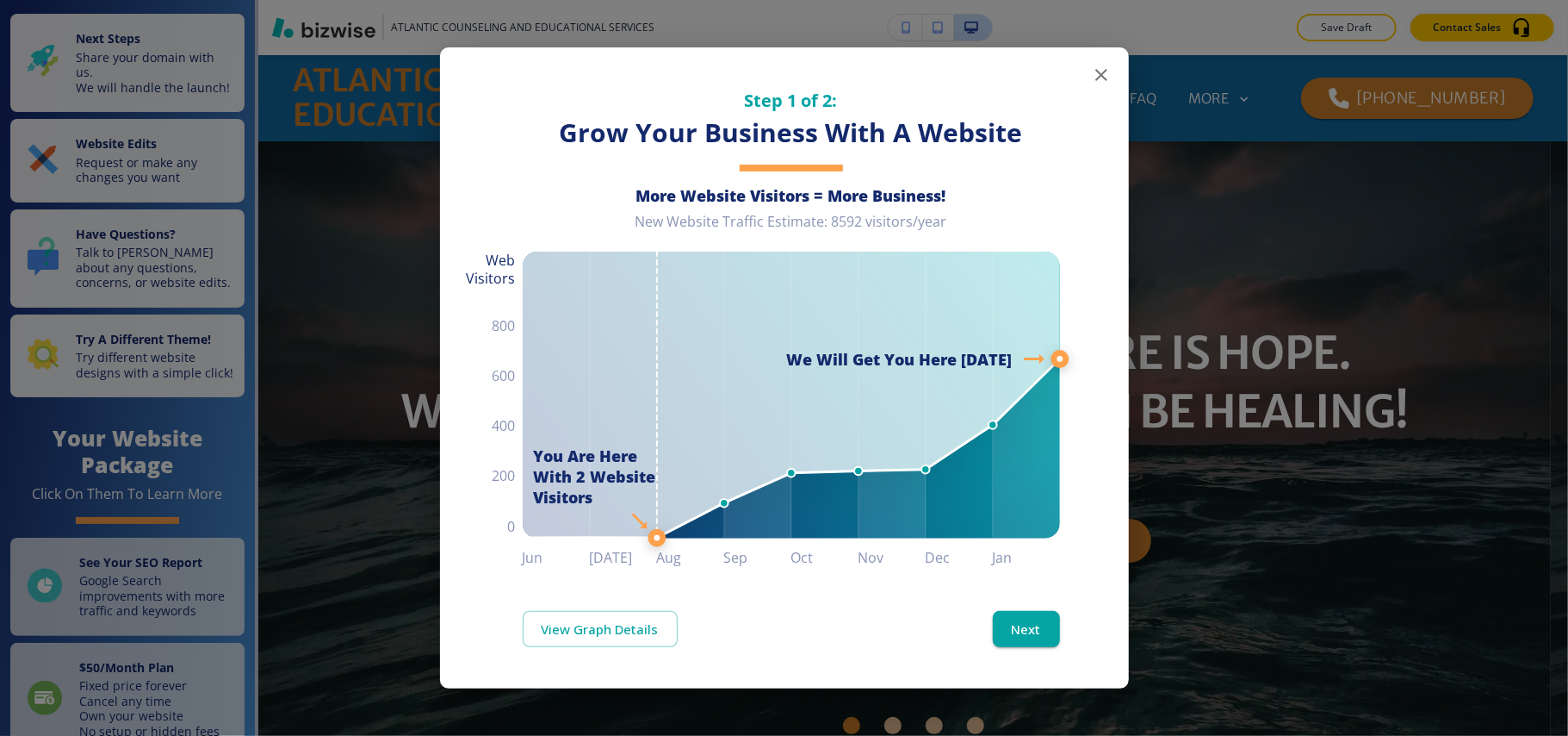
click at [1100, 72] on icon "button" at bounding box center [1102, 75] width 21 height 21
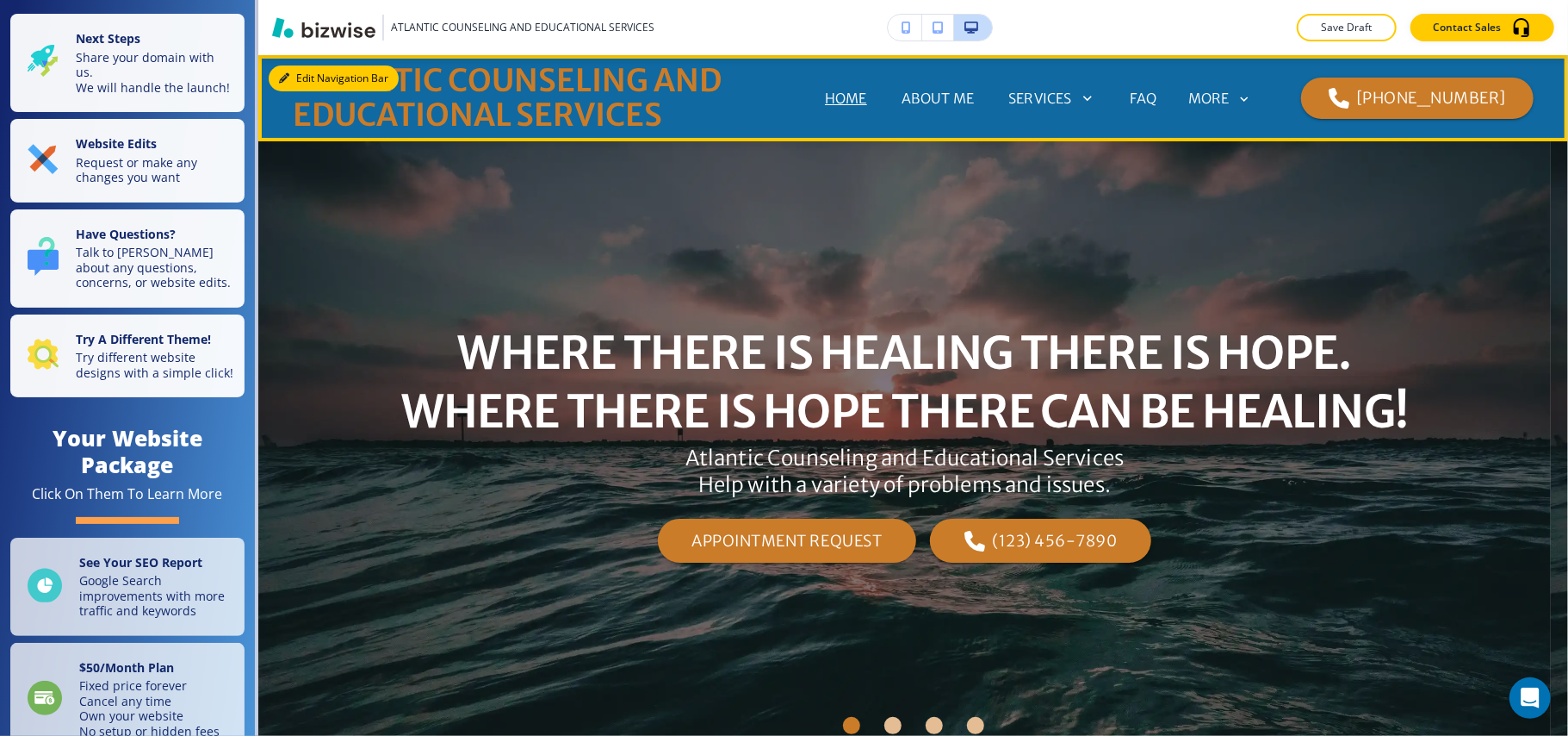
click at [321, 77] on button "Edit Navigation Bar" at bounding box center [334, 77] width 130 height 26
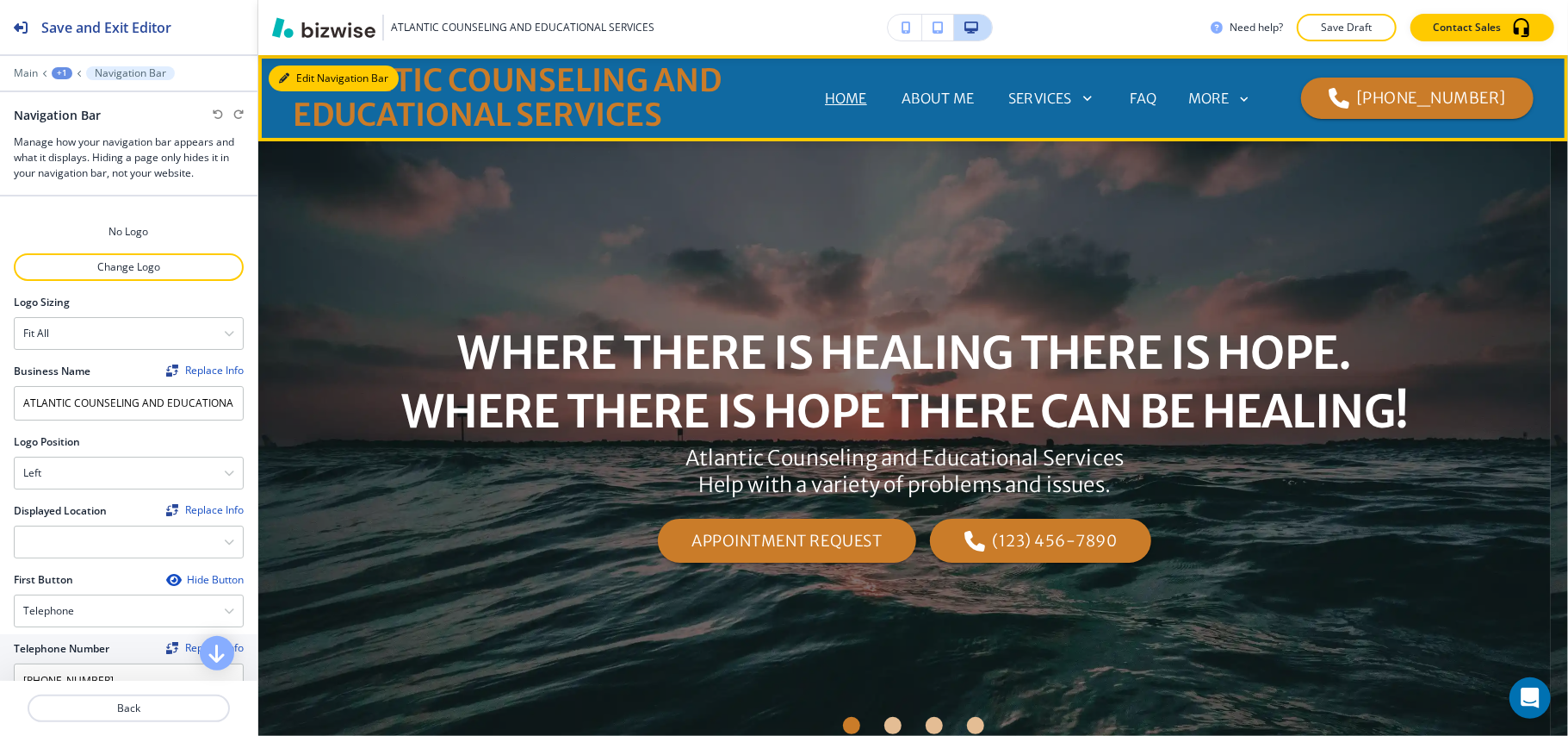
click at [294, 74] on button "Edit Navigation Bar" at bounding box center [334, 77] width 130 height 26
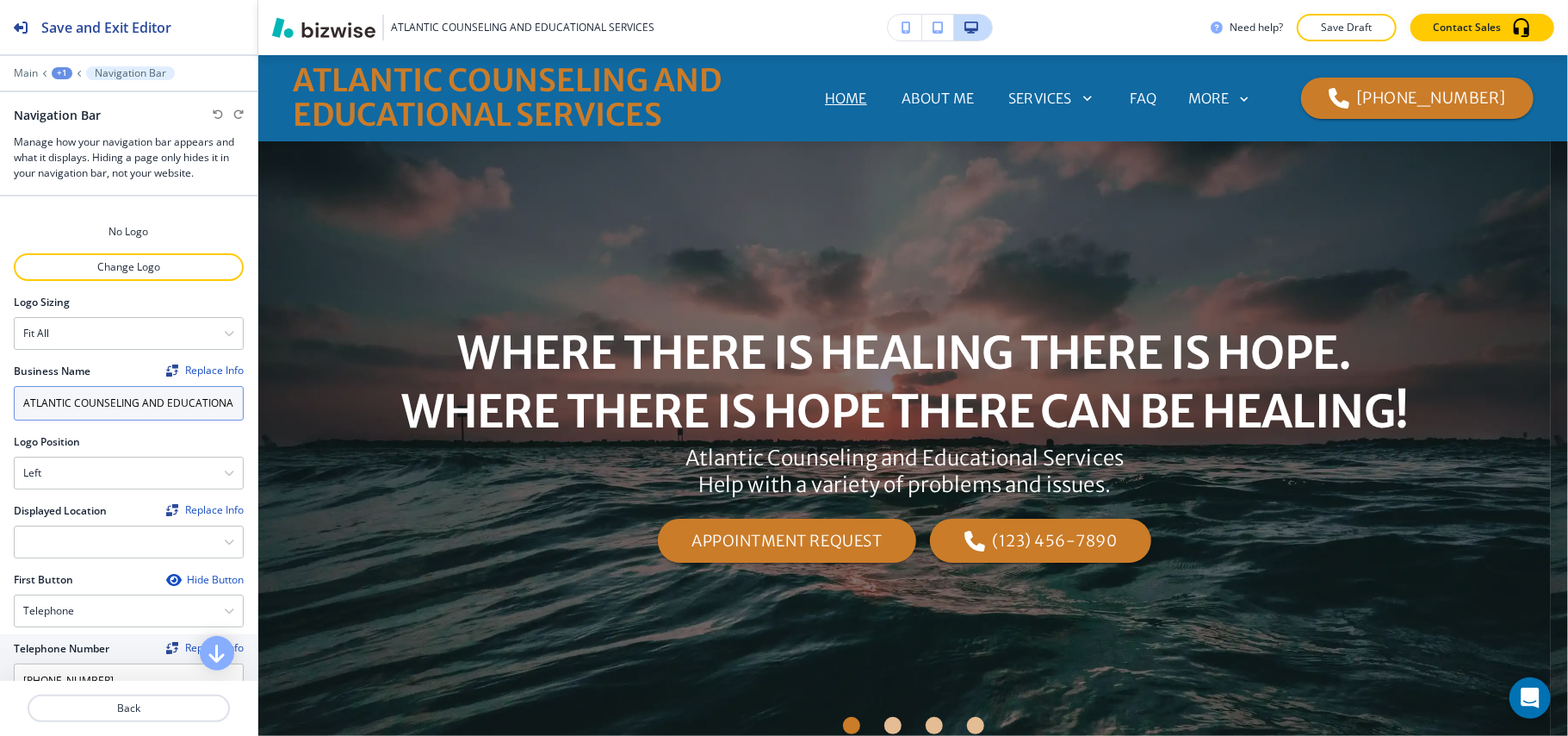
click at [108, 404] on input "ATLANTIC COUNSELING AND EDUCATIONAL SERVICES" at bounding box center [129, 403] width 230 height 34
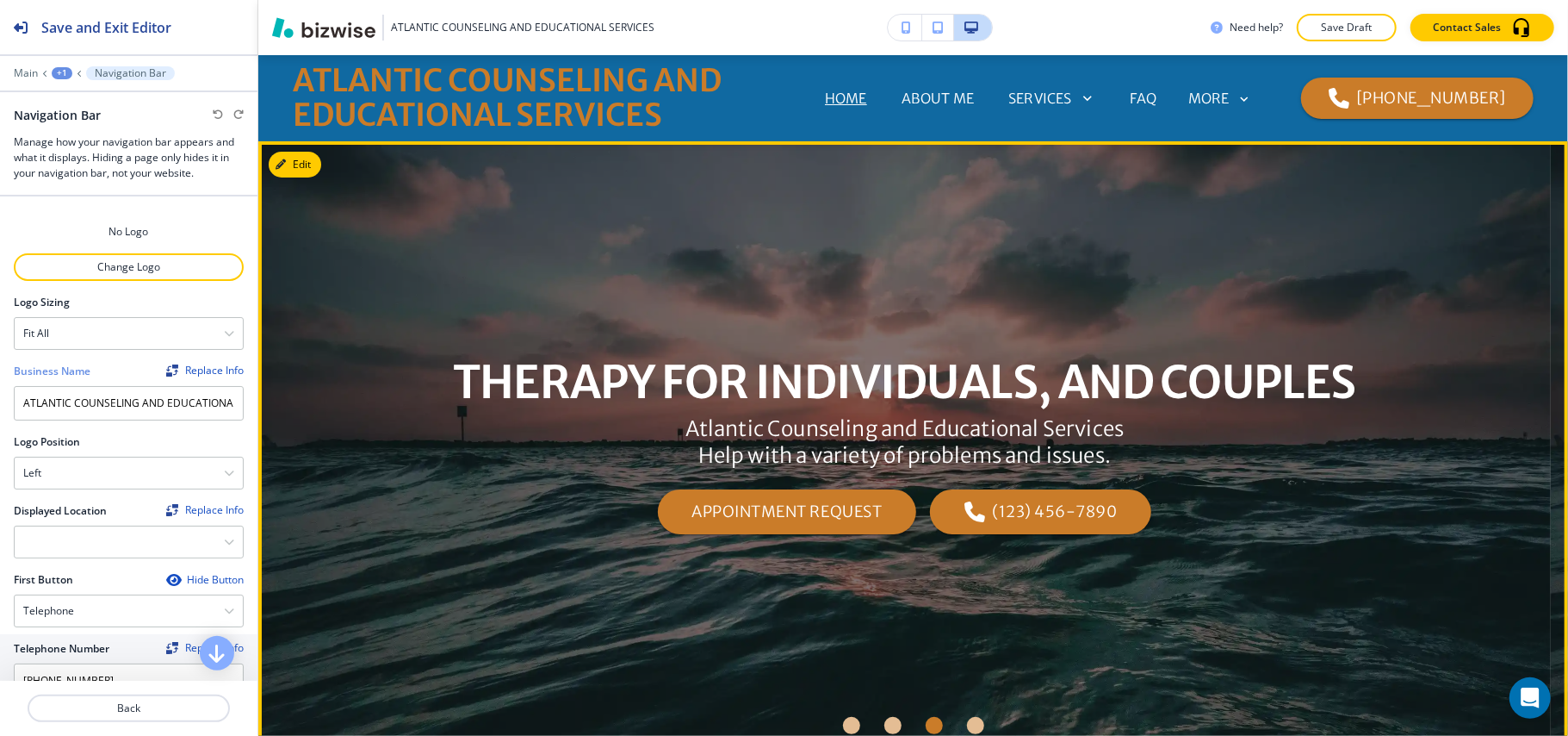
click at [663, 236] on div "THERAPY FOR INDIVIDUALS, AND COUPLES Atlantic Counseling and Educational Servic…" at bounding box center [905, 444] width 1007 height 515
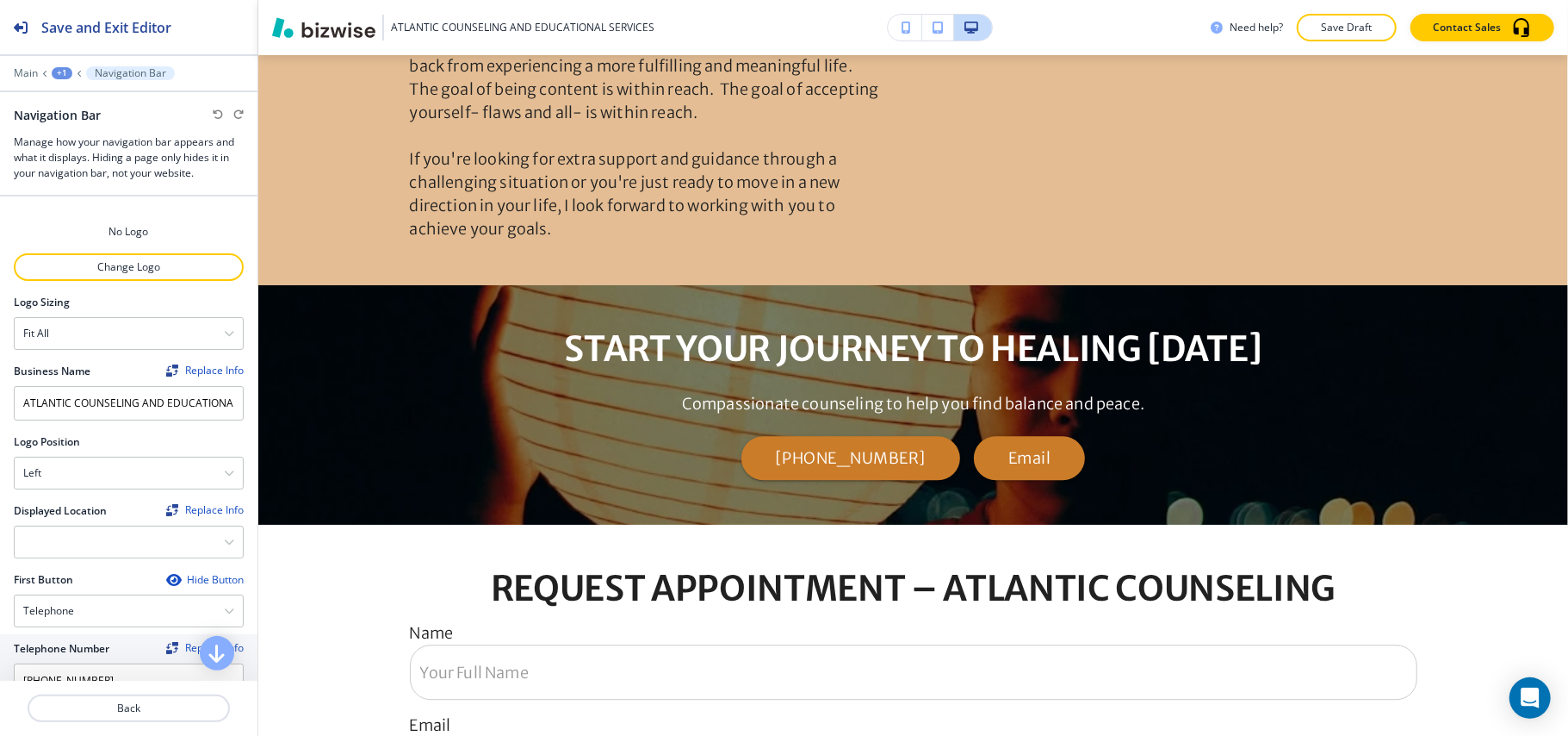
scroll to position [3102, 0]
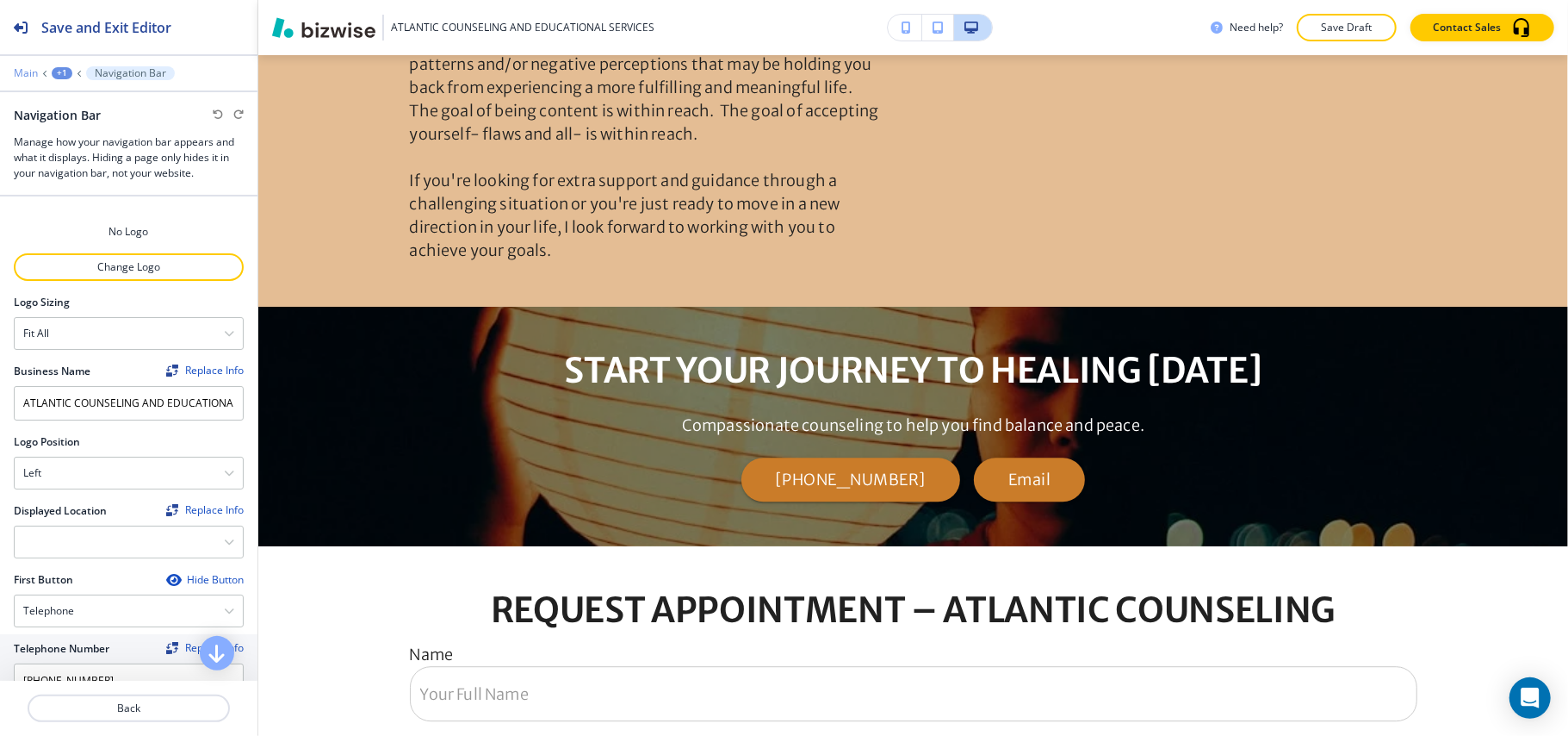
click at [15, 73] on p "Main" at bounding box center [25, 73] width 24 height 12
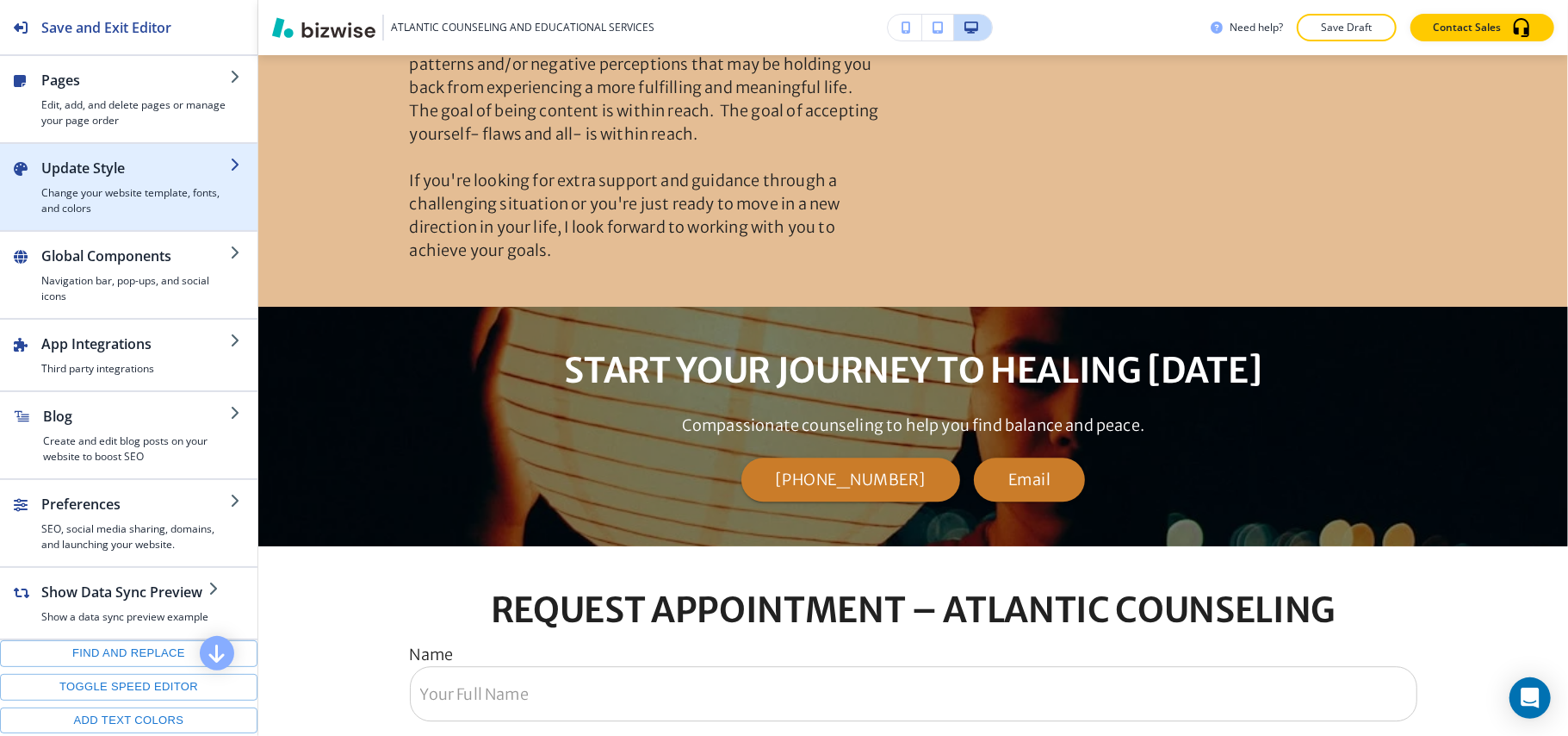
click at [117, 201] on h4 "Change your website template, fonts, and colors" at bounding box center [135, 200] width 189 height 31
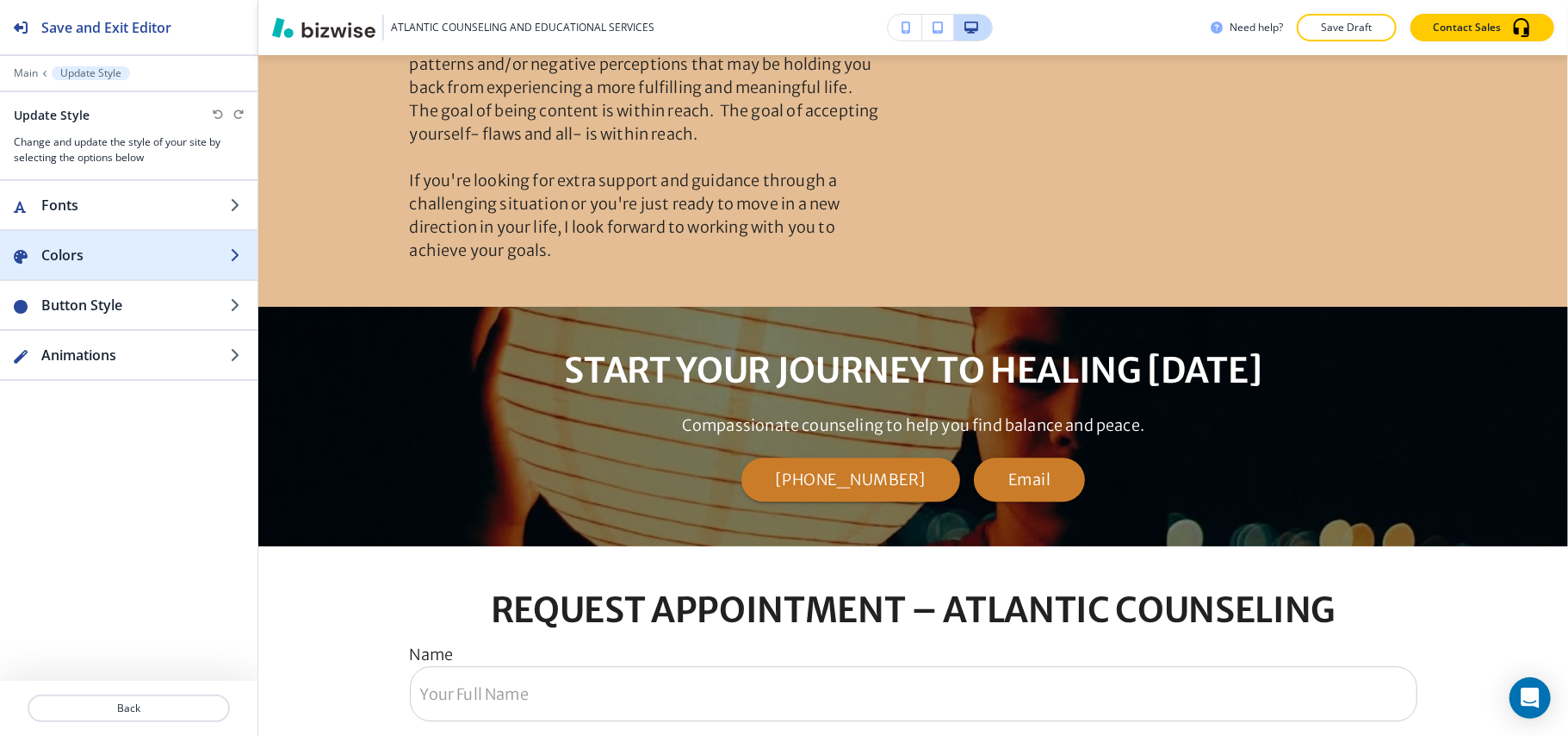
click at [126, 260] on h2 "Colors" at bounding box center [135, 255] width 189 height 21
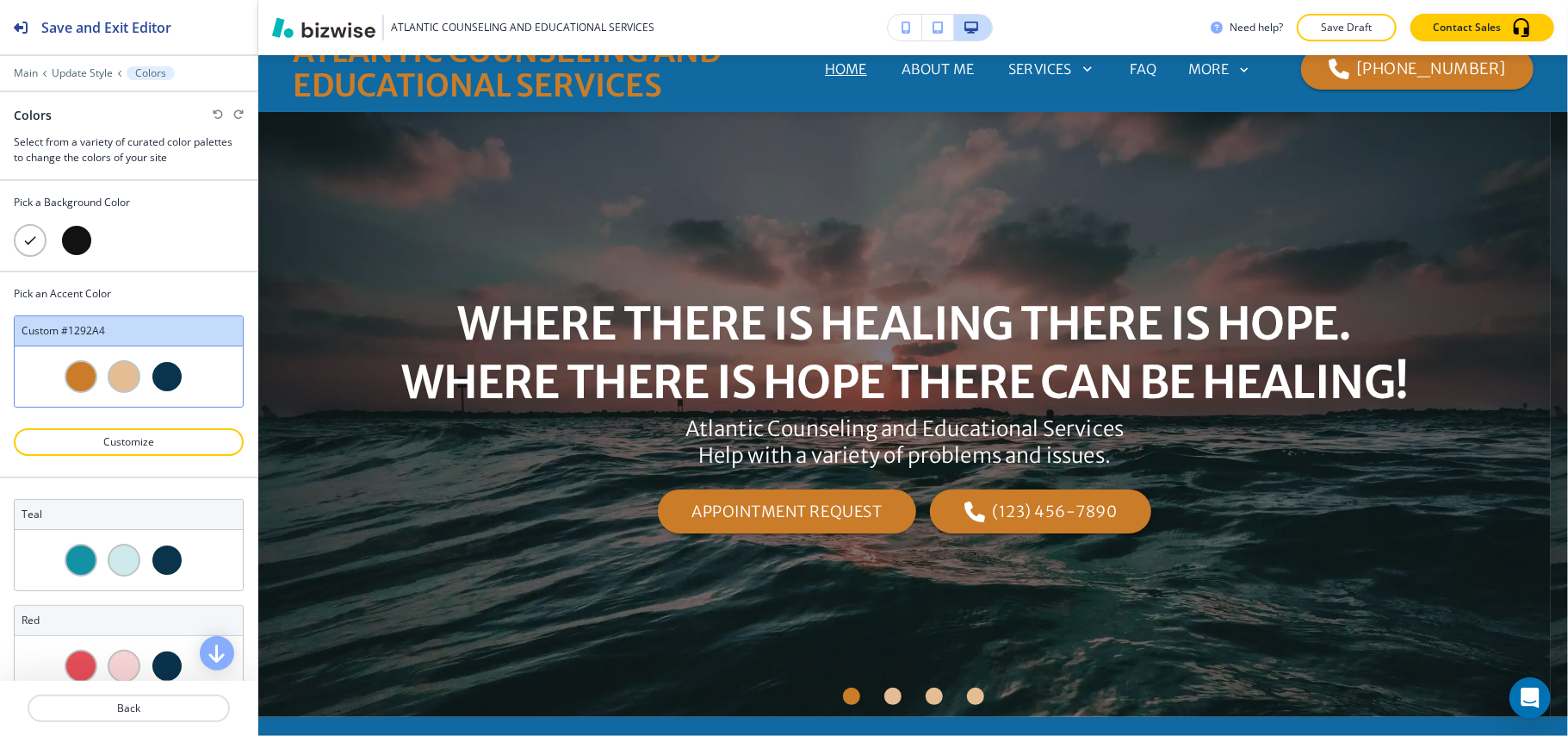
scroll to position [0, 0]
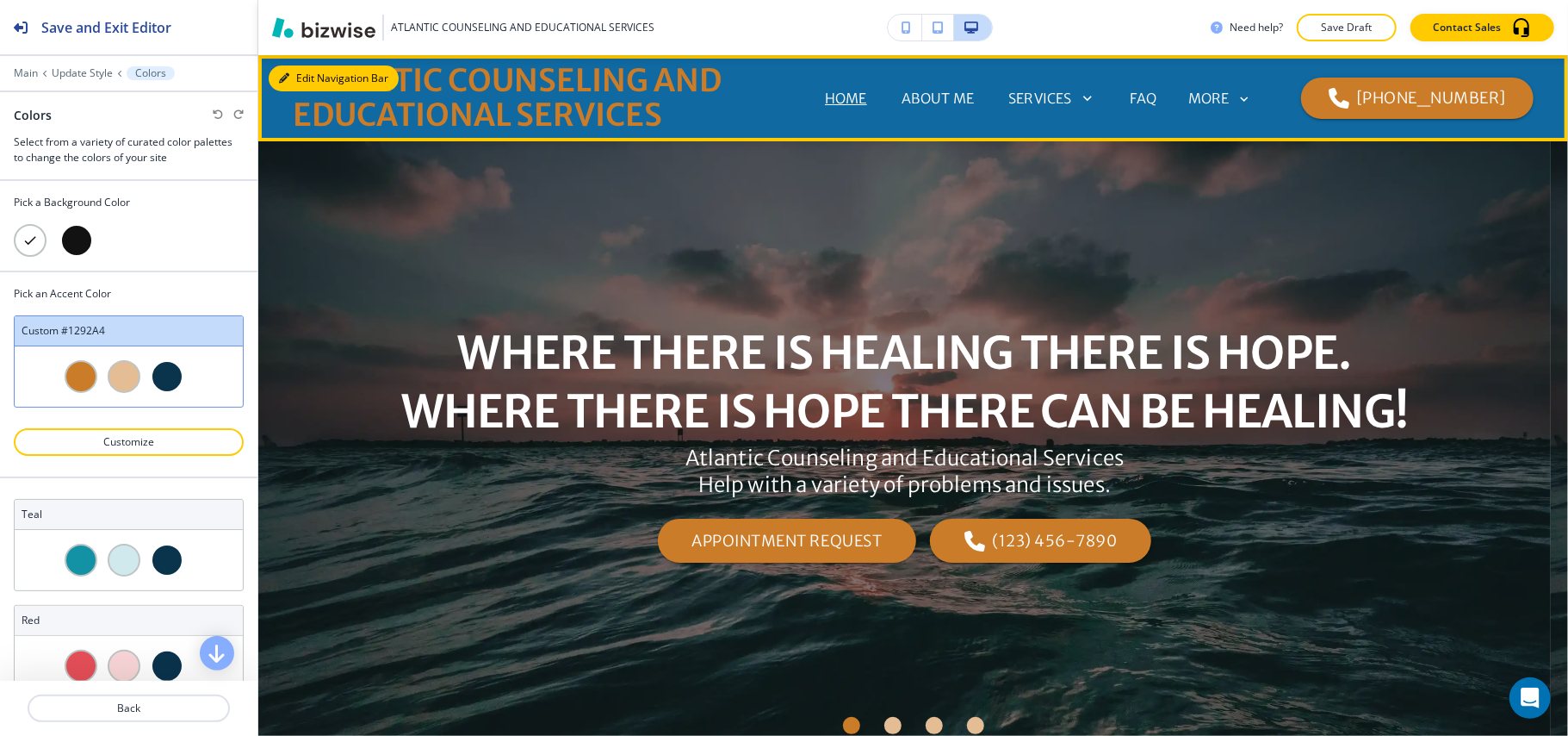
click at [296, 69] on button "Edit Navigation Bar" at bounding box center [334, 77] width 130 height 26
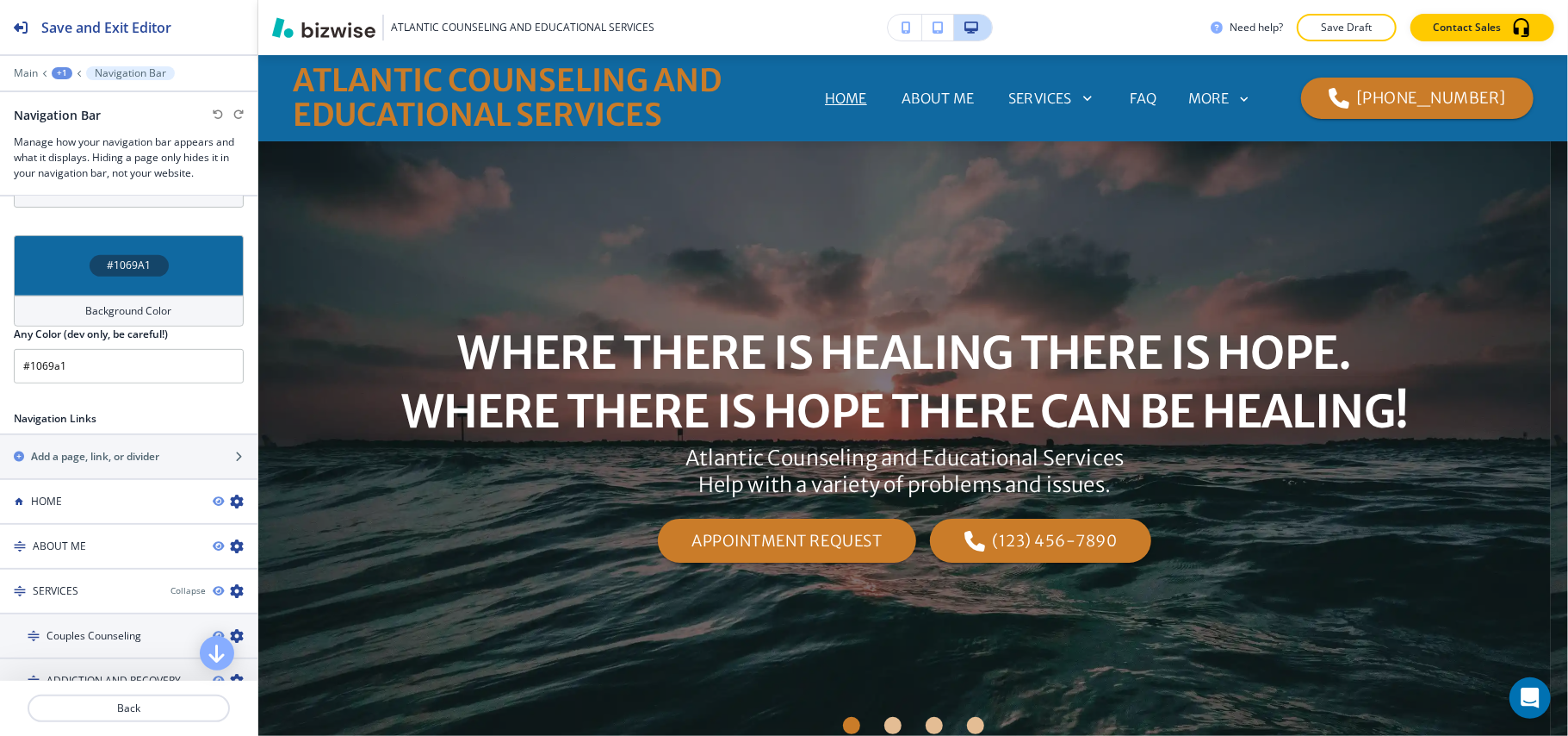
scroll to position [574, 0]
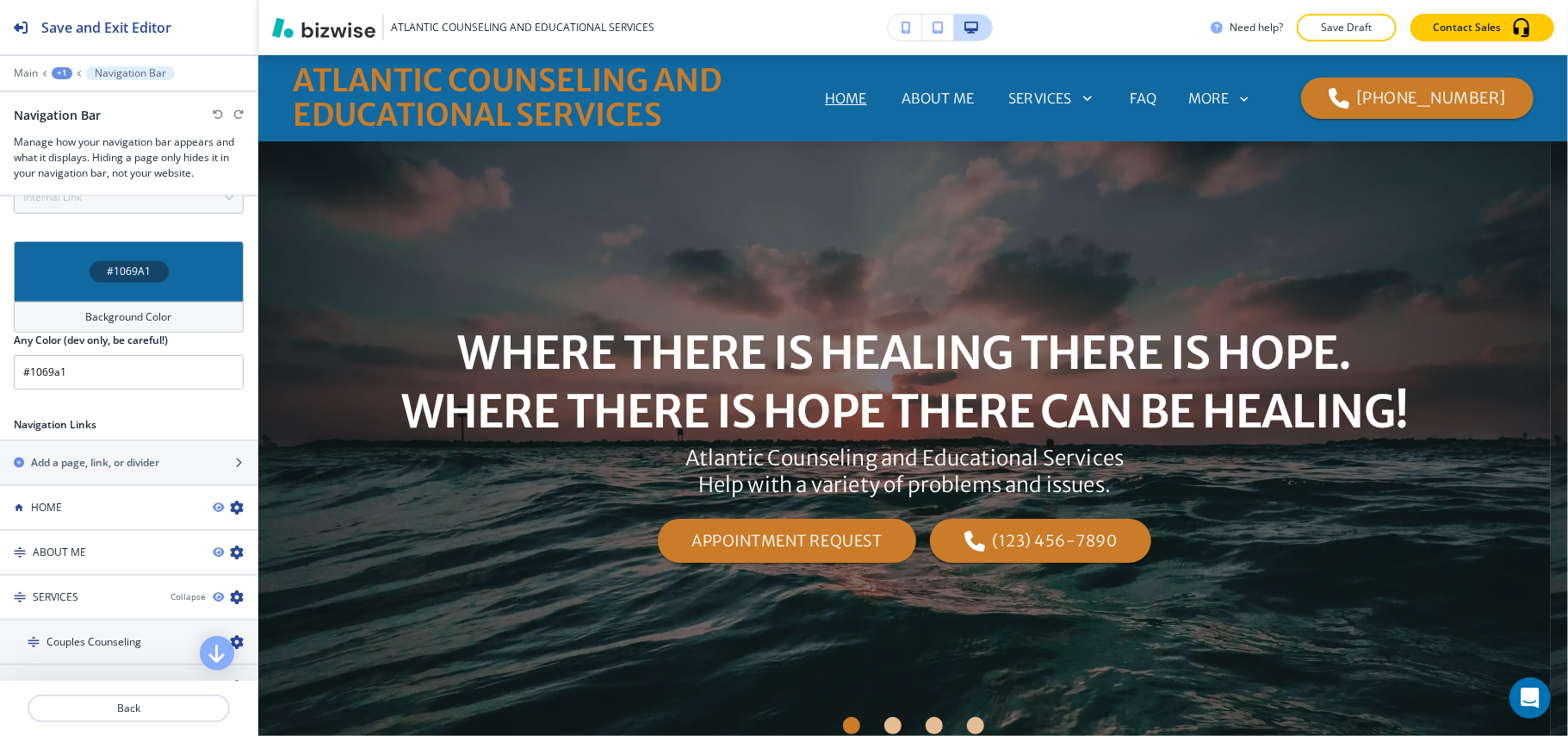
click at [74, 252] on div "#1069A1" at bounding box center [129, 271] width 230 height 61
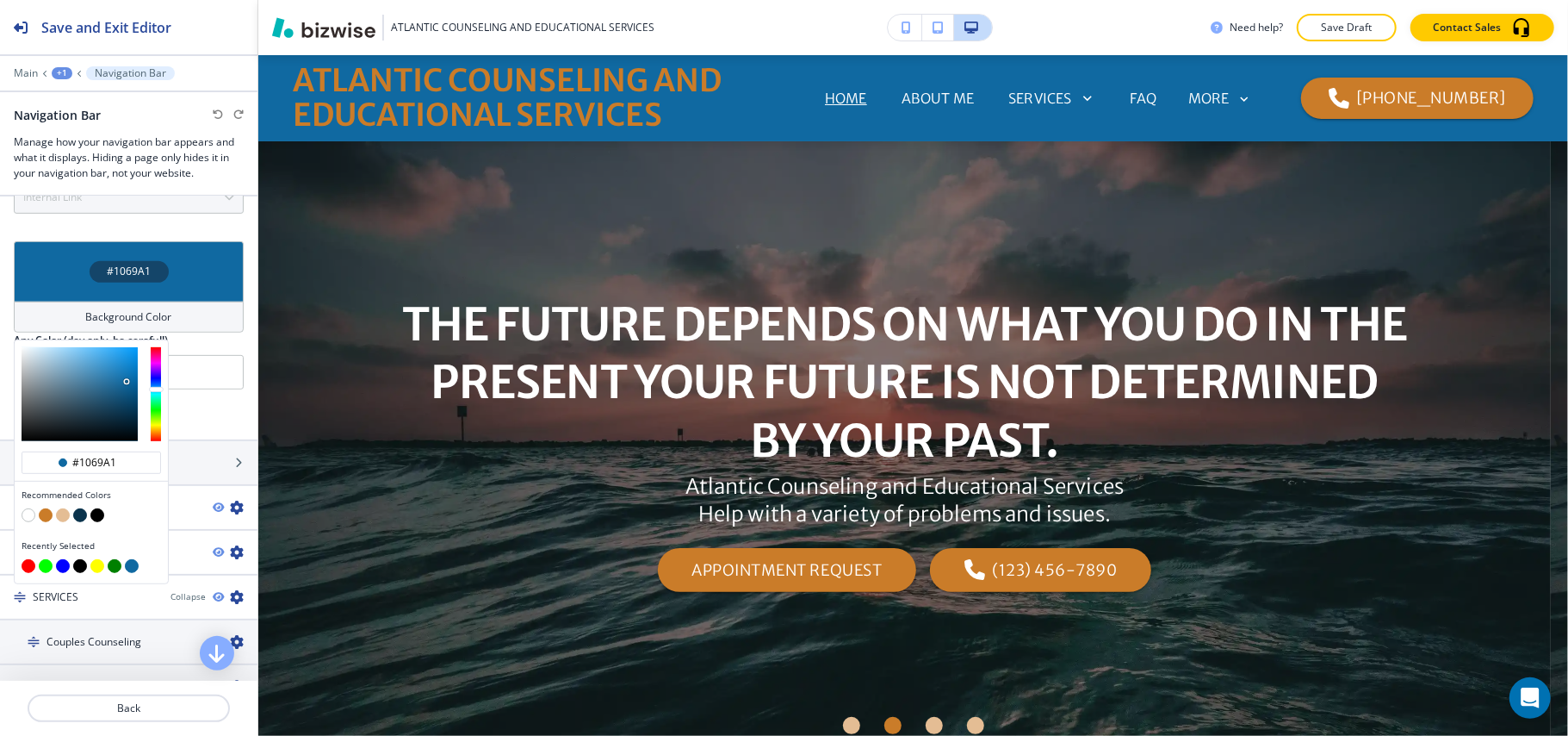
click at [28, 521] on button "button" at bounding box center [28, 515] width 14 height 14
type input "#FFFFFF"
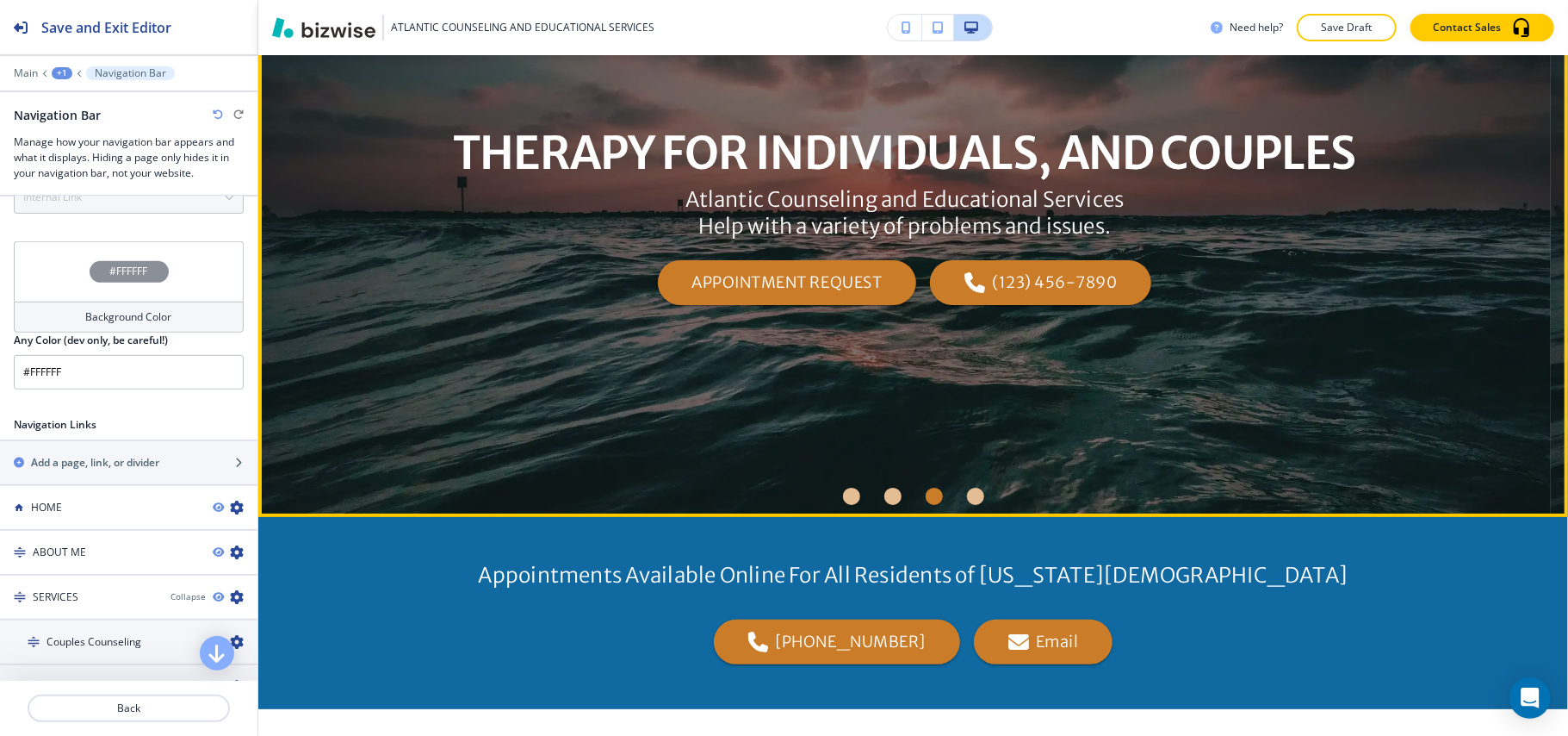
scroll to position [0, 0]
